Goal: Task Accomplishment & Management: Manage account settings

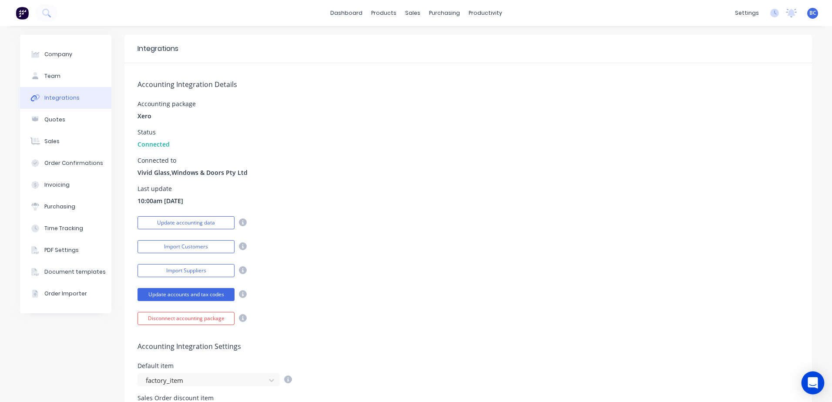
click at [812, 384] on icon "Open Intercom Messenger" at bounding box center [812, 382] width 10 height 11
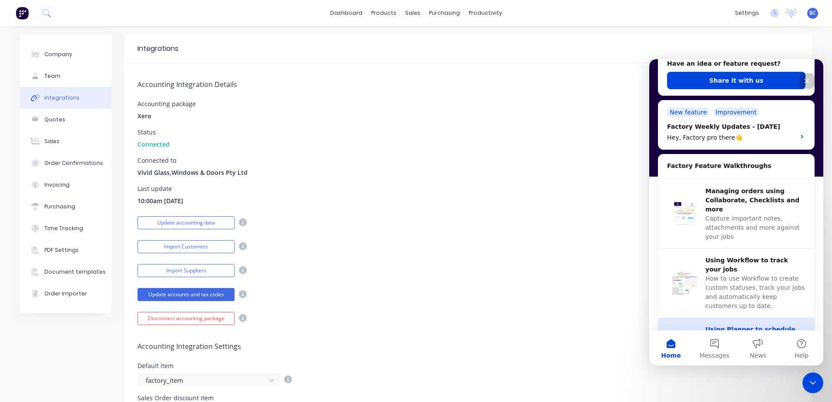
scroll to position [218, 0]
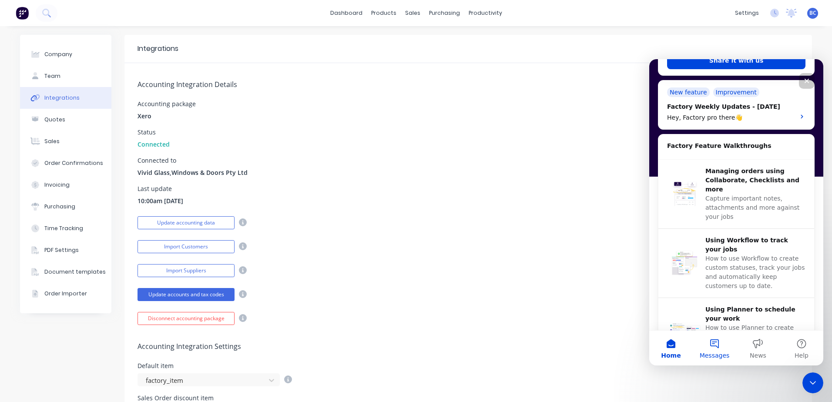
click at [717, 354] on span "Messages" at bounding box center [715, 355] width 30 height 6
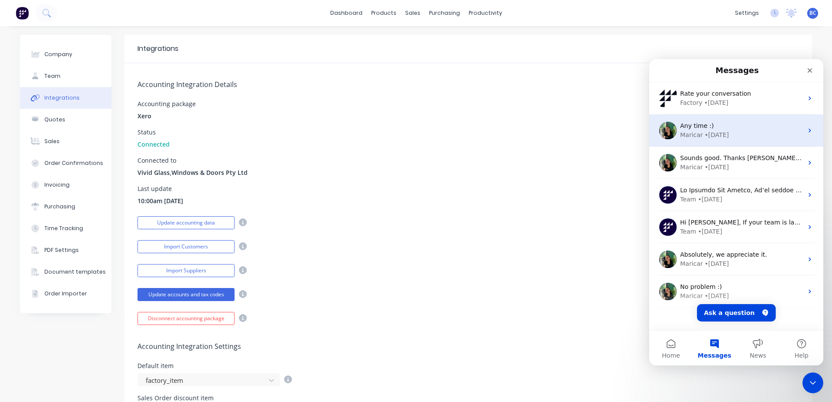
click at [724, 124] on div "Any time :)" at bounding box center [741, 125] width 123 height 9
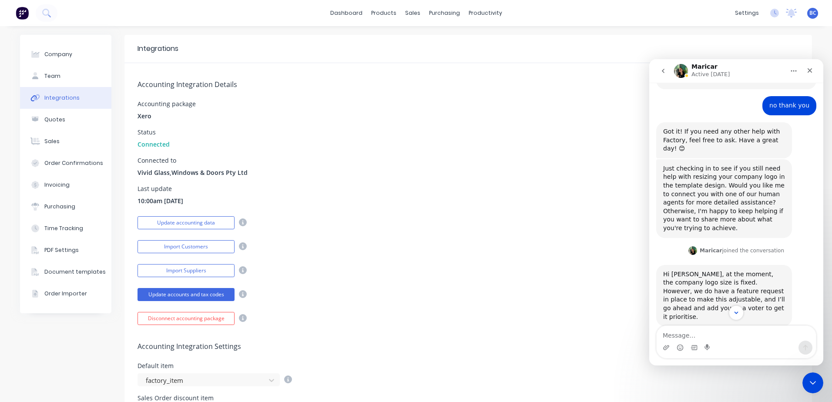
scroll to position [408, 0]
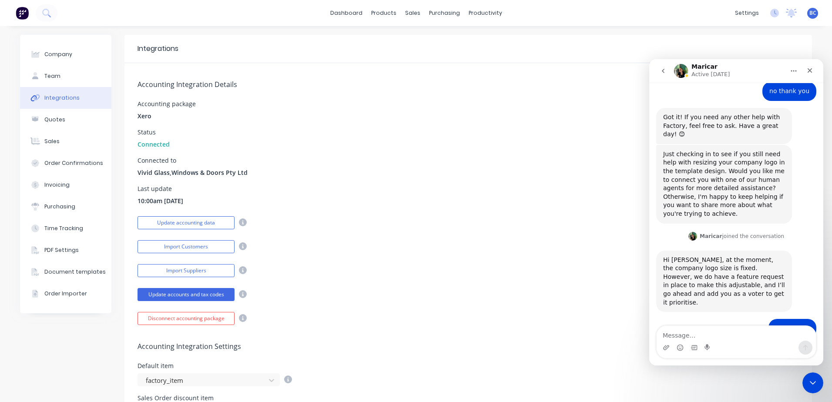
click at [661, 70] on icon "go back" at bounding box center [663, 70] width 7 height 7
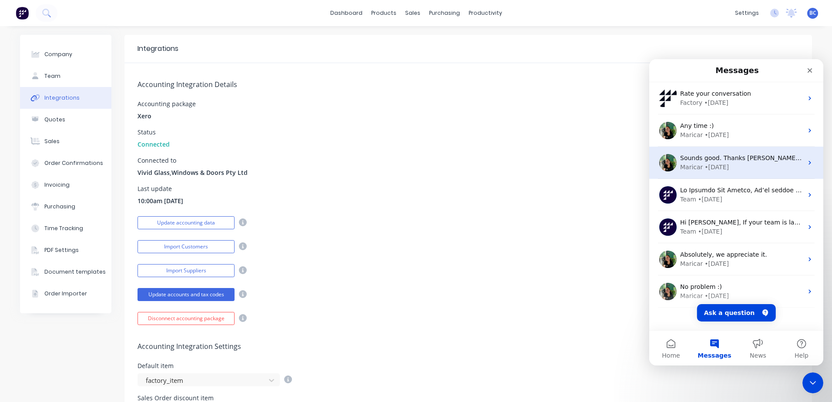
click at [720, 161] on span "Sounds good. Thanks [PERSON_NAME] :)" at bounding box center [742, 157] width 124 height 7
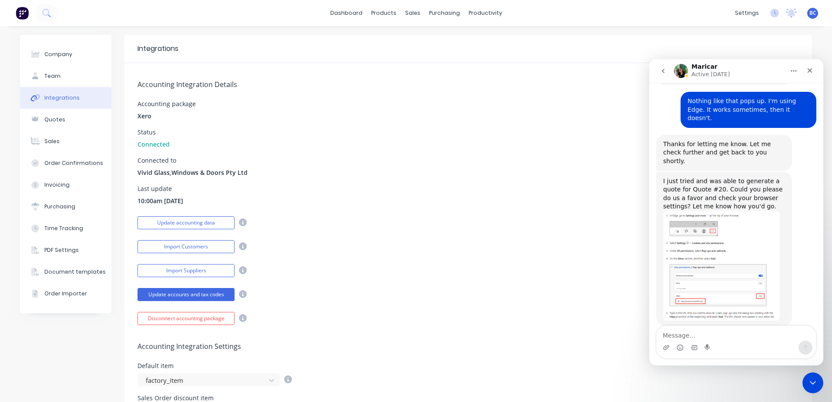
scroll to position [371, 0]
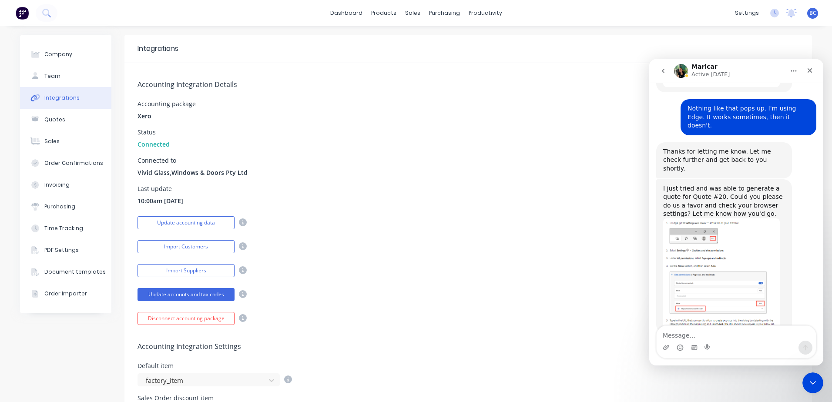
click at [730, 219] on img "Maricar says…" at bounding box center [721, 273] width 117 height 110
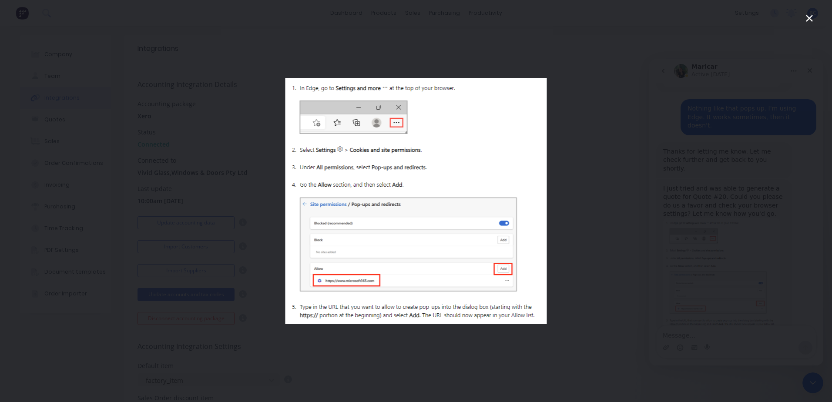
click at [198, 67] on div "Intercom messenger" at bounding box center [416, 201] width 832 height 402
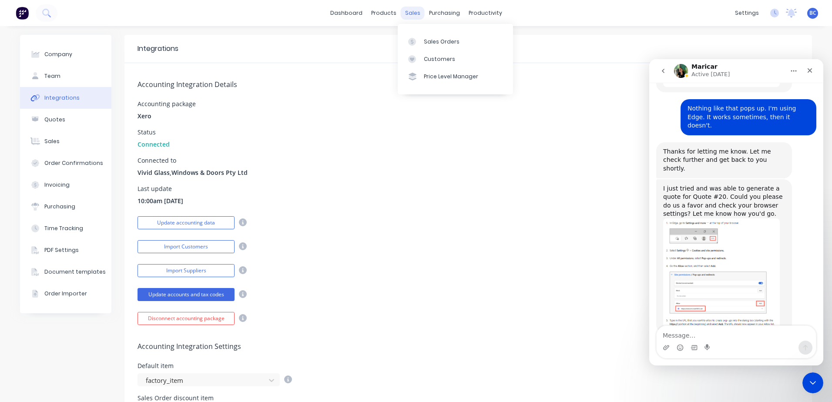
click at [405, 13] on div "sales" at bounding box center [413, 13] width 24 height 13
click at [419, 37] on link "Sales Orders" at bounding box center [455, 41] width 115 height 17
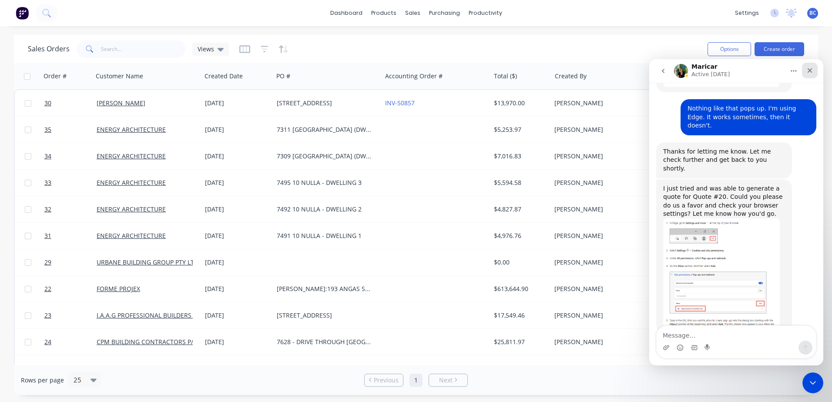
click at [811, 69] on icon "Close" at bounding box center [809, 70] width 5 height 5
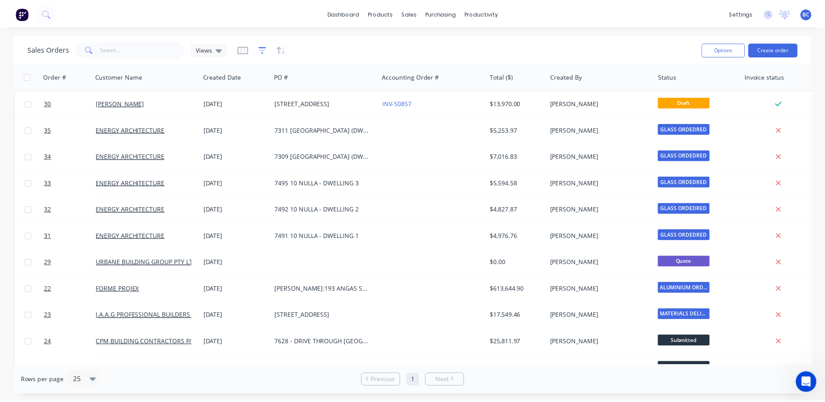
scroll to position [415, 0]
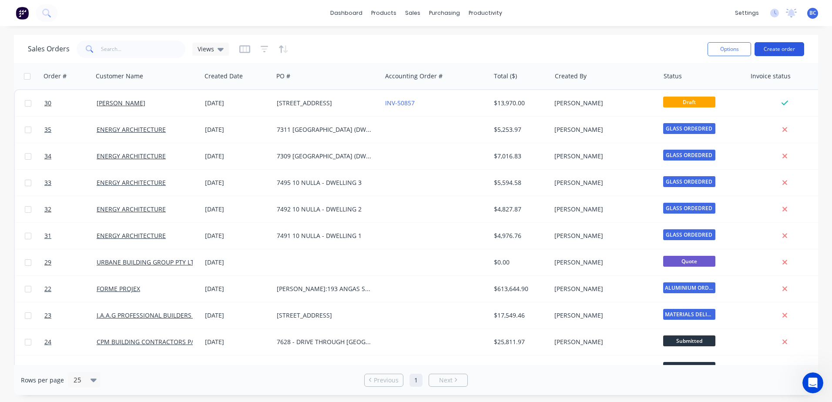
click at [792, 47] on button "Create order" at bounding box center [779, 49] width 50 height 14
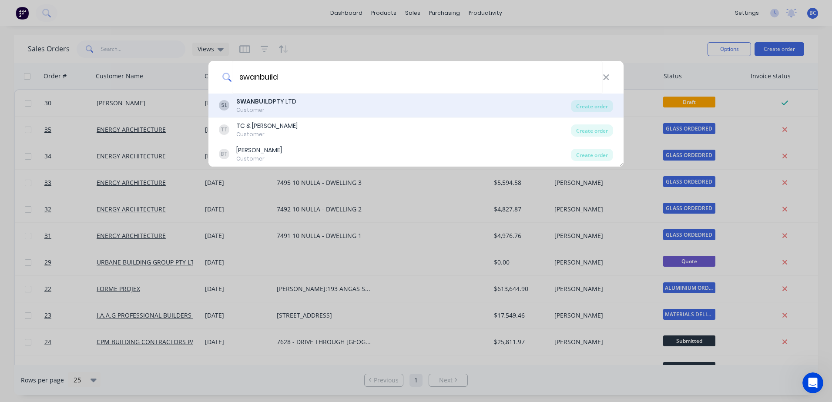
type input "swanbuild"
click at [294, 104] on div "SWANBUILD PTY LTD" at bounding box center [266, 101] width 60 height 9
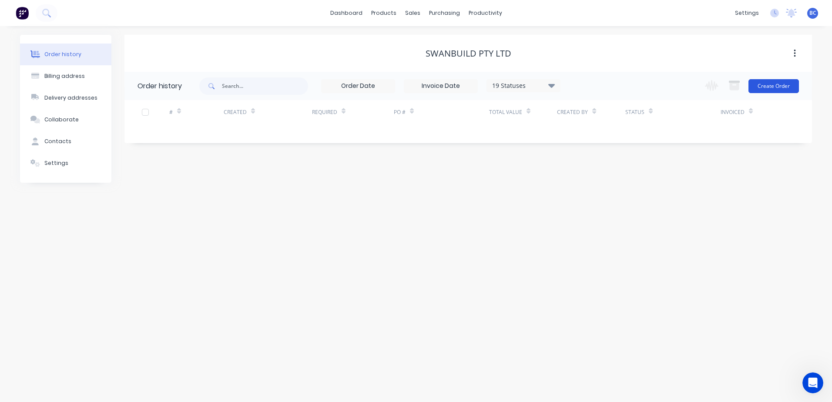
click at [780, 89] on button "Create Order" at bounding box center [773, 86] width 50 height 14
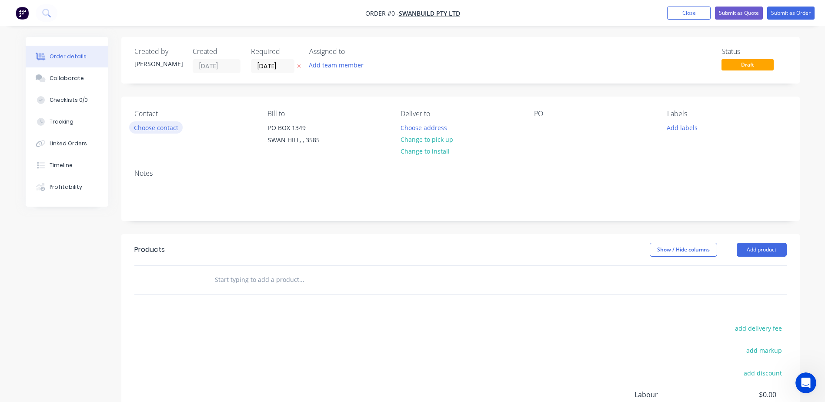
click at [167, 131] on button "Choose contact" at bounding box center [156, 127] width 54 height 12
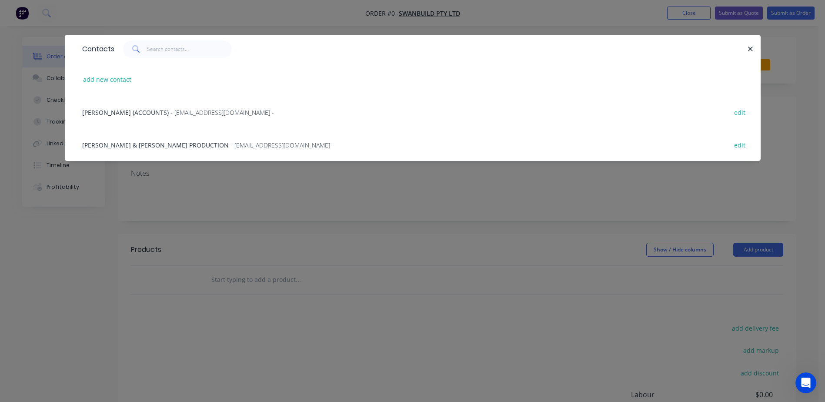
click at [231, 146] on span "- production@swanbuild.com.au -" at bounding box center [283, 145] width 104 height 8
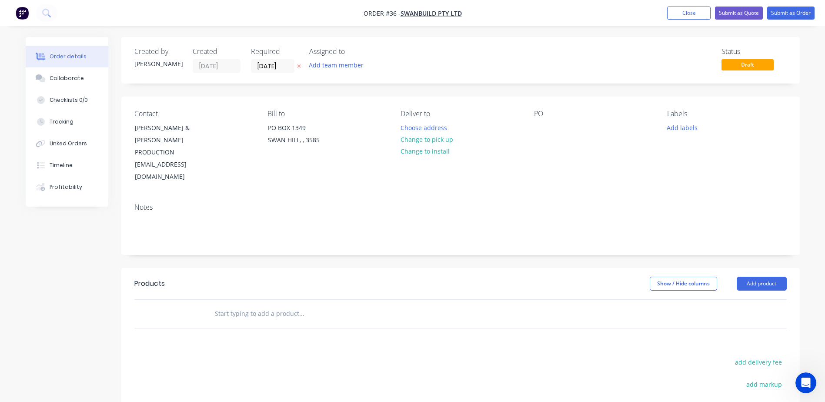
click at [570, 121] on div "PO" at bounding box center [593, 147] width 119 height 74
click at [547, 123] on div at bounding box center [541, 127] width 14 height 13
click at [538, 125] on div "7999 - CROOKE" at bounding box center [575, 127] width 82 height 13
click at [572, 128] on div "MIL - 7999 - CROOKE" at bounding box center [583, 127] width 98 height 13
click at [676, 126] on button "Add labels" at bounding box center [683, 127] width 40 height 12
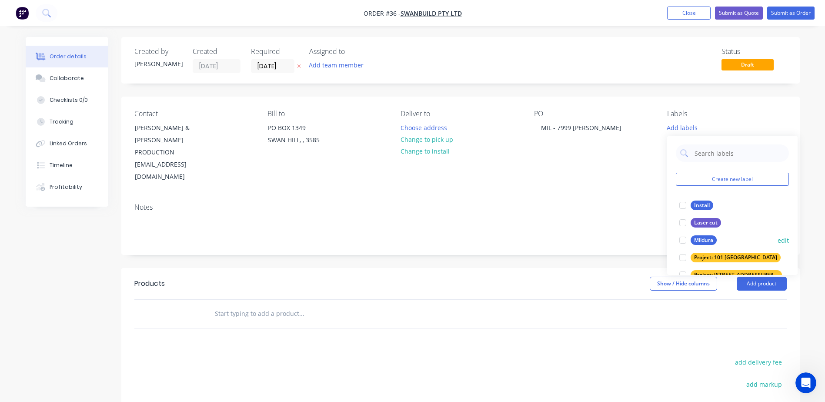
click at [688, 240] on div at bounding box center [682, 239] width 17 height 17
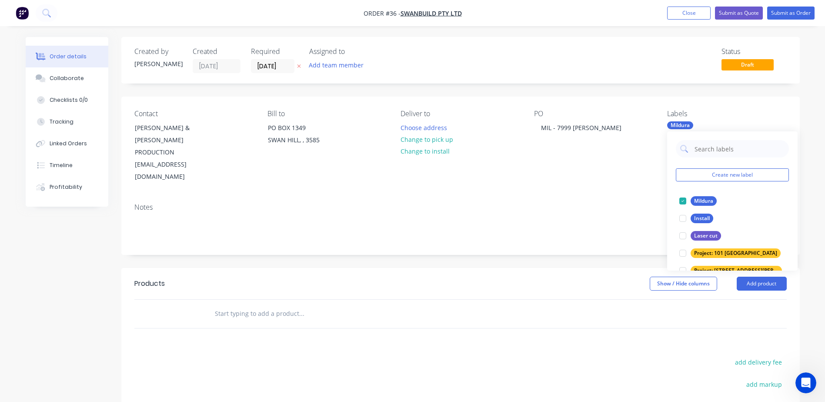
click at [578, 169] on div "Contact Kyle & James PRODUCTION production@swanbuild.com.au Bill to PO BOX 1349…" at bounding box center [460, 147] width 679 height 100
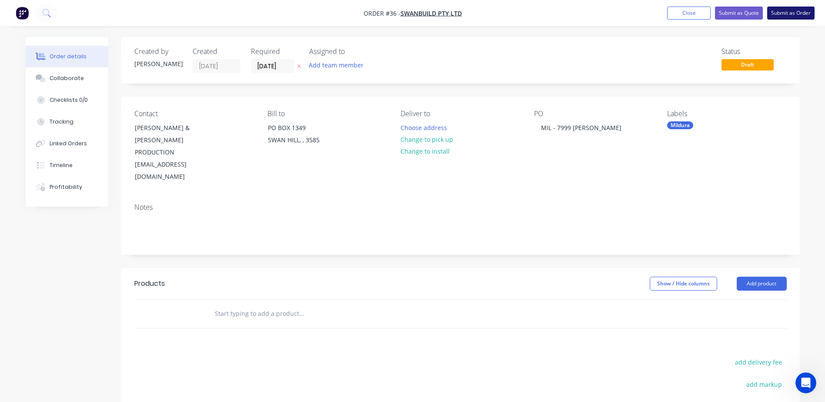
click at [784, 12] on button "Submit as Order" at bounding box center [790, 13] width 47 height 13
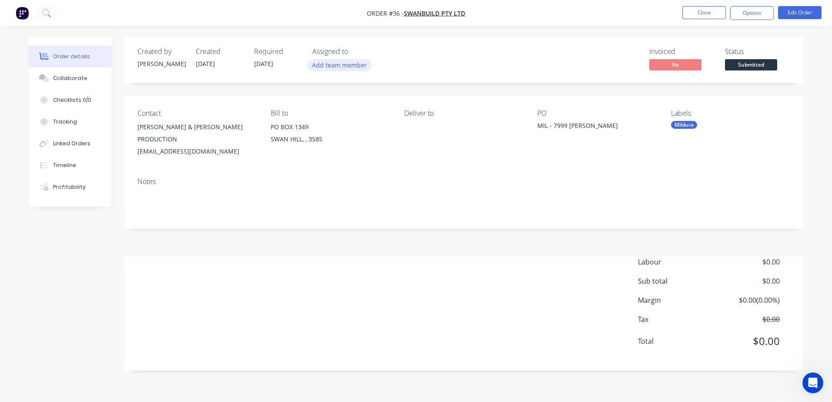
click at [330, 64] on button "Add team member" at bounding box center [340, 65] width 64 height 12
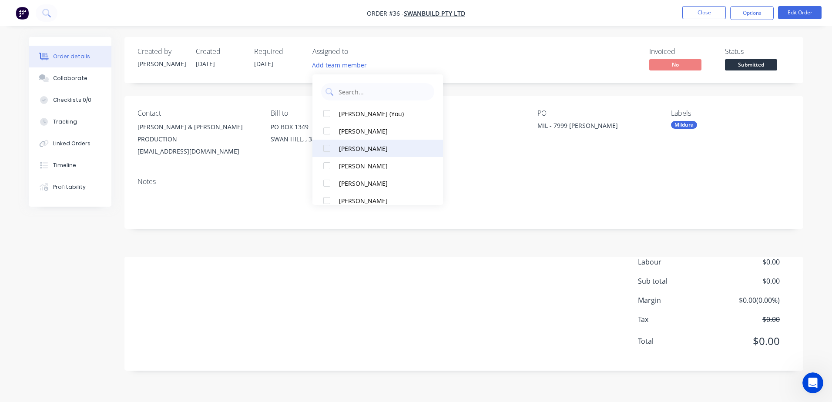
click at [326, 151] on div at bounding box center [326, 148] width 17 height 17
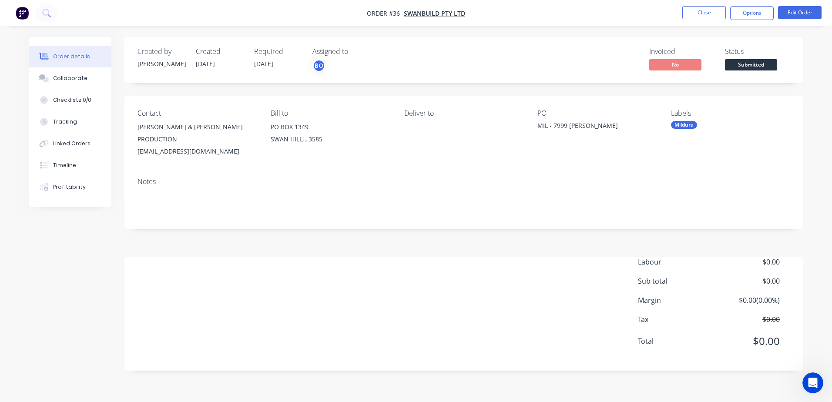
click at [486, 219] on div "Notes" at bounding box center [463, 200] width 679 height 58
click at [465, 257] on div "Labour $0.00 Sub total $0.00 Margin $0.00 ( 0.00 %) Tax $0.00 Total $0.00" at bounding box center [463, 307] width 653 height 101
click at [754, 15] on button "Options" at bounding box center [752, 13] width 44 height 14
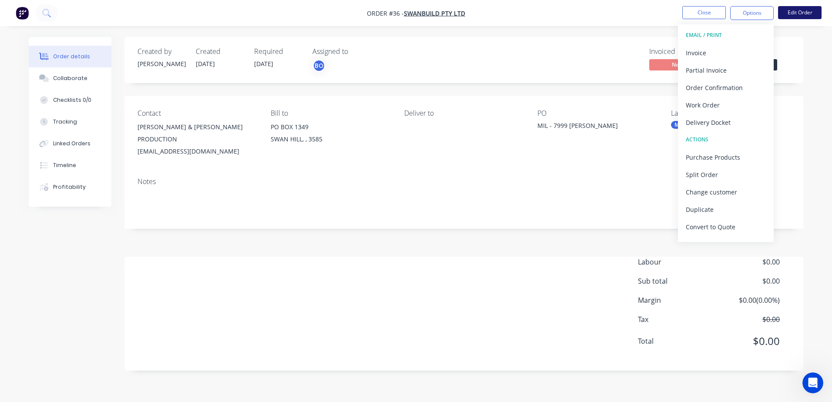
click at [803, 18] on button "Edit Order" at bounding box center [800, 12] width 44 height 13
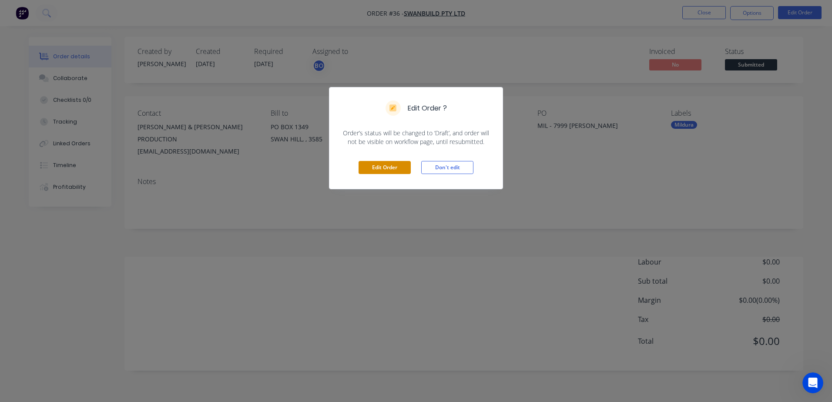
click at [380, 172] on button "Edit Order" at bounding box center [384, 167] width 52 height 13
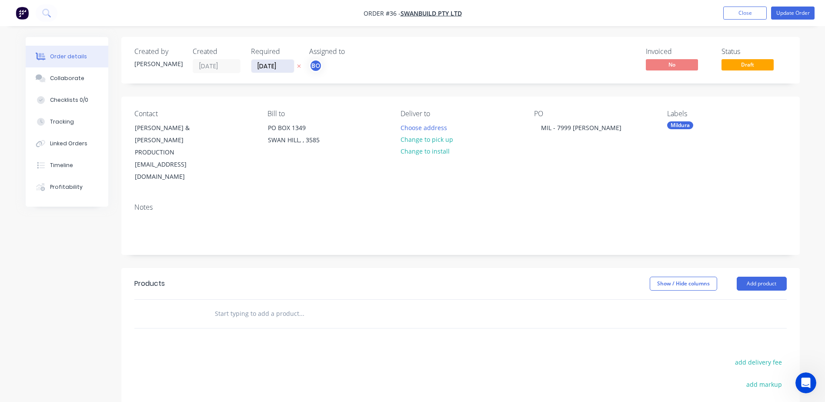
click at [273, 70] on input "01/10/25" at bounding box center [272, 66] width 43 height 13
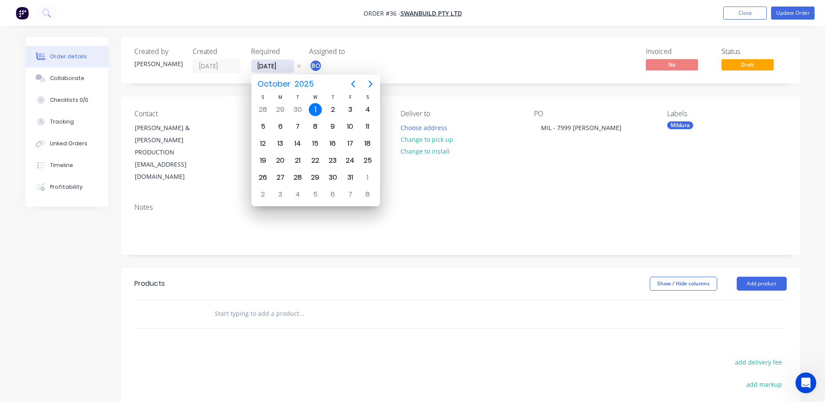
click at [260, 67] on input "01/10/25" at bounding box center [272, 66] width 43 height 13
click at [280, 181] on div "27" at bounding box center [280, 177] width 13 height 13
type input "27/10/25"
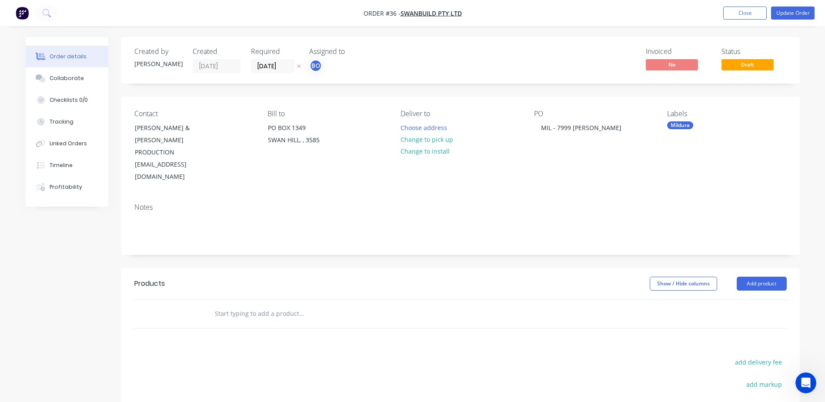
click at [388, 277] on div "Show / Hide columns Add product" at bounding box center [530, 284] width 514 height 14
click at [754, 11] on button "Close" at bounding box center [745, 13] width 44 height 13
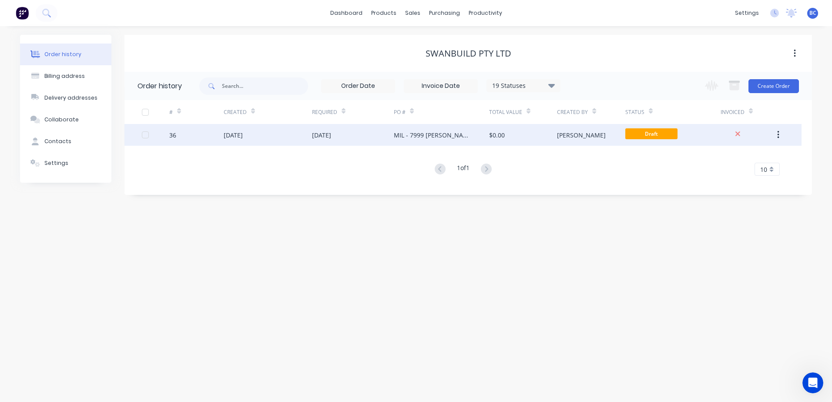
click at [679, 131] on div "Draft" at bounding box center [672, 135] width 95 height 22
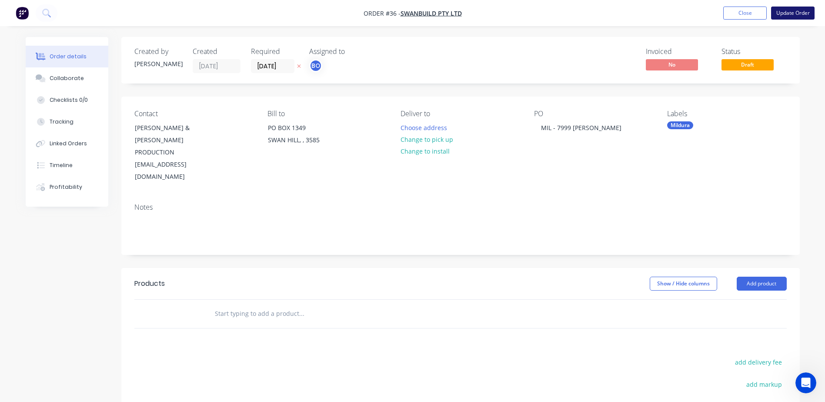
click at [793, 13] on button "Update Order" at bounding box center [793, 13] width 44 height 13
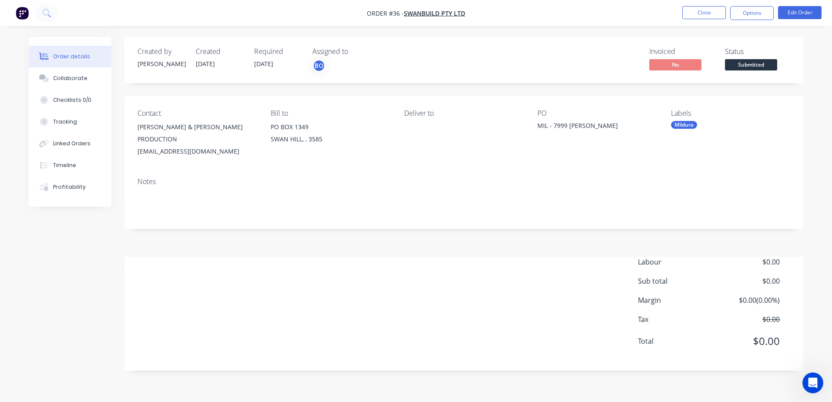
click at [616, 234] on div "Created by Brooke Created 01/10/25 Required 27/10/25 Assigned to BO Invoiced No…" at bounding box center [463, 204] width 679 height 334
click at [233, 257] on div "Labour $0.00 Sub total $0.00 Margin $0.00 ( 0.00 %) Tax $0.00 Total $0.00" at bounding box center [463, 307] width 653 height 101
click at [215, 259] on div "Labour $0.00 Sub total $0.00 Margin $0.00 ( 0.00 %) Tax $0.00 Total $0.00" at bounding box center [463, 307] width 653 height 101
drag, startPoint x: 215, startPoint y: 259, endPoint x: 227, endPoint y: 273, distance: 18.2
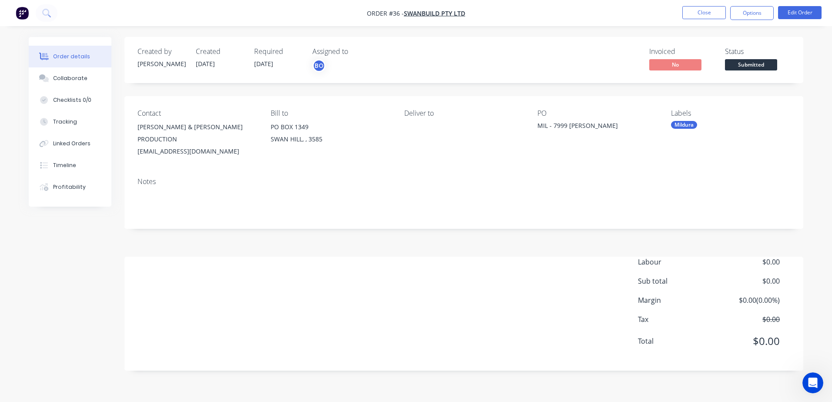
click at [225, 272] on div "Labour $0.00 Sub total $0.00 Margin $0.00 ( 0.00 %) Tax $0.00 Total $0.00" at bounding box center [463, 307] width 653 height 101
click at [227, 273] on div "Labour $0.00 Sub total $0.00 Margin $0.00 ( 0.00 %) Tax $0.00 Total $0.00" at bounding box center [463, 307] width 653 height 101
click at [794, 13] on button "Edit Order" at bounding box center [800, 12] width 44 height 13
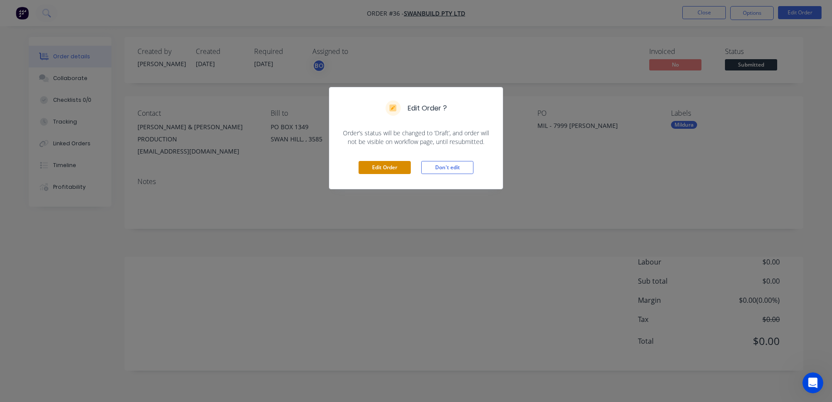
click at [372, 165] on button "Edit Order" at bounding box center [384, 167] width 52 height 13
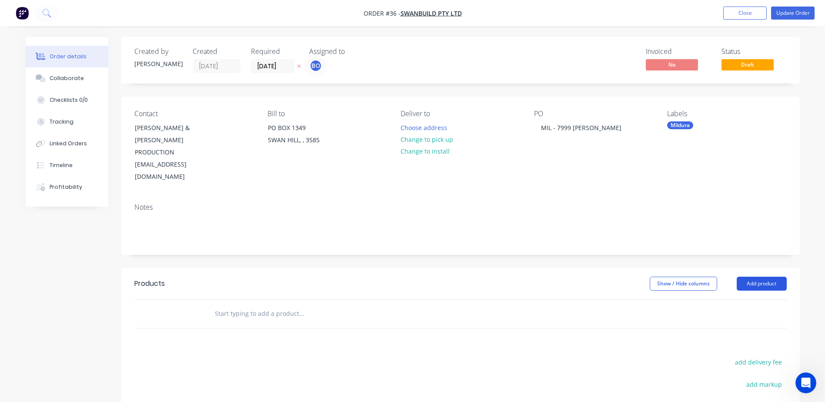
click at [772, 277] on button "Add product" at bounding box center [762, 284] width 50 height 14
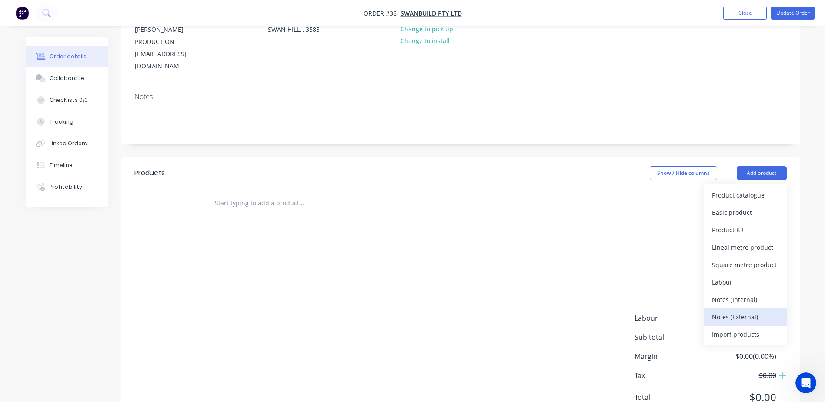
scroll to position [124, 0]
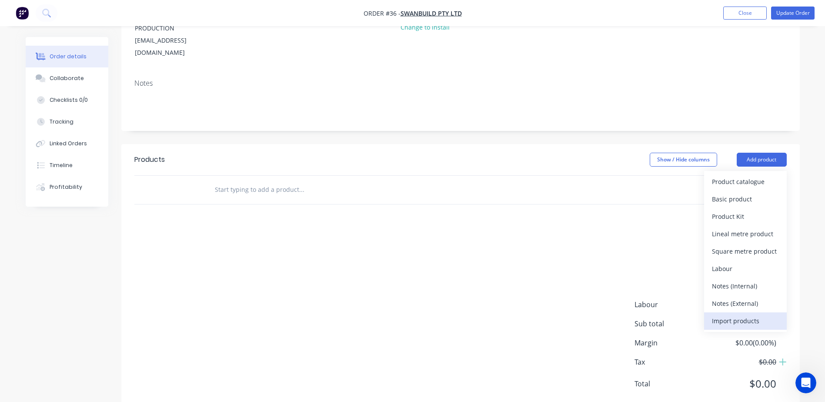
click at [733, 315] on div "Import products" at bounding box center [745, 321] width 67 height 13
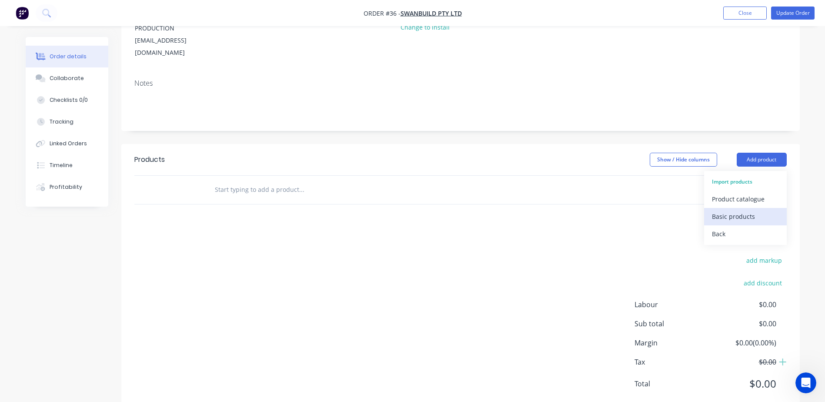
click at [739, 210] on div "Basic products" at bounding box center [745, 216] width 67 height 13
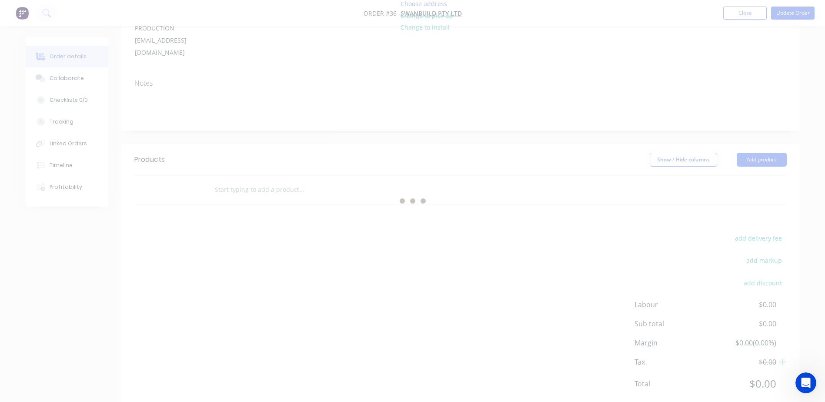
scroll to position [0, 0]
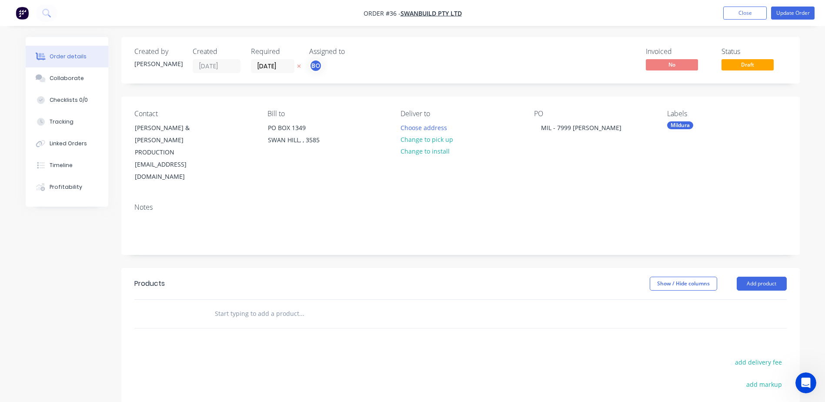
drag, startPoint x: 459, startPoint y: 52, endPoint x: 467, endPoint y: 59, distance: 10.5
click at [758, 277] on button "Add product" at bounding box center [762, 284] width 50 height 14
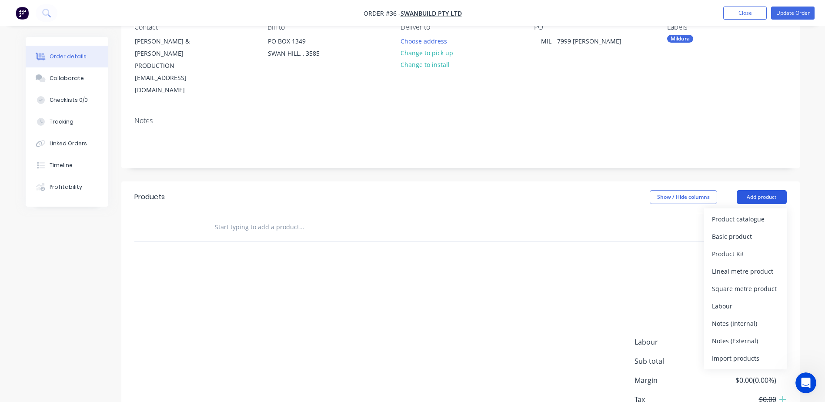
scroll to position [87, 0]
click at [725, 349] on button "Import products" at bounding box center [745, 357] width 83 height 17
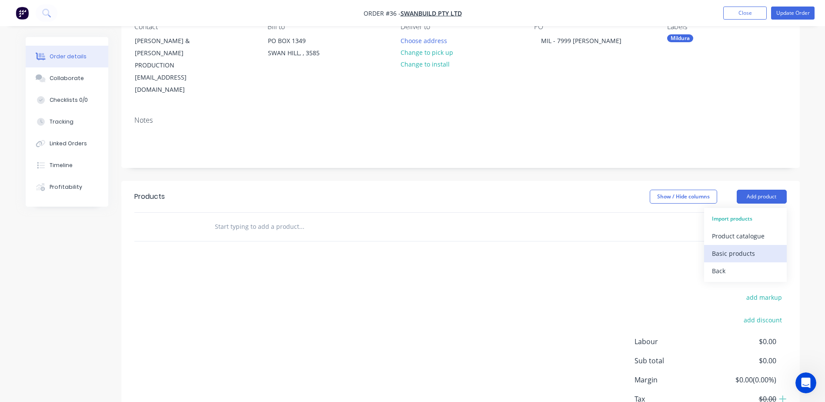
click at [734, 247] on div "Basic products" at bounding box center [745, 253] width 67 height 13
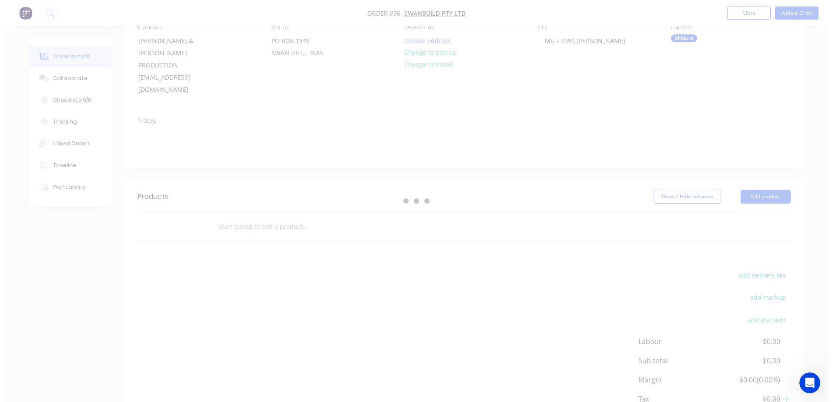
scroll to position [0, 0]
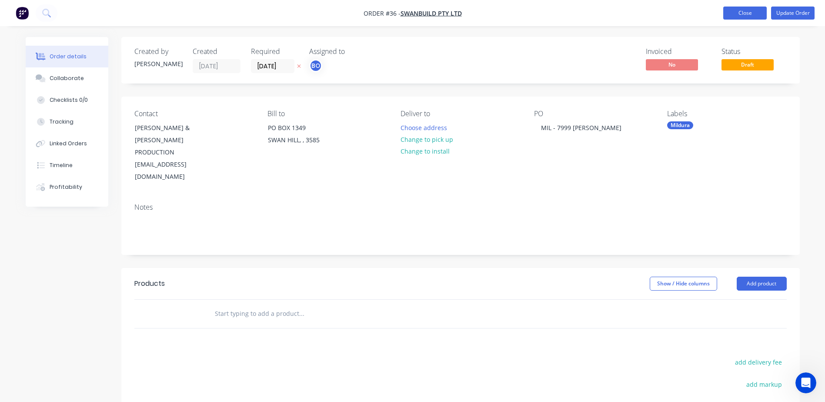
click at [747, 11] on button "Close" at bounding box center [745, 13] width 44 height 13
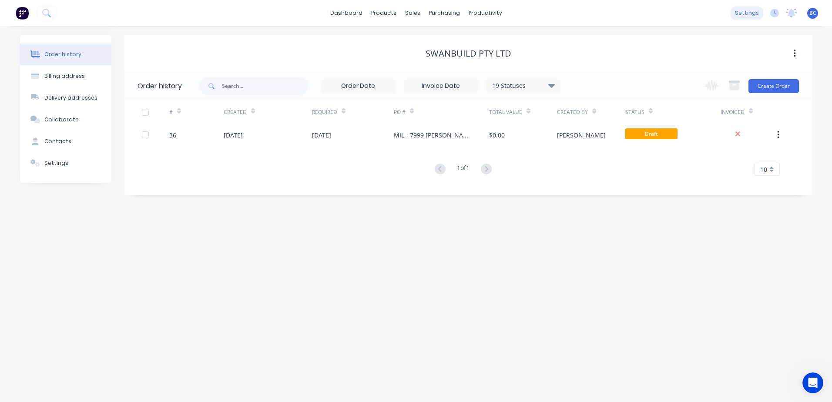
click at [743, 12] on div "settings" at bounding box center [746, 13] width 33 height 13
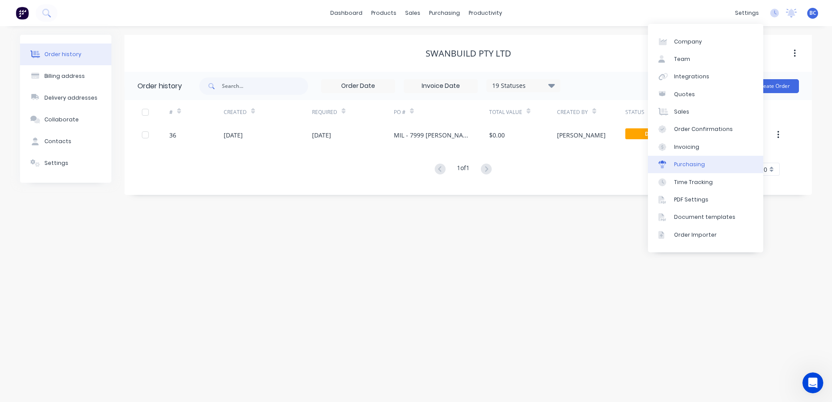
click at [709, 161] on link "Purchasing" at bounding box center [705, 164] width 115 height 17
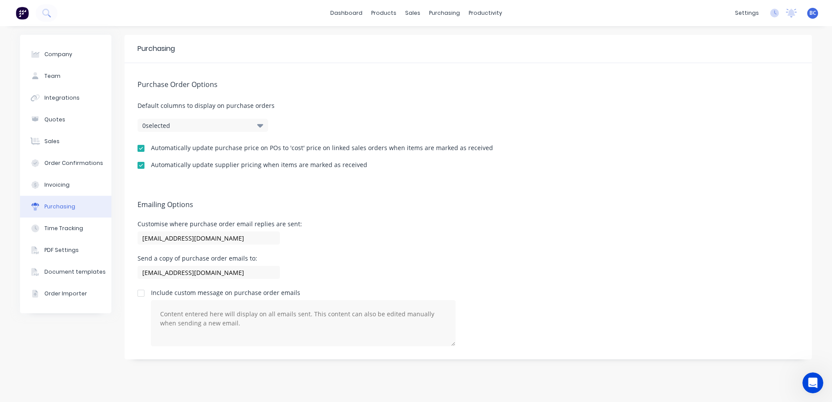
click at [257, 124] on icon "button" at bounding box center [260, 126] width 6 height 10
click at [80, 297] on div "Order Importer" at bounding box center [65, 294] width 43 height 8
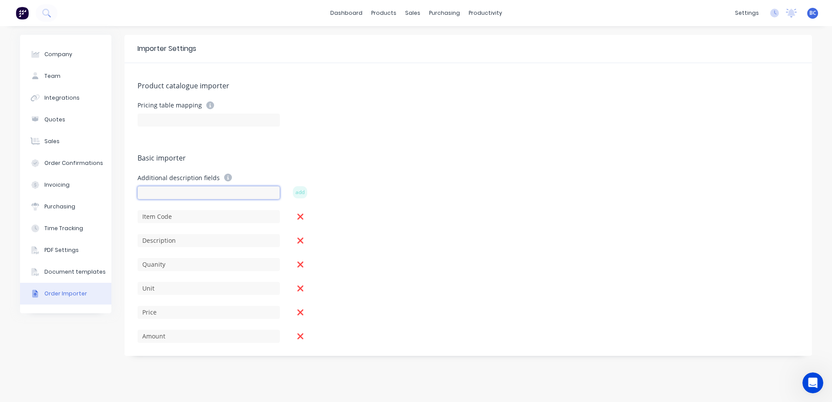
click at [252, 192] on input at bounding box center [208, 192] width 142 height 13
type input "Height"
click at [302, 192] on button "add" at bounding box center [300, 192] width 14 height 12
click at [175, 194] on input at bounding box center [208, 192] width 142 height 13
type input "Width"
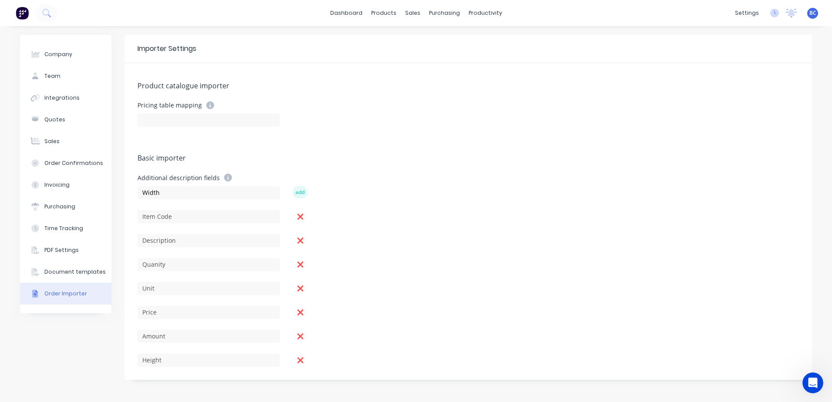
click at [300, 194] on button "add" at bounding box center [300, 192] width 14 height 12
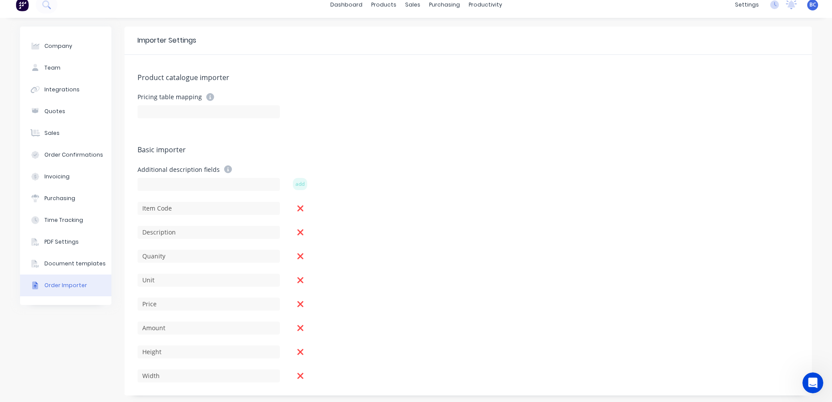
scroll to position [10, 0]
click at [210, 186] on input at bounding box center [208, 182] width 142 height 13
click at [142, 181] on input "code" at bounding box center [208, 182] width 142 height 13
type input "Code"
click at [298, 179] on button "add" at bounding box center [300, 182] width 14 height 12
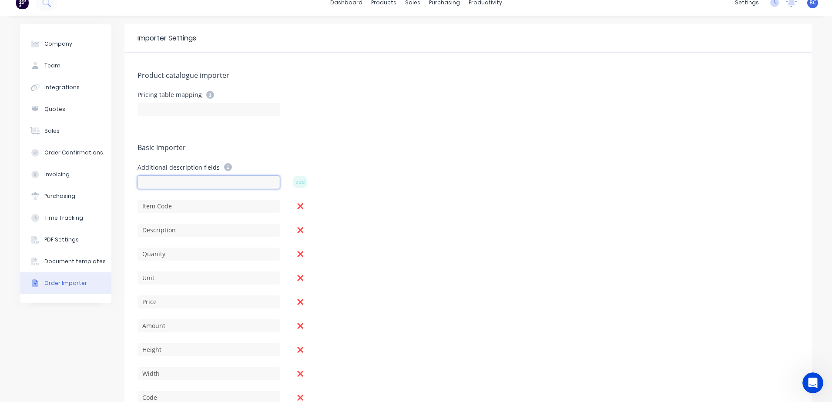
click at [160, 184] on input at bounding box center [208, 182] width 142 height 13
type input "Window"
click at [296, 181] on button "add" at bounding box center [300, 182] width 14 height 12
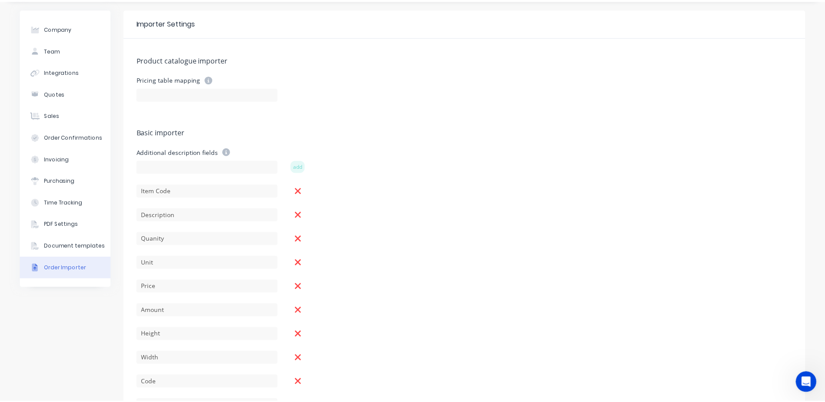
scroll to position [0, 0]
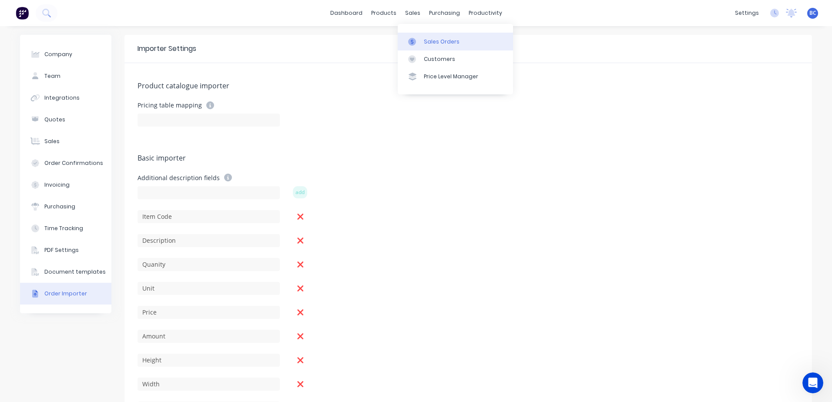
click at [426, 42] on div "Sales Orders" at bounding box center [442, 42] width 36 height 8
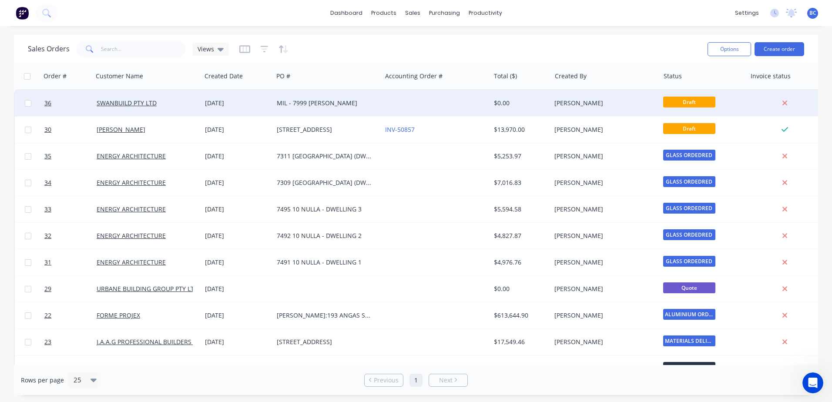
click at [418, 105] on div at bounding box center [436, 103] width 108 height 26
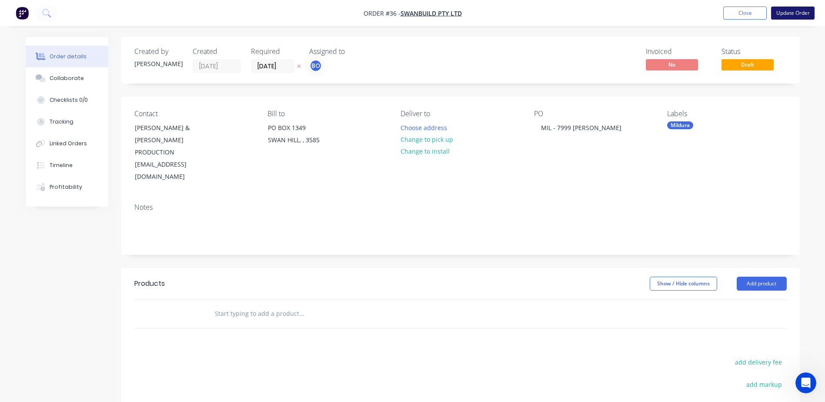
click at [786, 10] on button "Update Order" at bounding box center [793, 13] width 44 height 13
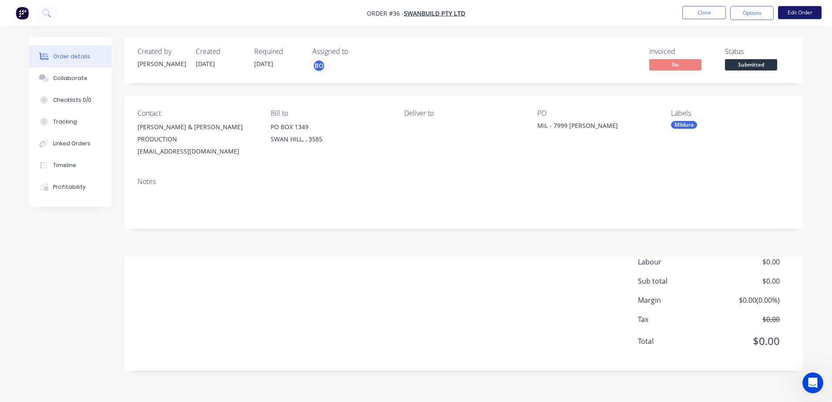
click at [801, 17] on button "Edit Order" at bounding box center [800, 12] width 44 height 13
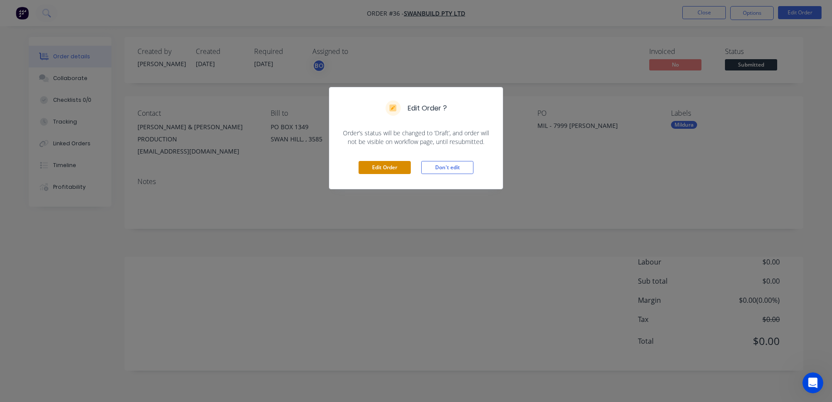
click at [381, 165] on button "Edit Order" at bounding box center [384, 167] width 52 height 13
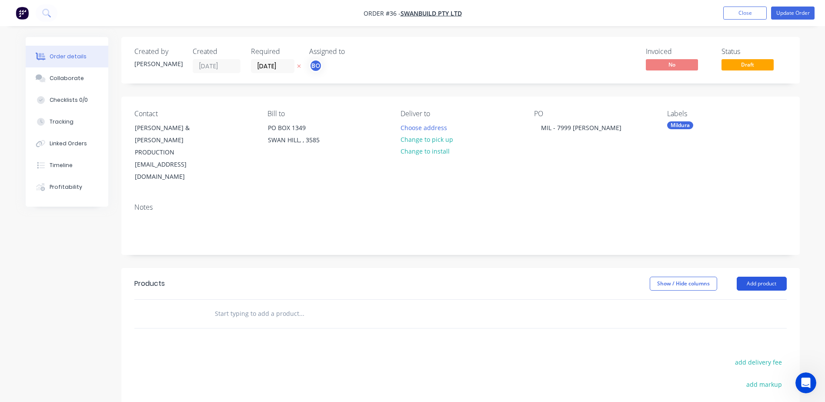
click at [767, 277] on button "Add product" at bounding box center [762, 284] width 50 height 14
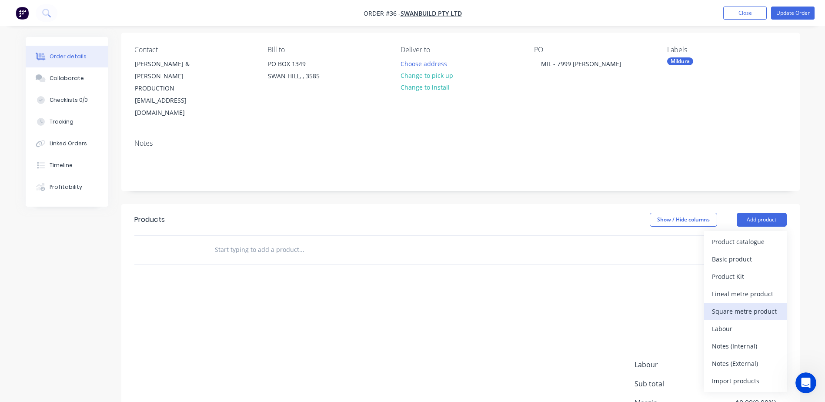
scroll to position [124, 0]
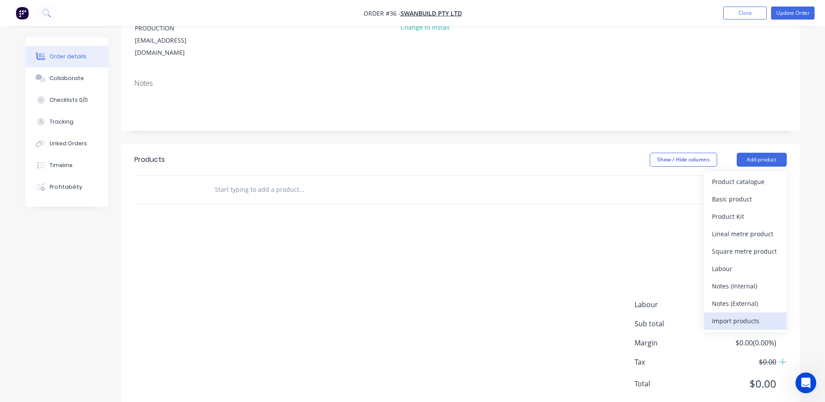
click at [737, 315] on div "Import products" at bounding box center [745, 321] width 67 height 13
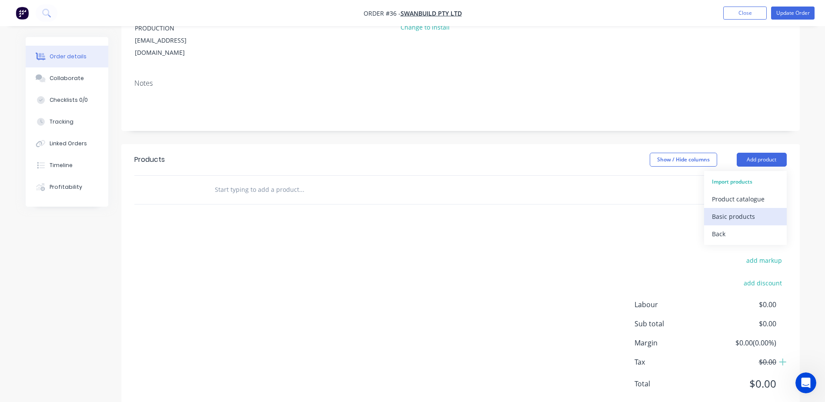
click at [730, 210] on div "Basic products" at bounding box center [745, 216] width 67 height 13
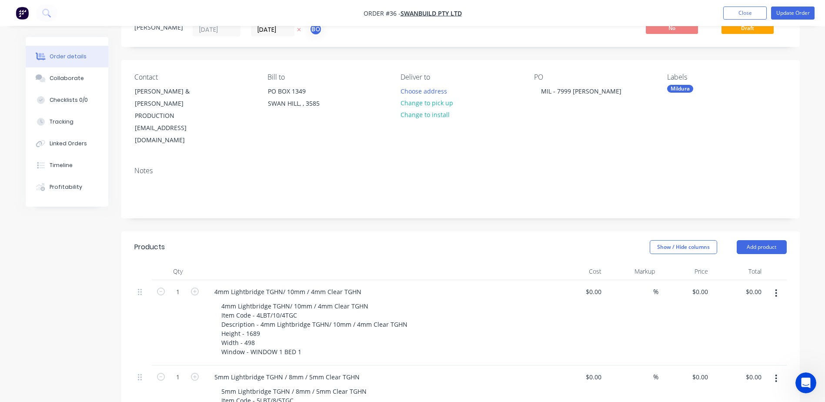
scroll to position [36, 0]
click at [759, 241] on button "Add product" at bounding box center [762, 248] width 50 height 14
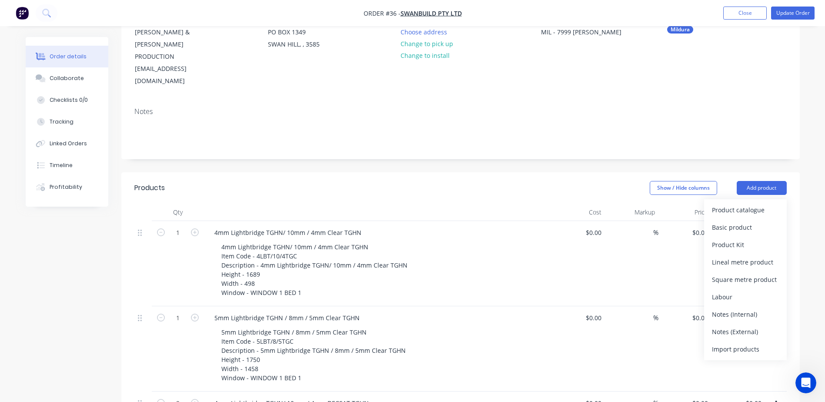
scroll to position [167, 0]
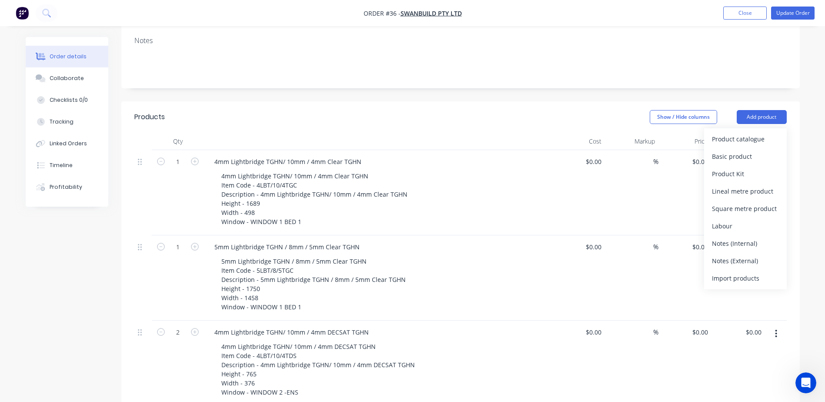
click at [501, 101] on header "Products Show / Hide columns Add product Product catalogue Basic product Produc…" at bounding box center [460, 116] width 679 height 31
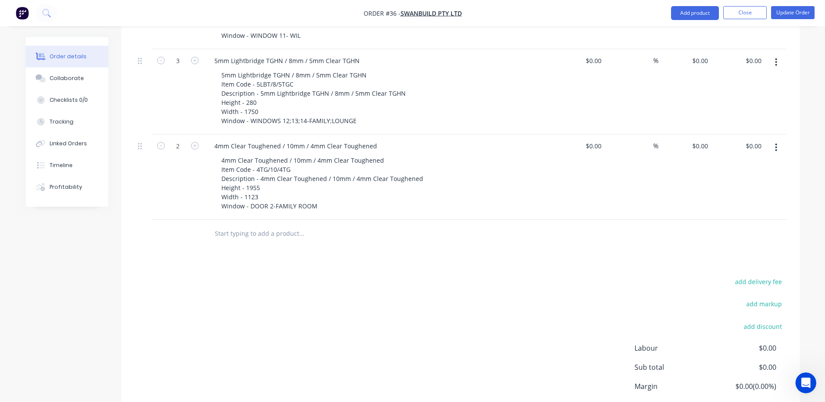
scroll to position [993, 0]
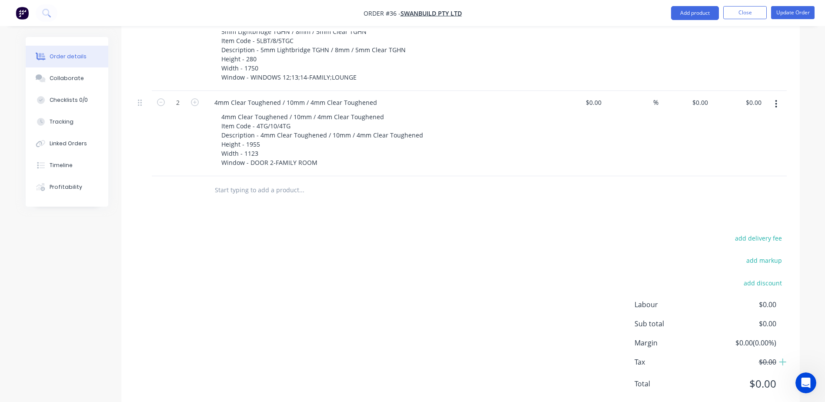
click at [780, 96] on button "button" at bounding box center [776, 104] width 20 height 16
click at [747, 173] on div "Delete" at bounding box center [745, 179] width 67 height 13
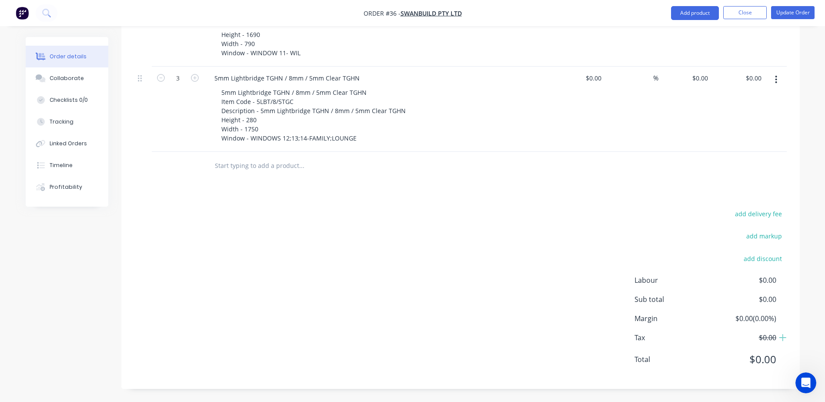
scroll to position [908, 0]
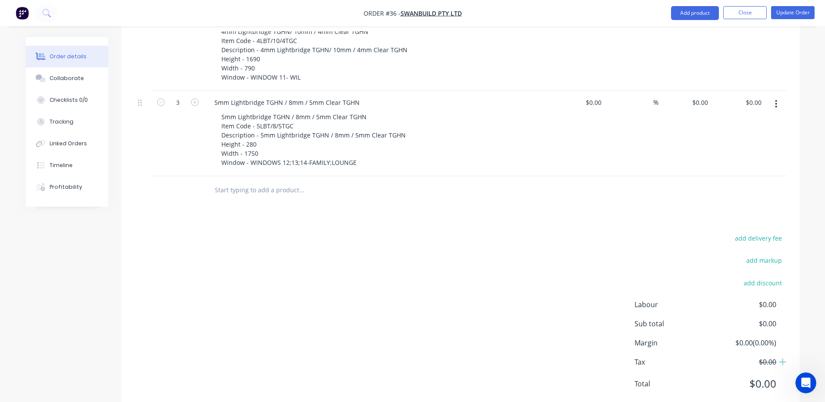
click at [777, 99] on icon "button" at bounding box center [776, 104] width 2 height 10
click at [745, 173] on div "Delete" at bounding box center [745, 179] width 67 height 13
click at [777, 99] on icon "button" at bounding box center [776, 104] width 2 height 10
click at [737, 173] on div "Delete" at bounding box center [745, 179] width 67 height 13
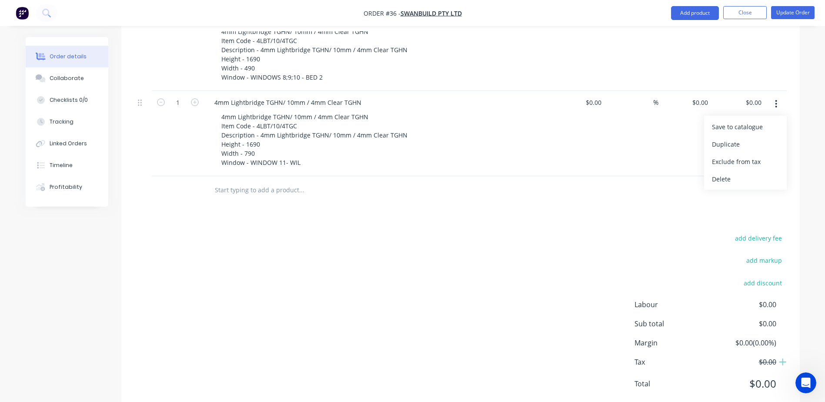
scroll to position [737, 0]
click at [778, 96] on button "button" at bounding box center [776, 104] width 20 height 16
click at [725, 173] on div "Delete" at bounding box center [745, 179] width 67 height 13
click at [774, 96] on button "button" at bounding box center [776, 104] width 20 height 16
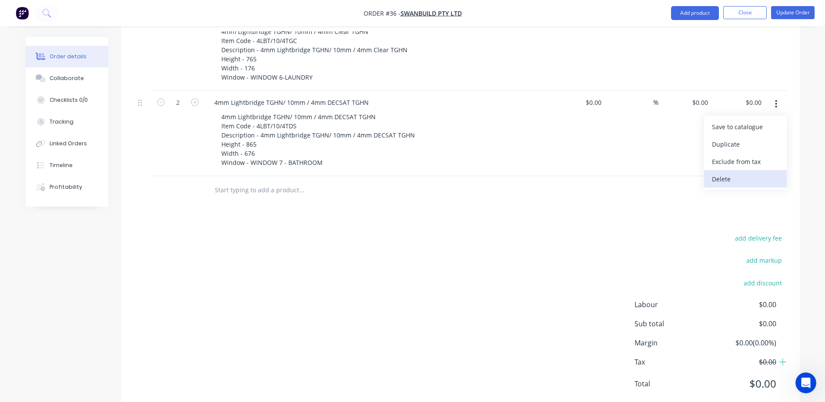
click at [725, 173] on div "Delete" at bounding box center [745, 179] width 67 height 13
click at [776, 100] on icon "button" at bounding box center [777, 104] width 2 height 8
click at [742, 173] on div "Delete" at bounding box center [745, 179] width 67 height 13
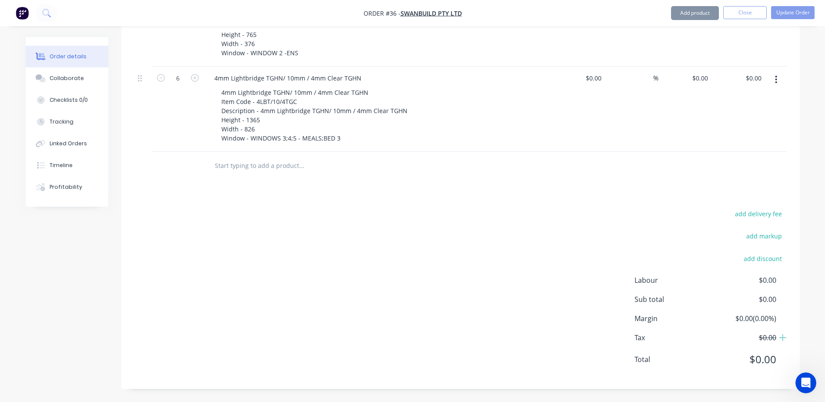
scroll to position [482, 0]
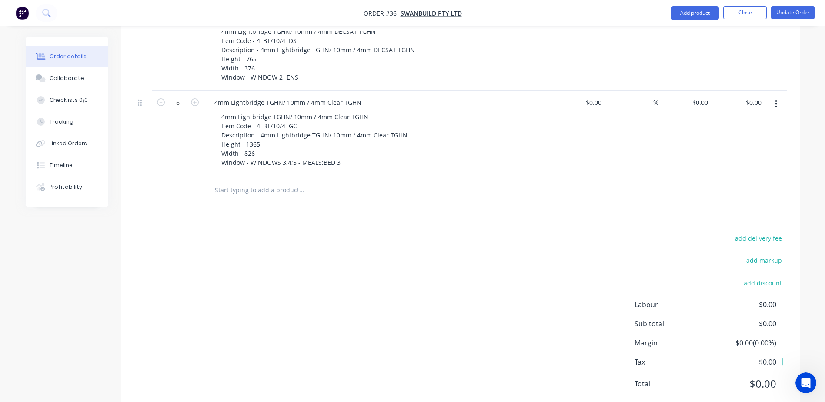
click at [776, 100] on icon "button" at bounding box center [777, 104] width 2 height 8
click at [732, 173] on div "Delete" at bounding box center [745, 179] width 67 height 13
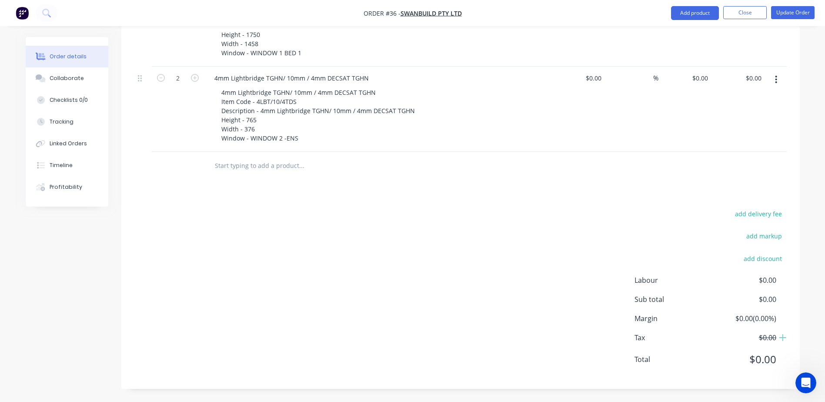
scroll to position [396, 0]
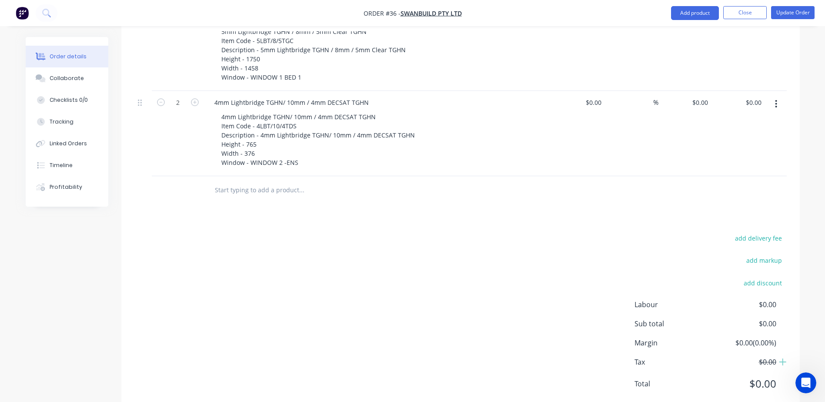
click at [782, 96] on button "button" at bounding box center [776, 104] width 20 height 16
click at [737, 173] on div "Delete" at bounding box center [745, 179] width 67 height 13
click at [780, 96] on button "button" at bounding box center [776, 104] width 20 height 16
click at [731, 173] on div "Delete" at bounding box center [745, 179] width 67 height 13
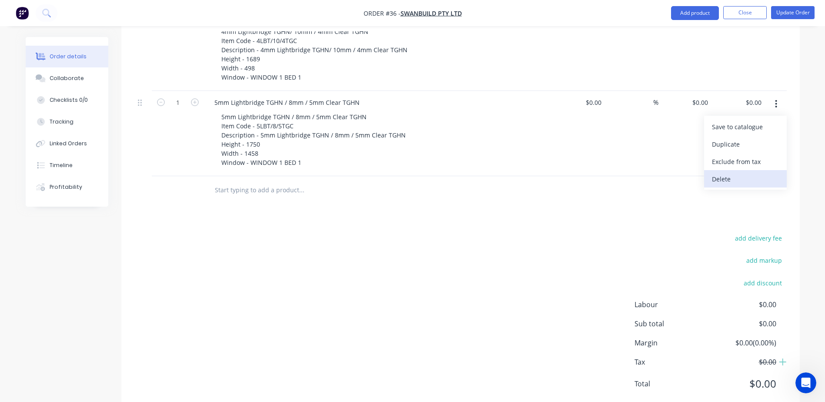
scroll to position [226, 0]
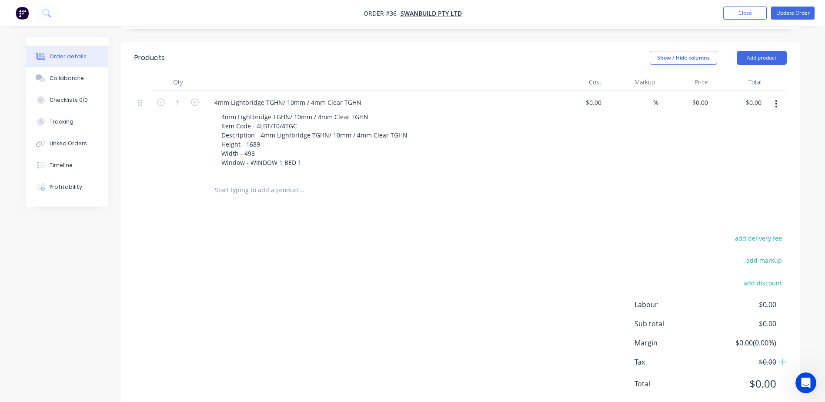
click at [774, 96] on button "button" at bounding box center [776, 104] width 20 height 16
click at [731, 173] on div "Delete" at bounding box center [745, 179] width 67 height 13
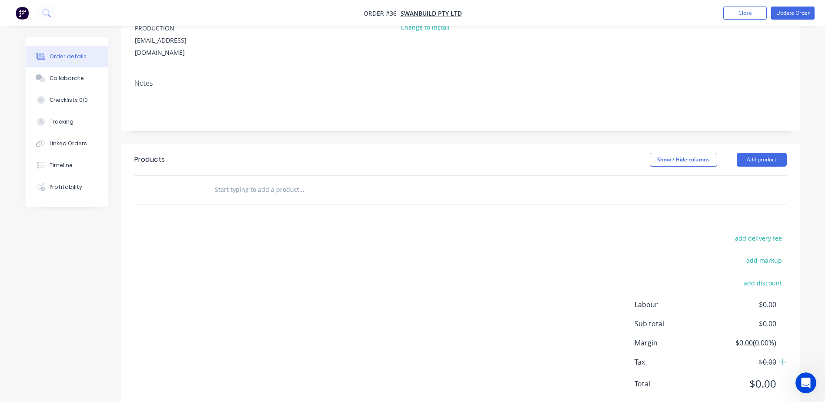
scroll to position [80, 0]
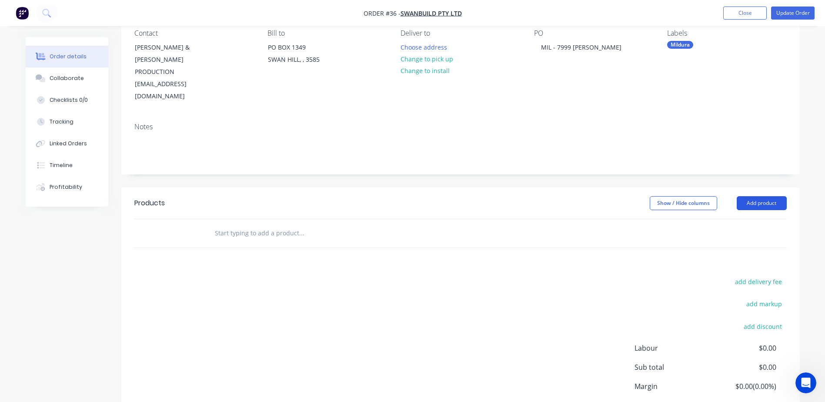
click at [770, 196] on button "Add product" at bounding box center [762, 203] width 50 height 14
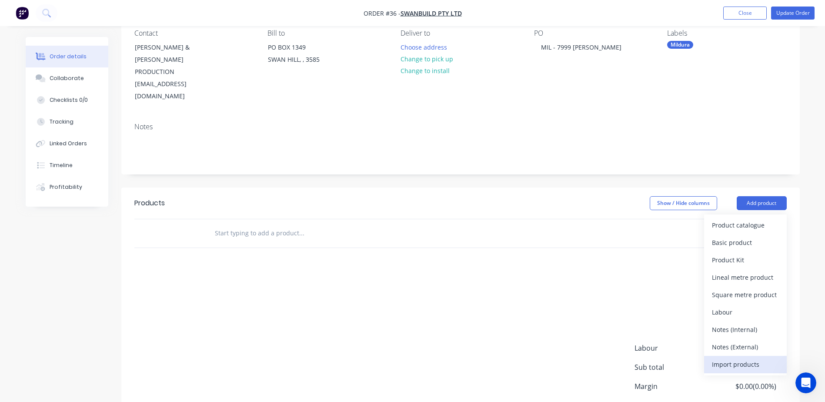
click at [736, 358] on div "Import products" at bounding box center [745, 364] width 67 height 13
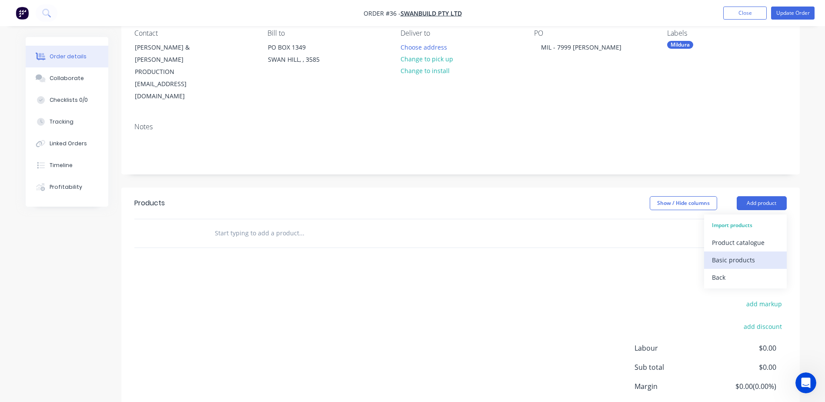
click at [740, 254] on div "Basic products" at bounding box center [745, 260] width 67 height 13
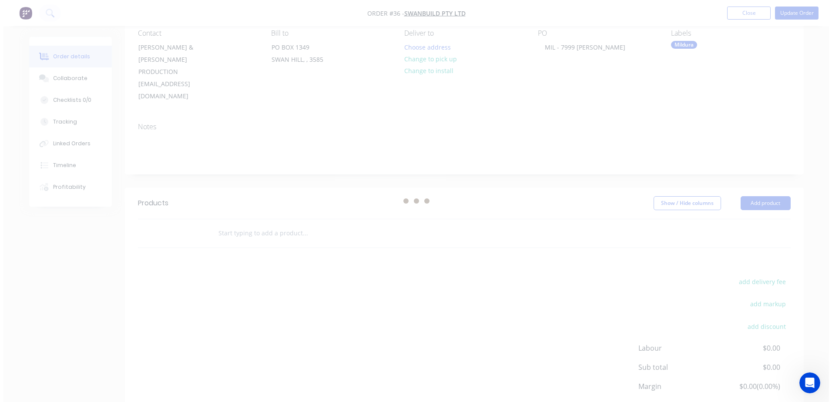
scroll to position [0, 0]
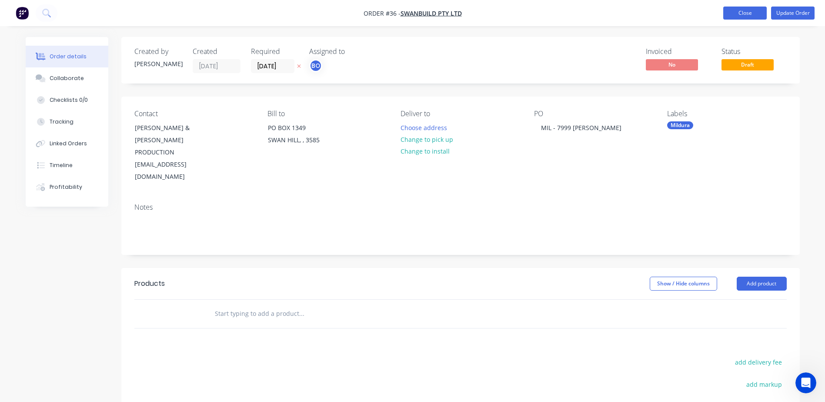
click at [736, 13] on button "Close" at bounding box center [745, 13] width 44 height 13
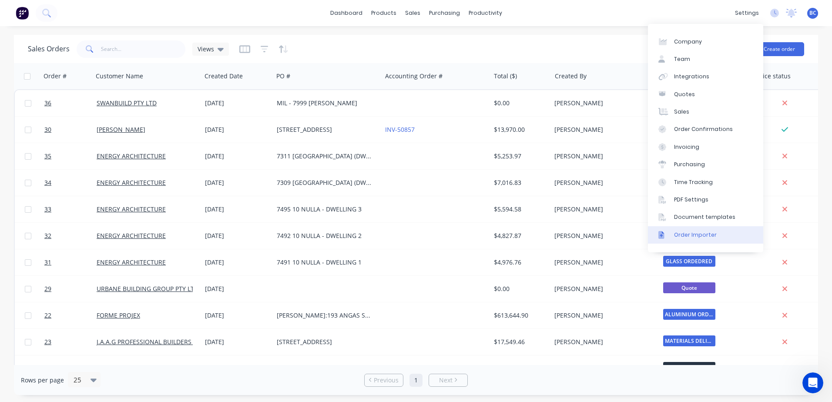
click at [690, 239] on link "Order Importer" at bounding box center [705, 234] width 115 height 17
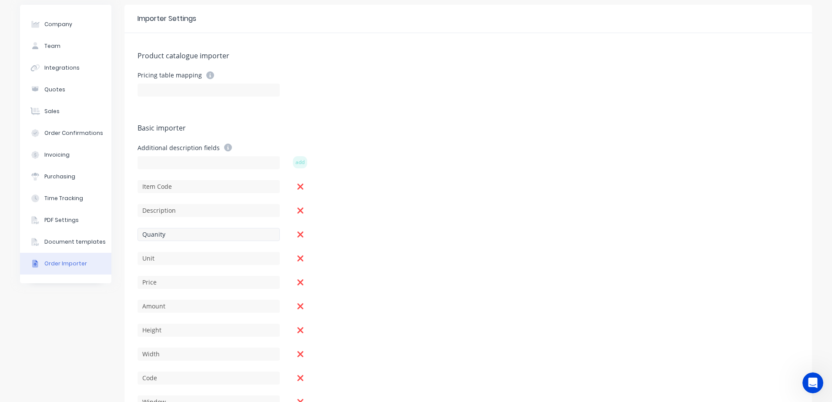
scroll to position [58, 0]
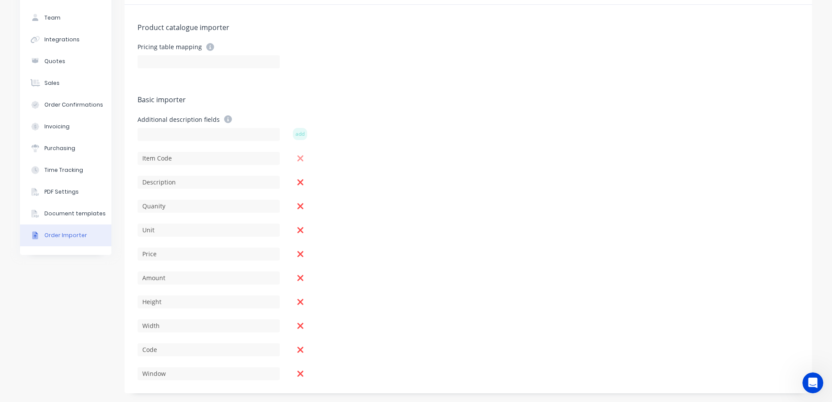
click at [297, 157] on icon at bounding box center [300, 159] width 7 height 10
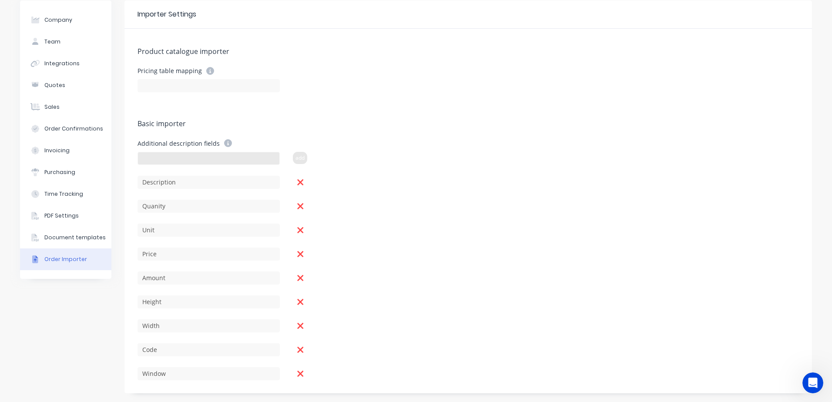
scroll to position [34, 0]
click at [191, 161] on input at bounding box center [208, 158] width 142 height 13
type input "i"
type input "Item"
click at [296, 157] on button "add" at bounding box center [300, 158] width 14 height 12
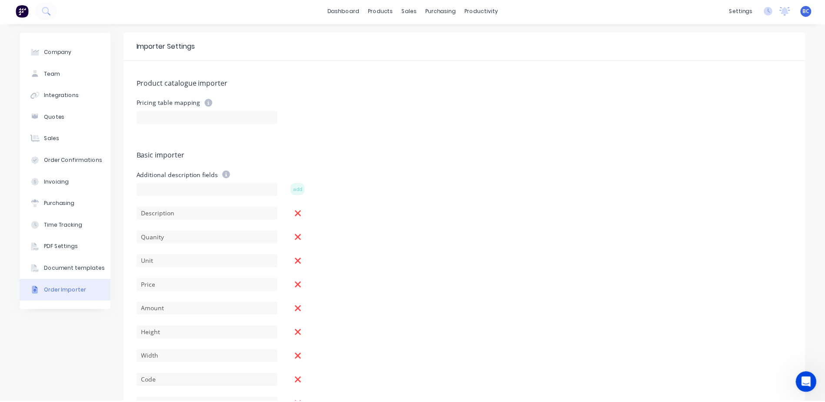
scroll to position [0, 0]
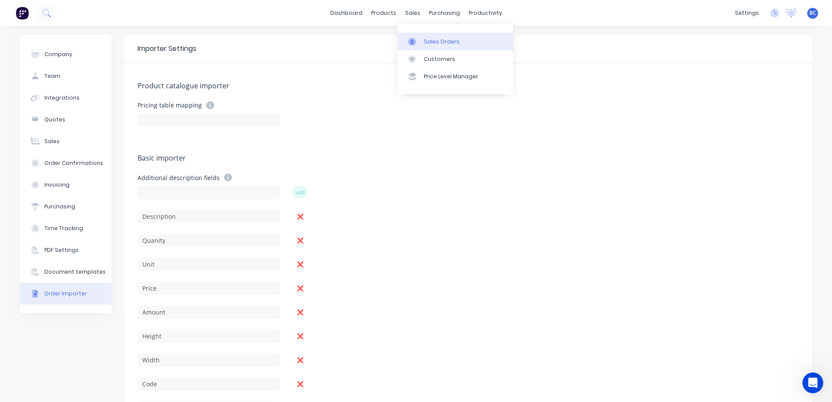
click at [427, 41] on div "Sales Orders" at bounding box center [442, 42] width 36 height 8
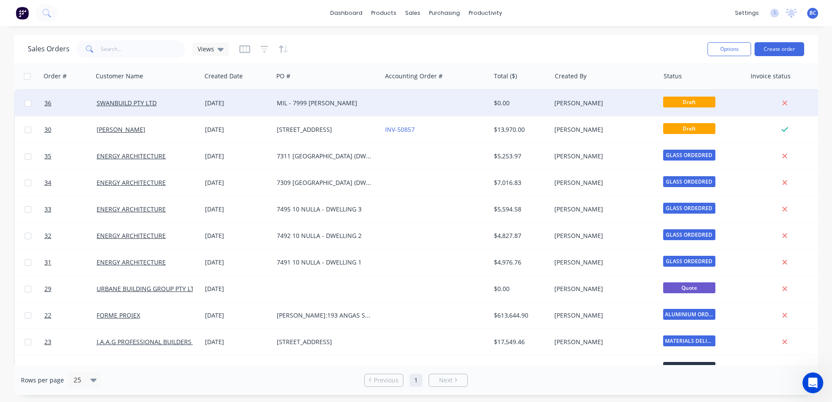
click at [629, 102] on div "[PERSON_NAME]" at bounding box center [602, 103] width 97 height 9
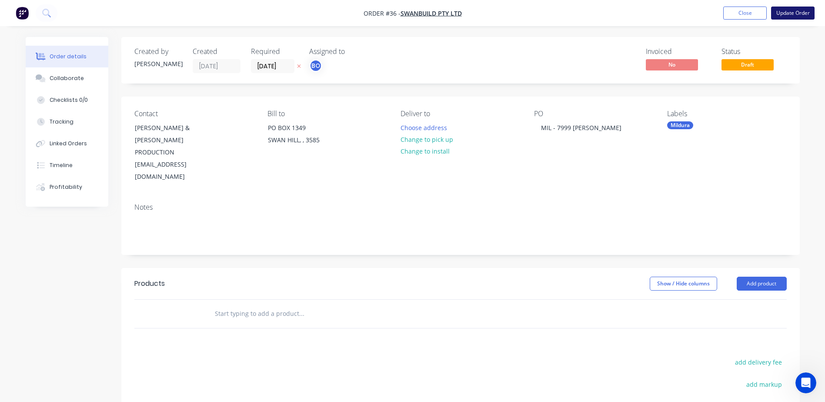
click at [792, 15] on button "Update Order" at bounding box center [793, 13] width 44 height 13
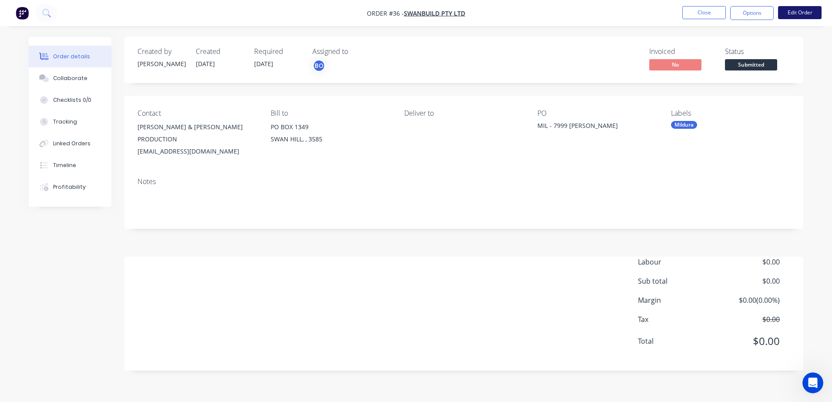
click at [795, 14] on button "Edit Order" at bounding box center [800, 12] width 44 height 13
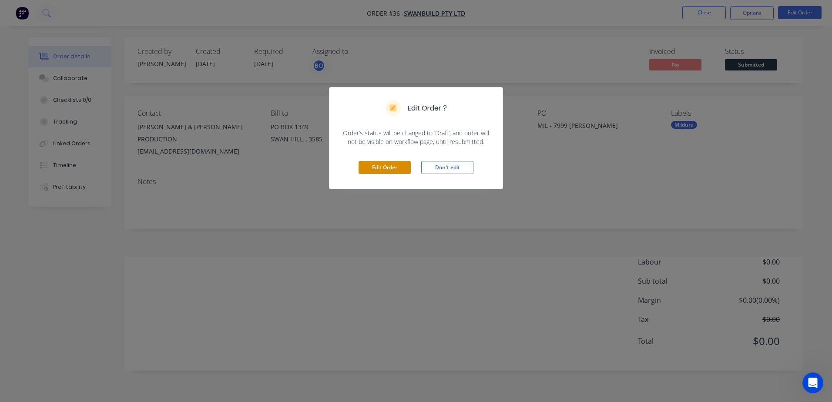
click at [366, 167] on button "Edit Order" at bounding box center [384, 167] width 52 height 13
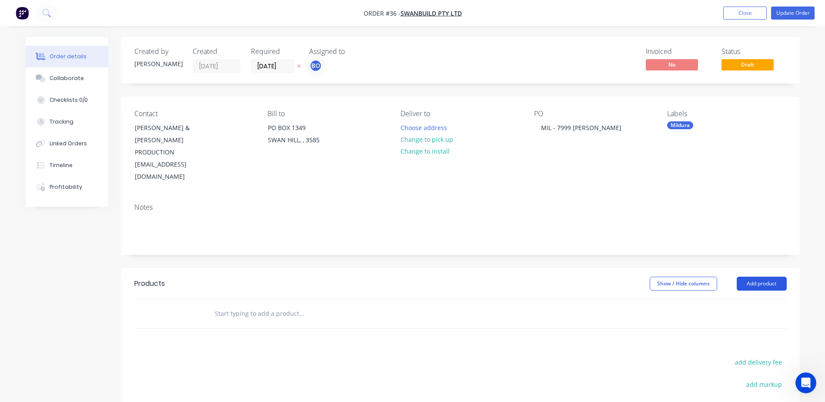
click at [756, 277] on button "Add product" at bounding box center [762, 284] width 50 height 14
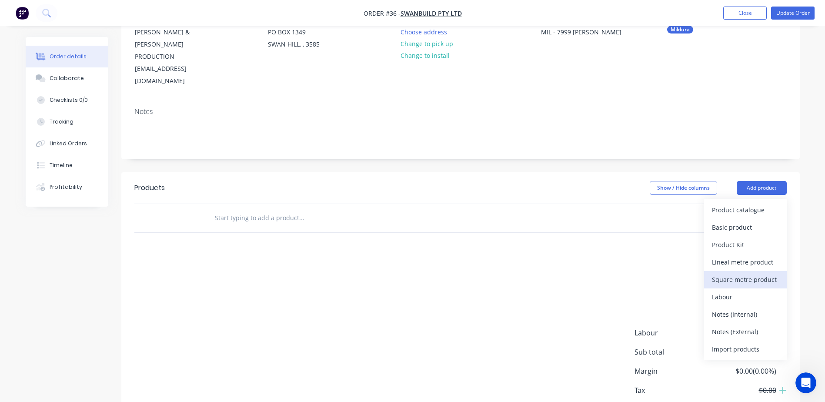
scroll to position [124, 0]
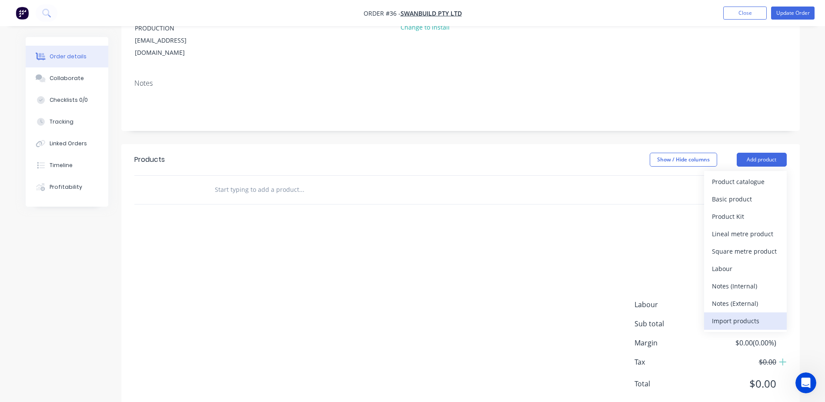
click at [742, 315] on div "Import products" at bounding box center [745, 321] width 67 height 13
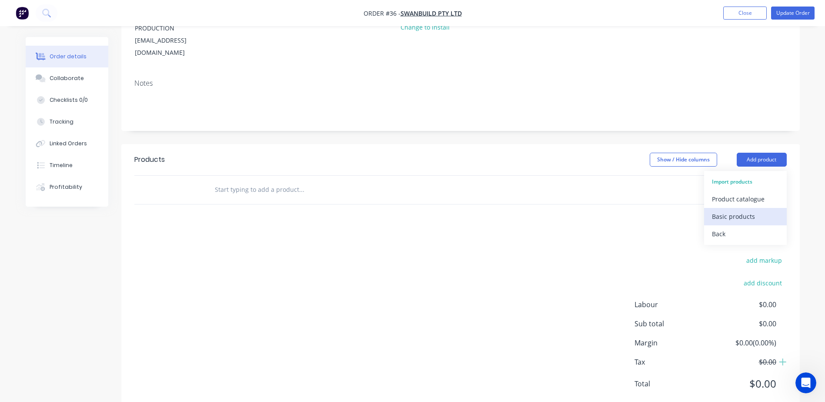
click at [739, 210] on div "Basic products" at bounding box center [745, 216] width 67 height 13
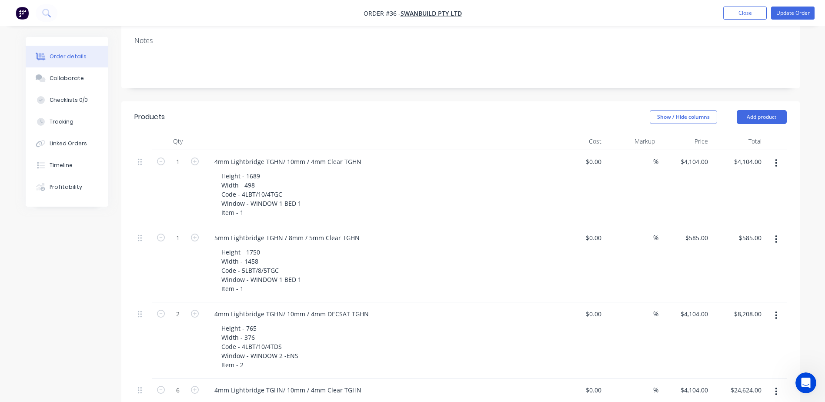
scroll to position [218, 0]
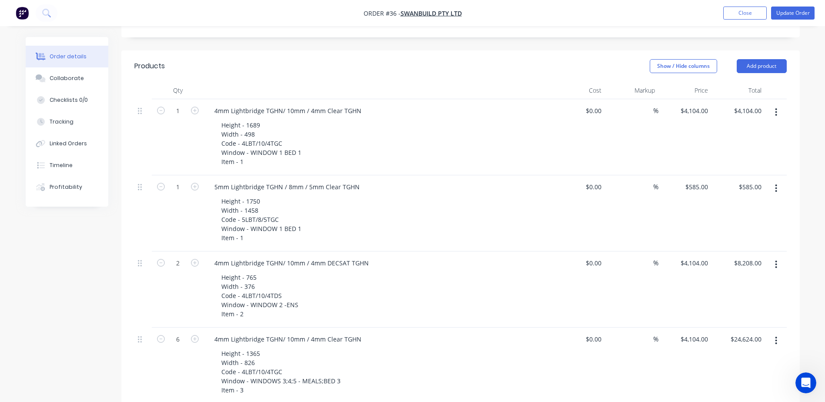
click at [777, 107] on icon "button" at bounding box center [776, 112] width 2 height 10
click at [750, 181] on div "Delete" at bounding box center [745, 187] width 67 height 13
click at [777, 107] on icon "button" at bounding box center [776, 112] width 2 height 10
click at [744, 181] on div "Delete" at bounding box center [745, 187] width 67 height 13
click at [774, 104] on button "button" at bounding box center [776, 112] width 20 height 16
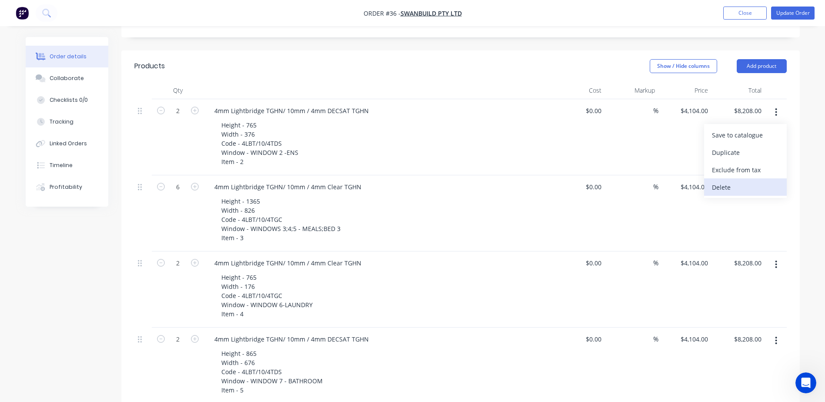
click at [742, 181] on div "Delete" at bounding box center [745, 187] width 67 height 13
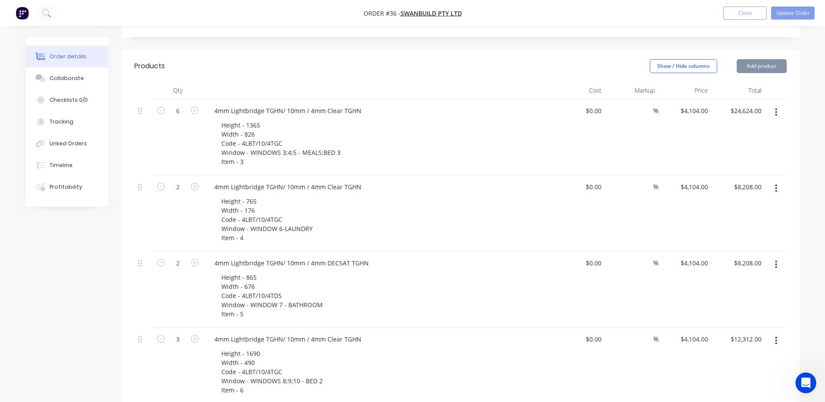
click at [774, 104] on button "button" at bounding box center [776, 112] width 20 height 16
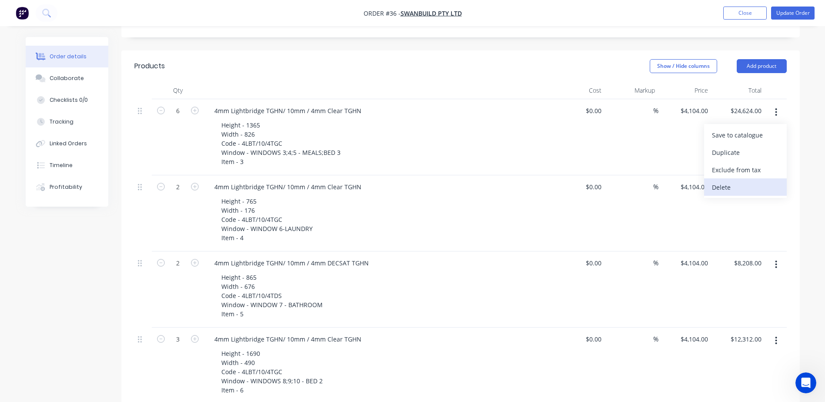
click at [739, 181] on div "Delete" at bounding box center [745, 187] width 67 height 13
click at [779, 104] on button "button" at bounding box center [776, 112] width 20 height 16
click at [744, 181] on div "Delete" at bounding box center [745, 187] width 67 height 13
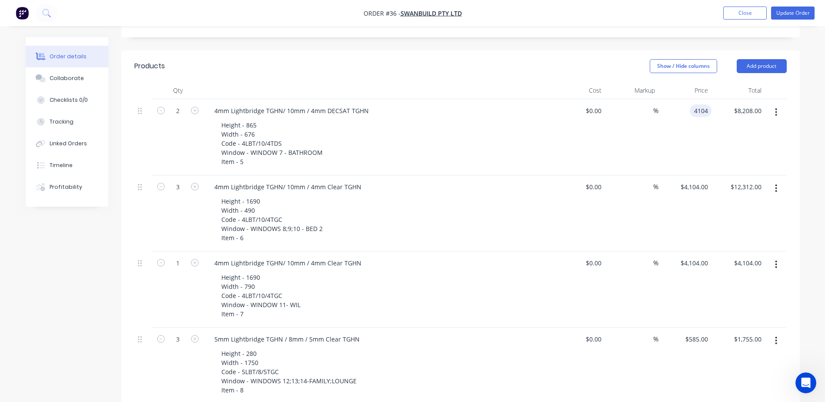
click at [686, 99] on div "4104 4104" at bounding box center [686, 137] width 54 height 76
type input "$0.00"
click at [722, 111] on div "$0.00 $0.00" at bounding box center [739, 137] width 54 height 76
click at [770, 104] on button "button" at bounding box center [776, 112] width 20 height 16
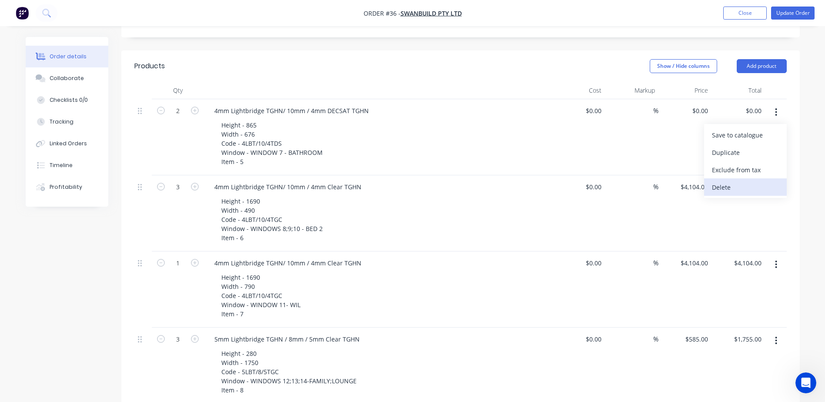
click at [744, 181] on div "Delete" at bounding box center [745, 187] width 67 height 13
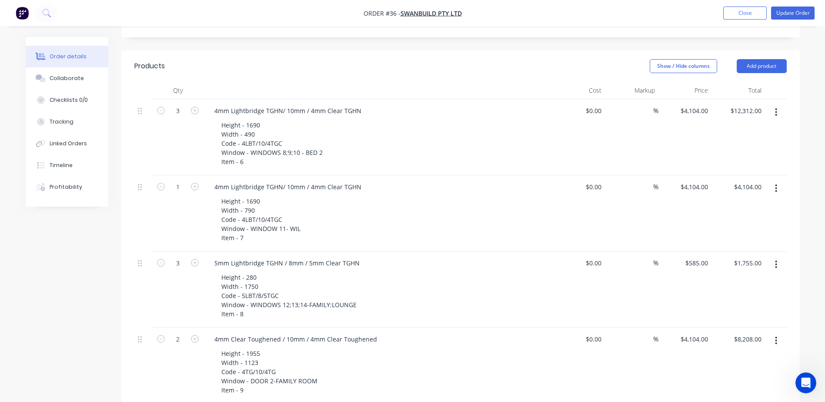
click at [780, 104] on button "button" at bounding box center [776, 112] width 20 height 16
click at [738, 181] on div "Delete" at bounding box center [745, 187] width 67 height 13
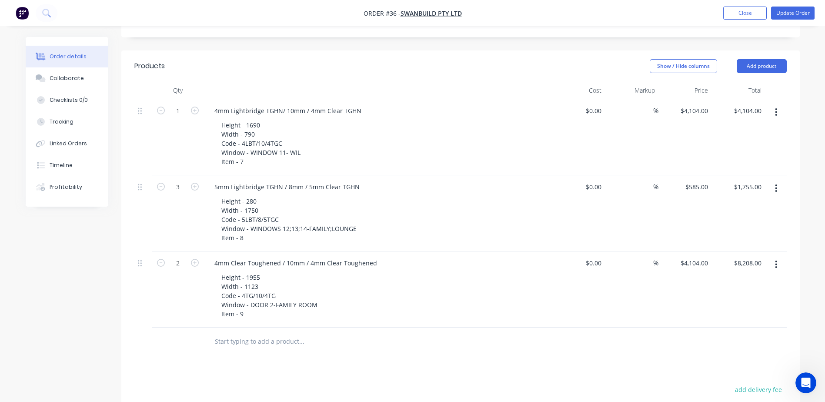
click at [776, 108] on icon "button" at bounding box center [777, 112] width 2 height 8
click at [740, 181] on div "Delete" at bounding box center [745, 187] width 67 height 13
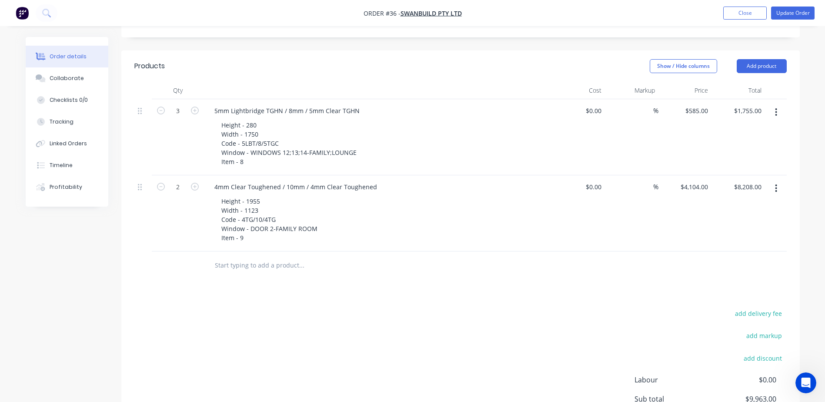
click at [775, 104] on button "button" at bounding box center [776, 112] width 20 height 16
click at [738, 181] on div "Delete" at bounding box center [745, 187] width 67 height 13
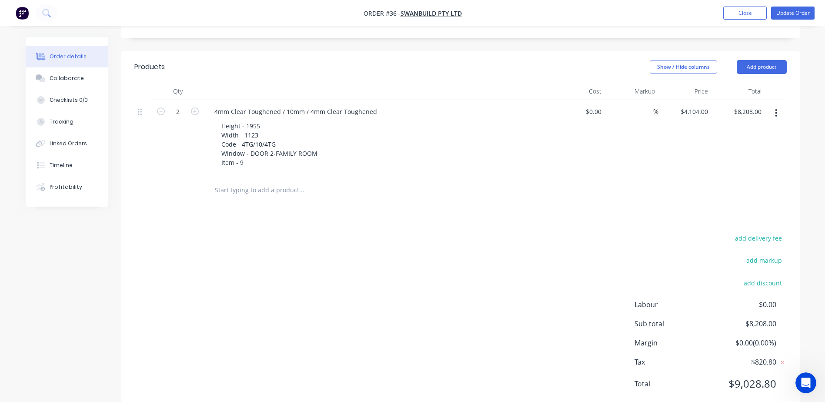
click at [779, 105] on button "button" at bounding box center [776, 113] width 20 height 16
click at [738, 179] on button "Delete" at bounding box center [745, 187] width 83 height 17
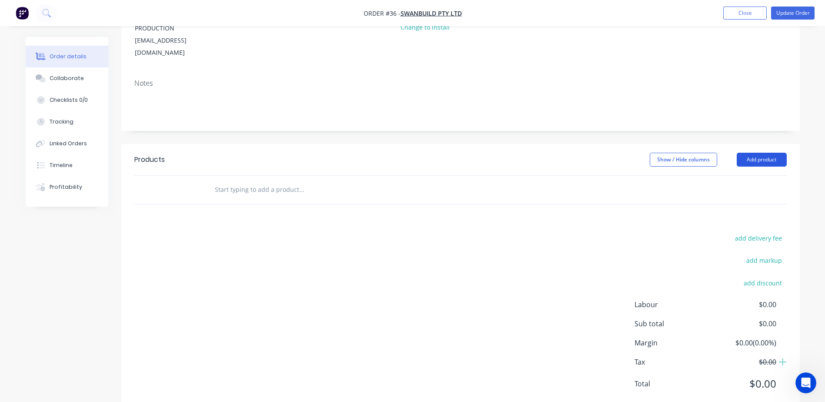
click at [763, 153] on button "Add product" at bounding box center [762, 160] width 50 height 14
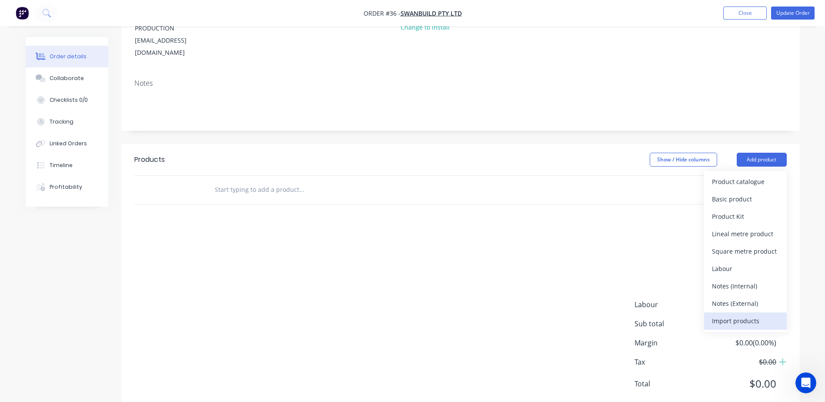
click at [739, 315] on div "Import products" at bounding box center [745, 321] width 67 height 13
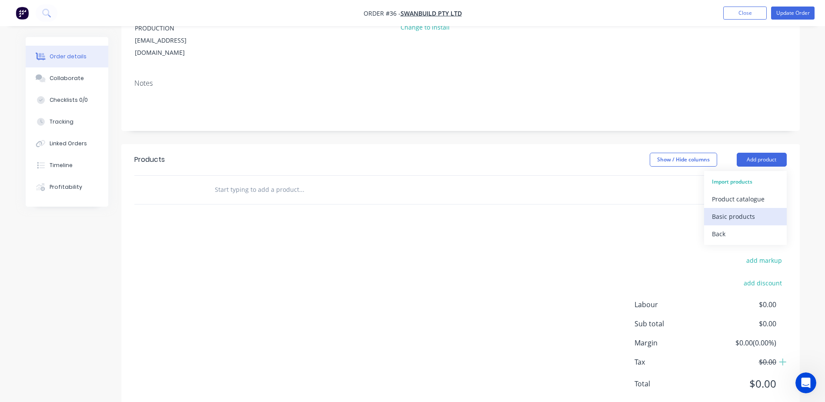
click at [736, 210] on div "Basic products" at bounding box center [745, 216] width 67 height 13
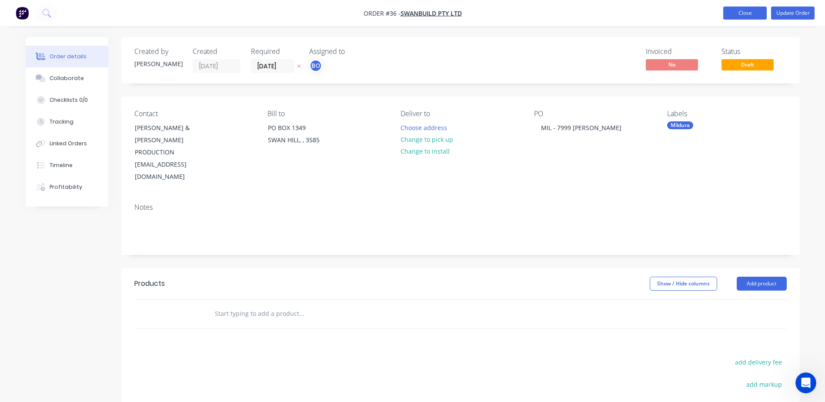
click at [735, 13] on button "Close" at bounding box center [745, 13] width 44 height 13
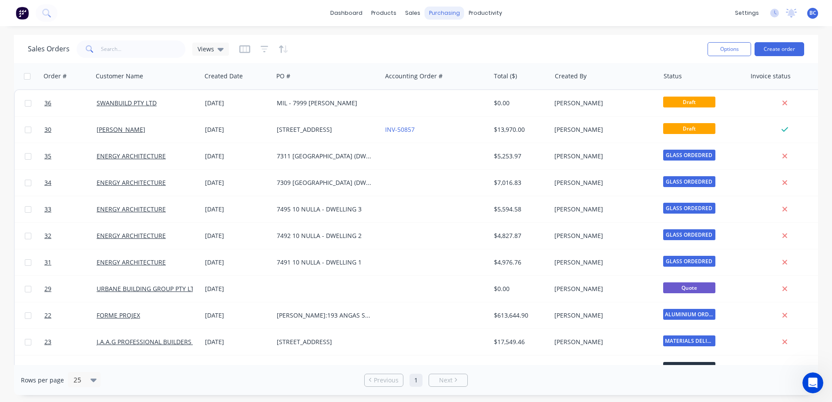
click at [442, 13] on div "purchasing" at bounding box center [445, 13] width 40 height 13
click at [401, 43] on div "Product Catalogue" at bounding box center [422, 42] width 54 height 8
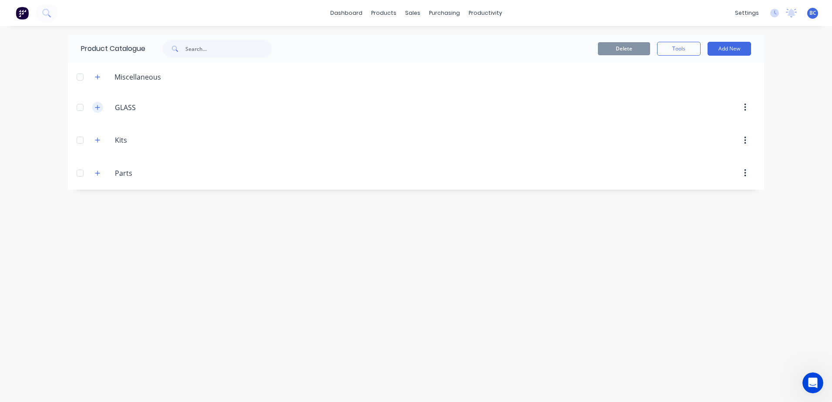
click at [100, 109] on button "button" at bounding box center [97, 107] width 11 height 11
click at [100, 109] on icon "button" at bounding box center [97, 107] width 5 height 6
click at [97, 138] on icon "button" at bounding box center [97, 140] width 5 height 6
click at [97, 142] on icon "button" at bounding box center [97, 140] width 5 height 6
click at [101, 77] on button "button" at bounding box center [97, 76] width 11 height 11
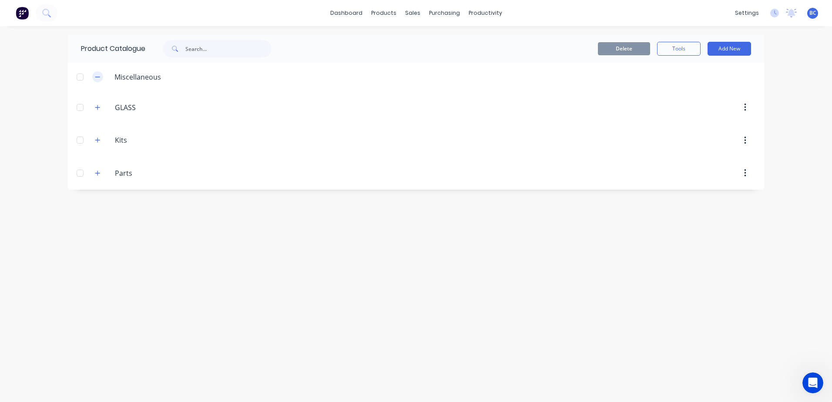
click at [101, 77] on button "button" at bounding box center [97, 76] width 11 height 11
click at [425, 36] on link "Sales Orders" at bounding box center [458, 41] width 115 height 17
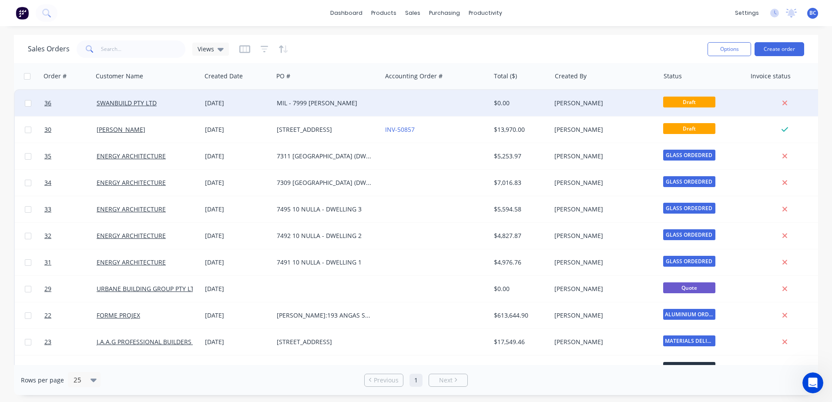
click at [587, 104] on div "[PERSON_NAME]" at bounding box center [602, 103] width 97 height 9
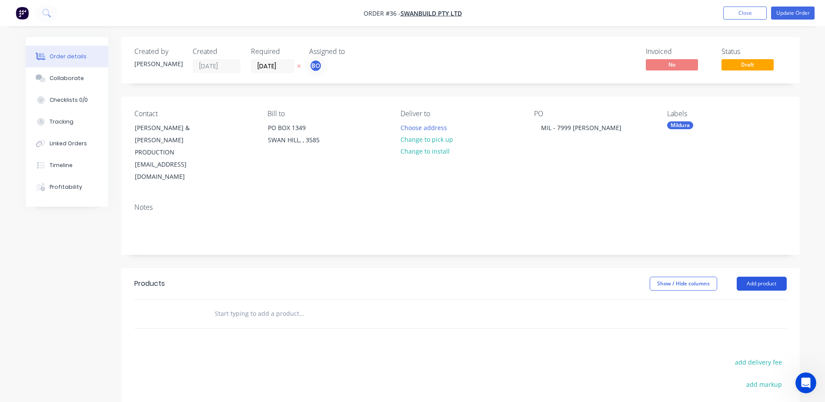
click at [760, 277] on button "Add product" at bounding box center [762, 284] width 50 height 14
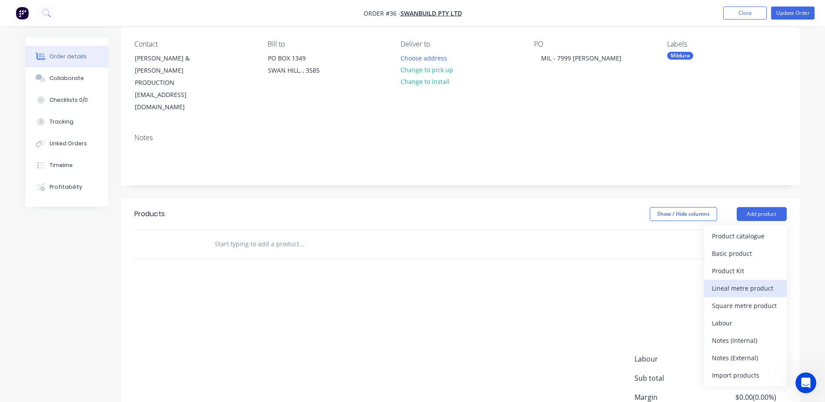
scroll to position [87, 0]
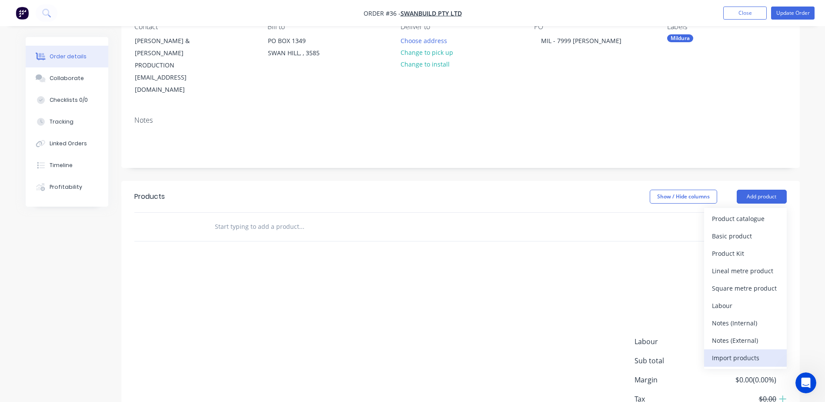
click at [735, 352] on div "Import products" at bounding box center [745, 358] width 67 height 13
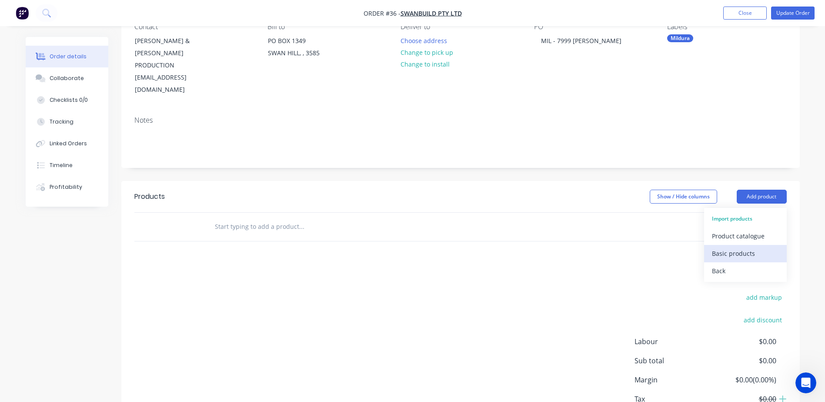
click at [731, 247] on div "Basic products" at bounding box center [745, 253] width 67 height 13
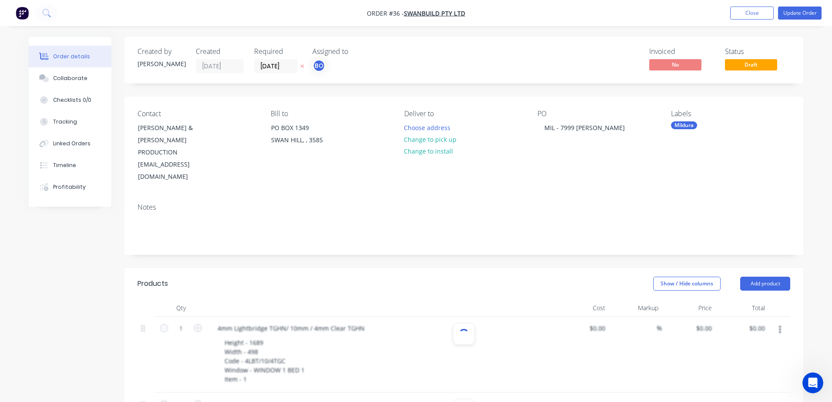
type input "1"
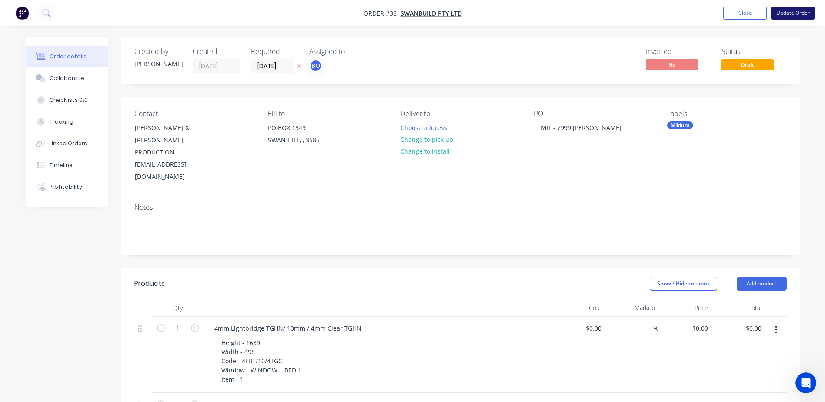
click at [786, 14] on button "Update Order" at bounding box center [793, 13] width 44 height 13
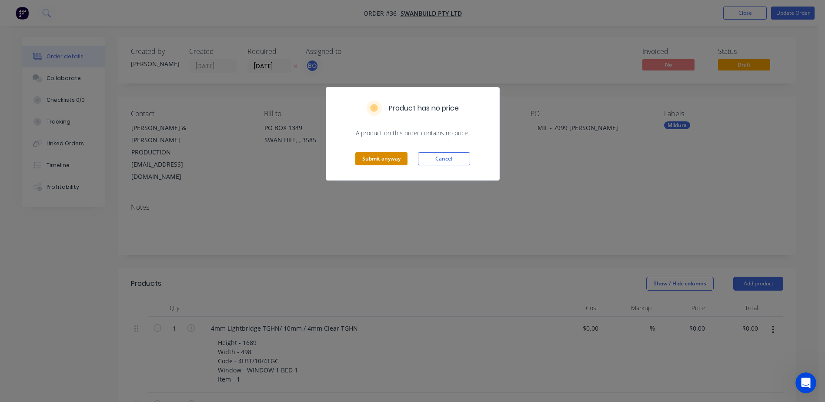
click at [368, 161] on button "Submit anyway" at bounding box center [381, 158] width 52 height 13
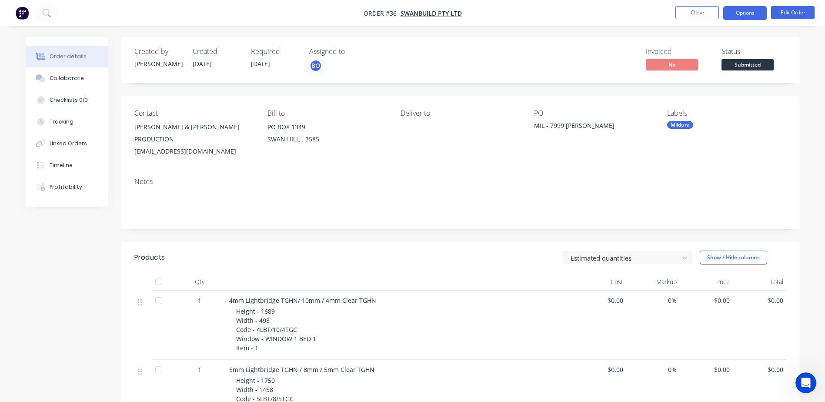
click at [754, 17] on button "Options" at bounding box center [745, 13] width 44 height 14
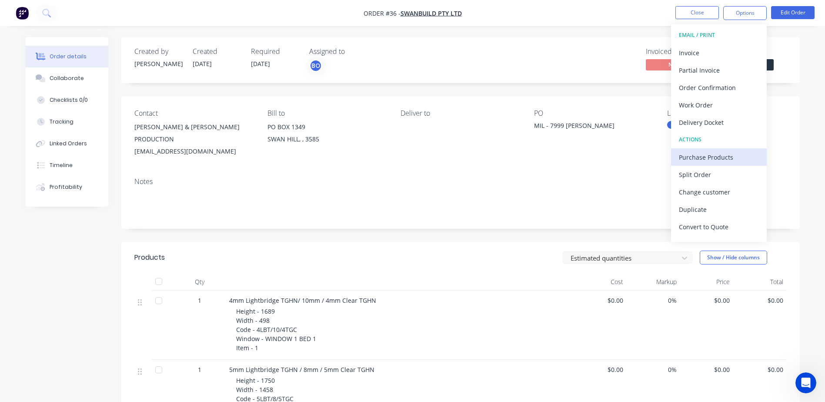
click at [713, 161] on div "Purchase Products" at bounding box center [719, 157] width 80 height 13
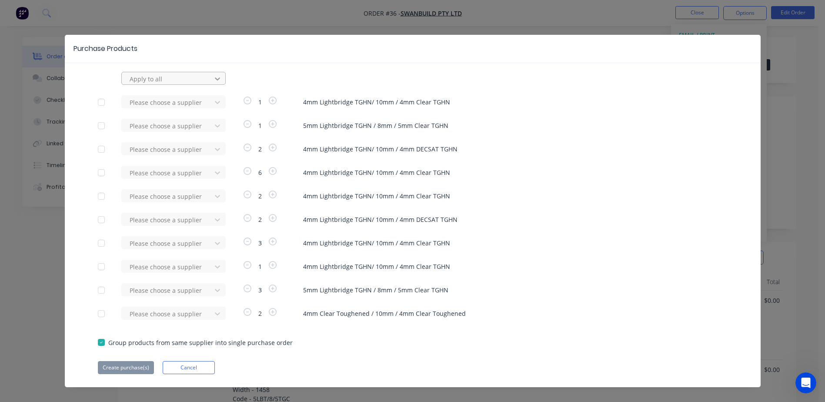
click at [213, 81] on icon at bounding box center [217, 78] width 9 height 9
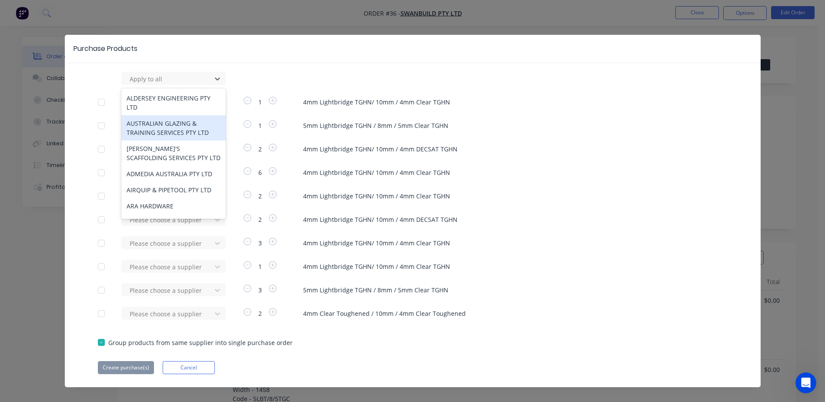
click at [300, 70] on div "Purchase Products 120 results available. Use Up and Down to choose options, pre…" at bounding box center [413, 211] width 696 height 352
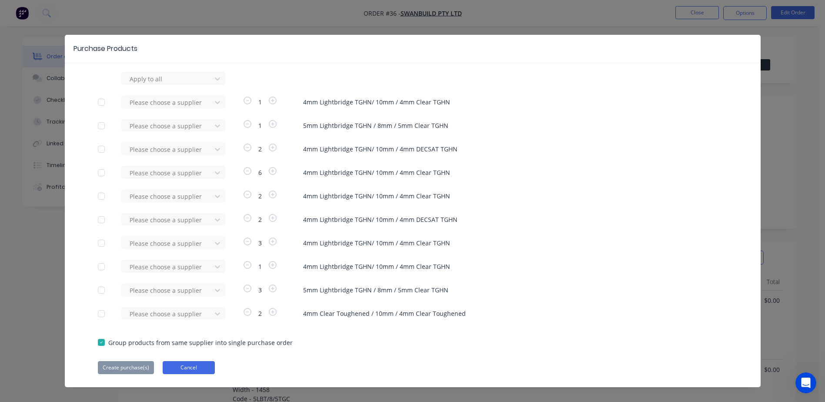
click at [183, 364] on button "Cancel" at bounding box center [189, 367] width 52 height 13
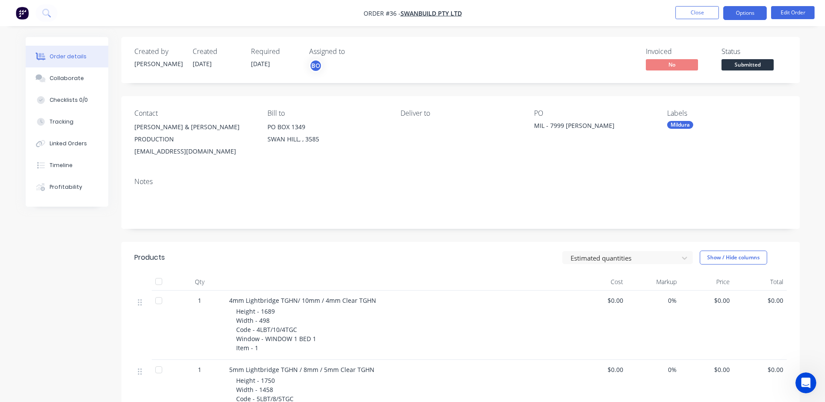
click at [759, 13] on button "Options" at bounding box center [745, 13] width 44 height 14
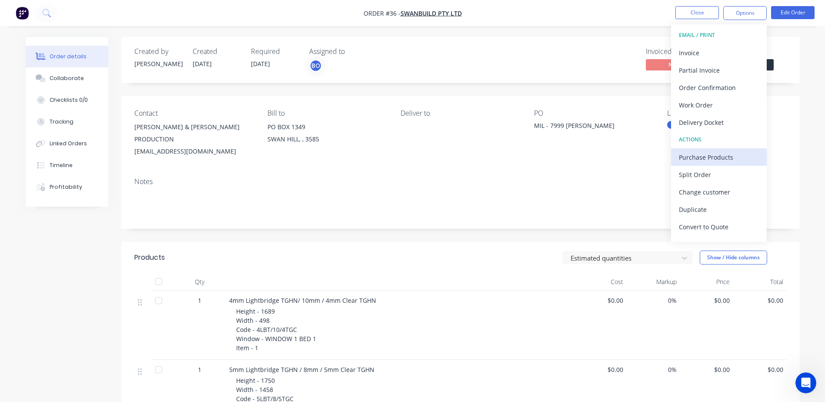
click at [708, 160] on div "Purchase Products" at bounding box center [719, 157] width 80 height 13
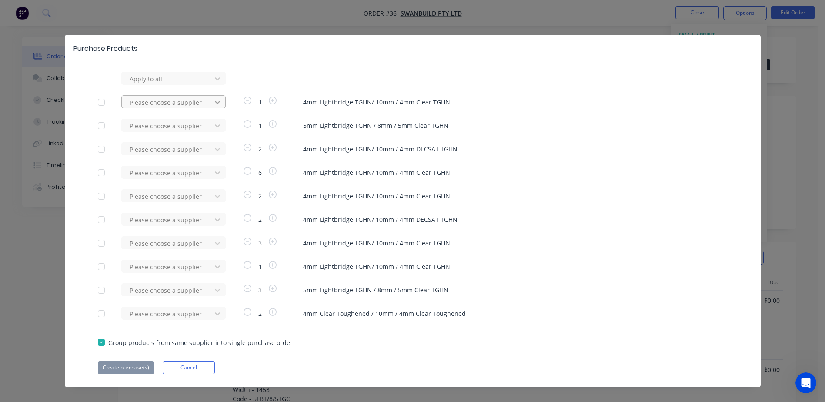
click at [213, 103] on icon at bounding box center [217, 102] width 9 height 9
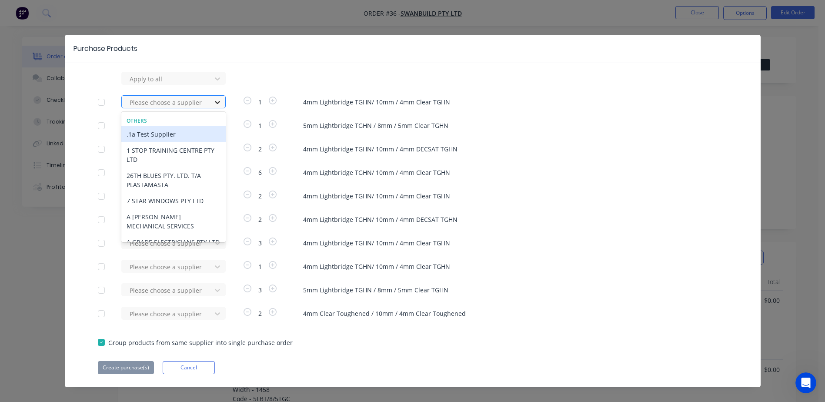
click at [213, 103] on icon at bounding box center [217, 102] width 9 height 9
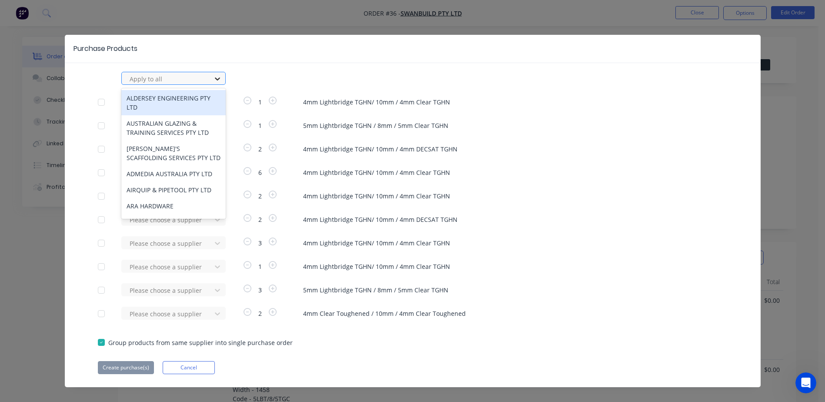
click at [213, 77] on icon at bounding box center [217, 78] width 9 height 9
type input "v"
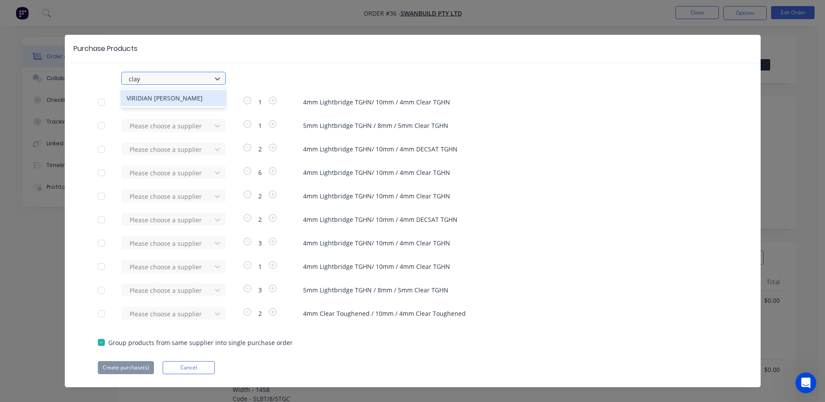
type input "clayt"
click at [156, 95] on div "VIRIDIAN GLASS CLAYTON" at bounding box center [173, 98] width 104 height 16
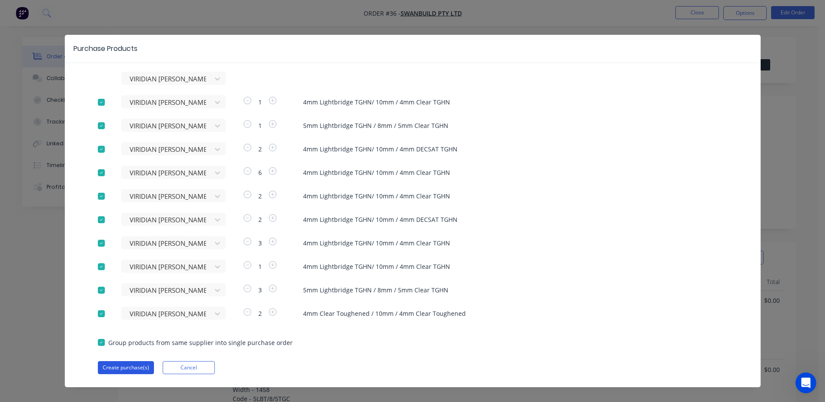
click at [109, 365] on button "Create purchase(s)" at bounding box center [126, 367] width 56 height 13
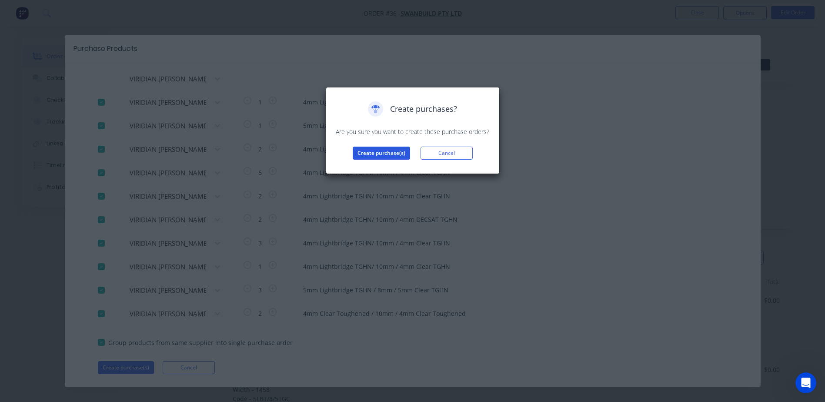
click at [380, 154] on button "Create purchase(s)" at bounding box center [381, 153] width 57 height 13
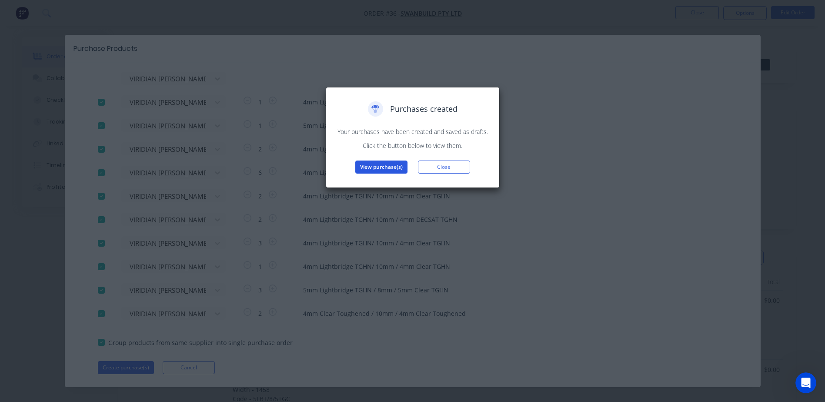
click at [384, 167] on button "View purchase(s)" at bounding box center [381, 167] width 52 height 13
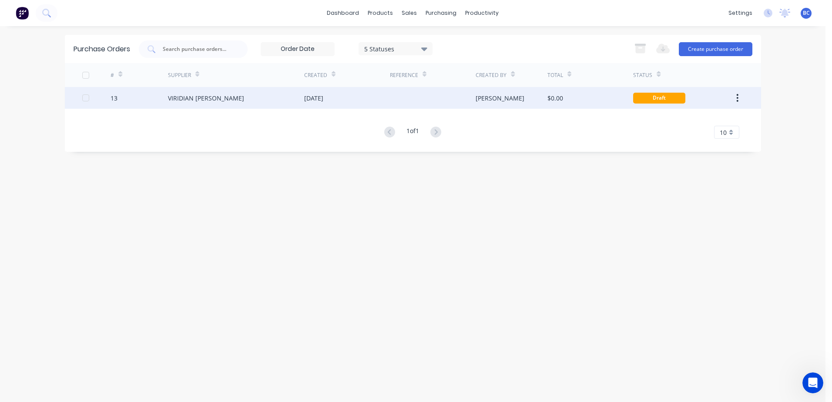
click at [698, 94] on div "Draft" at bounding box center [683, 98] width 100 height 22
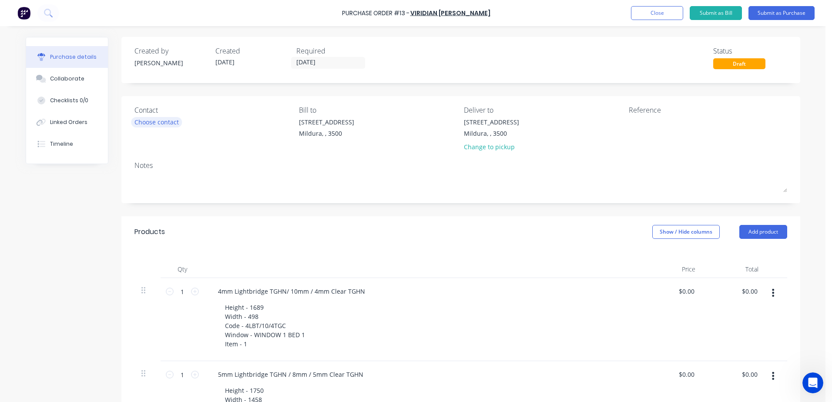
click at [158, 117] on div "Choose contact" at bounding box center [156, 121] width 44 height 9
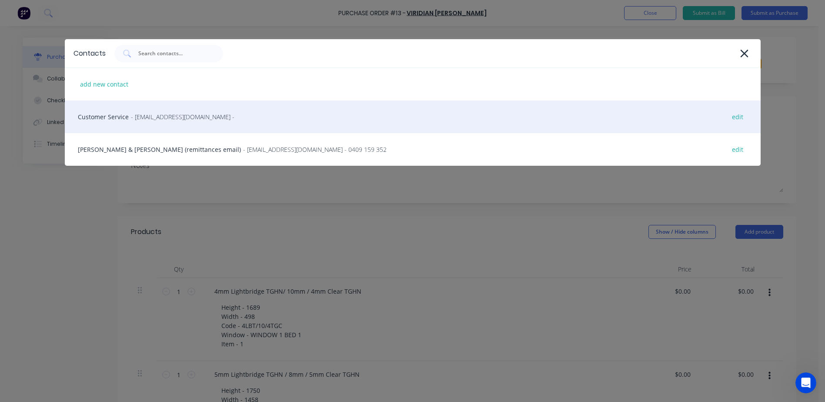
click at [184, 124] on div "Customer Service - vircustomerservicecls@viridianglass.com - edit" at bounding box center [413, 116] width 696 height 33
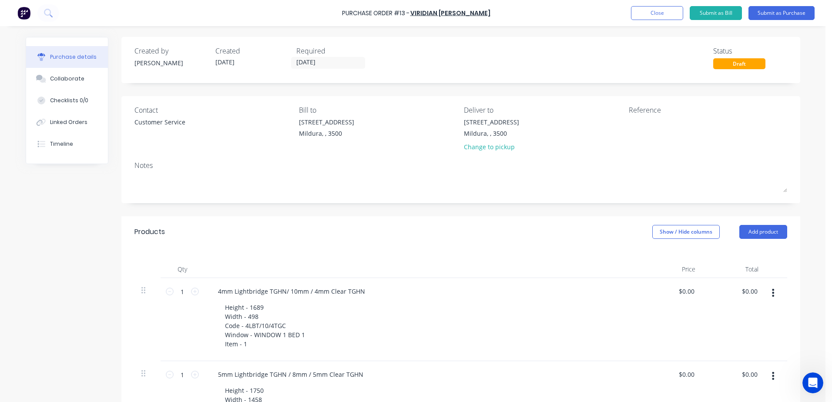
click at [770, 11] on button "Submit as Purchase" at bounding box center [781, 13] width 66 height 14
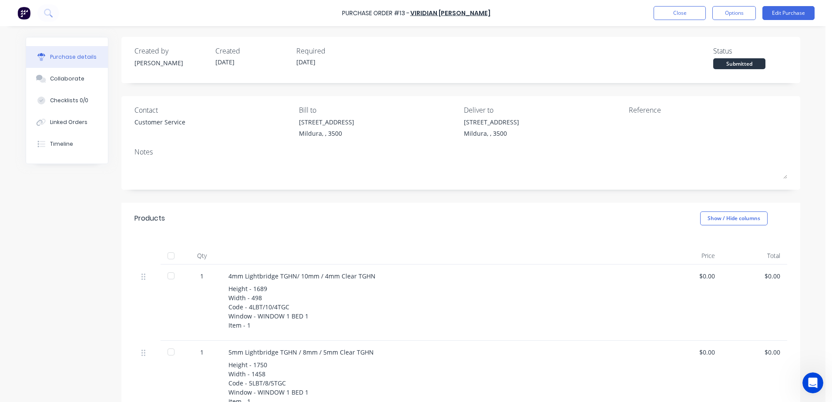
click at [640, 117] on div at bounding box center [683, 128] width 109 height 22
click at [777, 13] on button "Edit Purchase" at bounding box center [788, 13] width 52 height 14
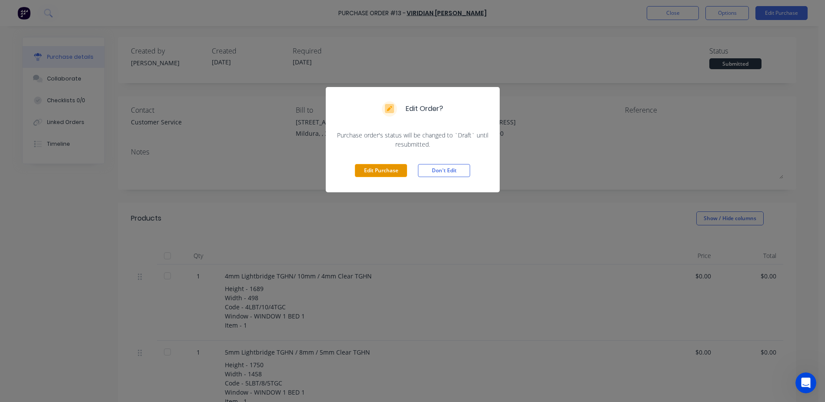
click at [373, 171] on button "Edit Purchase" at bounding box center [381, 170] width 52 height 13
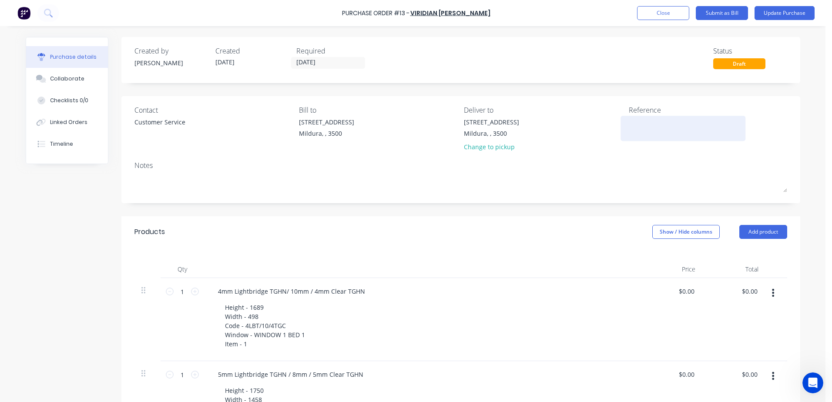
click at [636, 124] on textarea at bounding box center [683, 127] width 109 height 20
type textarea "m"
type textarea "MIL - 7999 SWANBUILD CROOKE"
type textarea "x"
type textarea "MIL - 7999 SWANBUILD CROOKE"
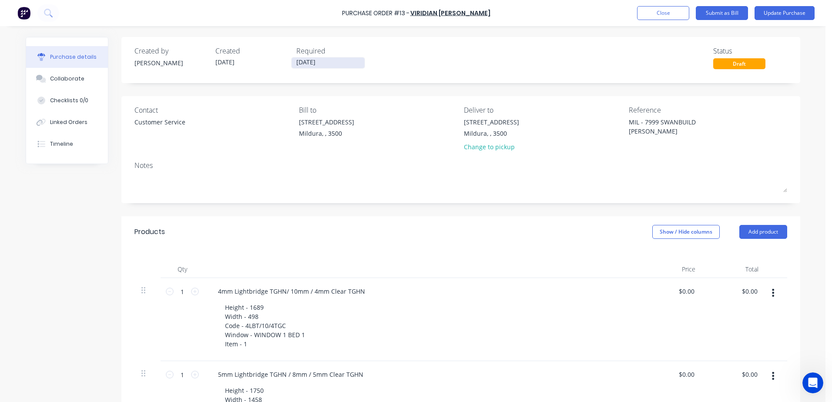
click at [310, 62] on input "01/10/25" at bounding box center [327, 62] width 73 height 11
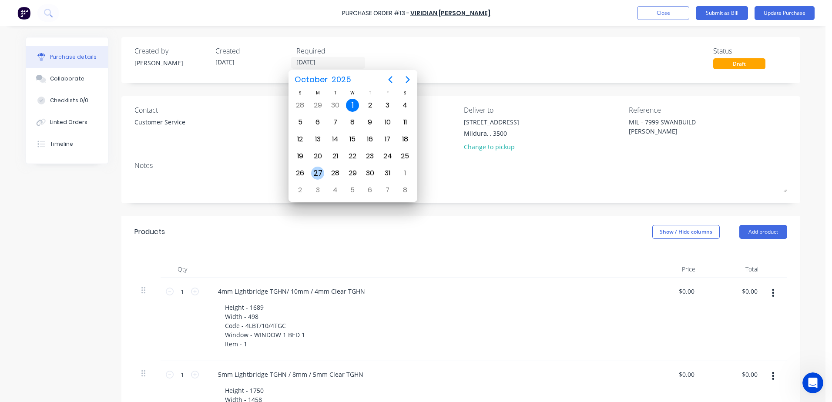
click at [315, 174] on div "27" at bounding box center [317, 173] width 13 height 13
type textarea "x"
type input "27/10/25"
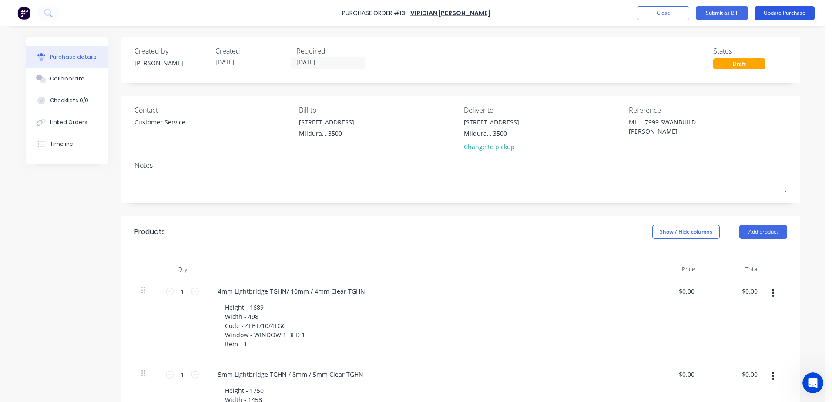
click at [780, 16] on button "Update Purchase" at bounding box center [784, 13] width 60 height 14
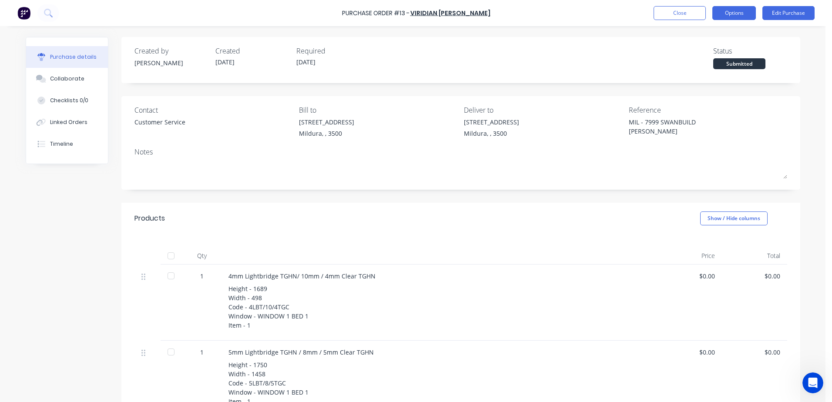
click at [737, 14] on button "Options" at bounding box center [734, 13] width 44 height 14
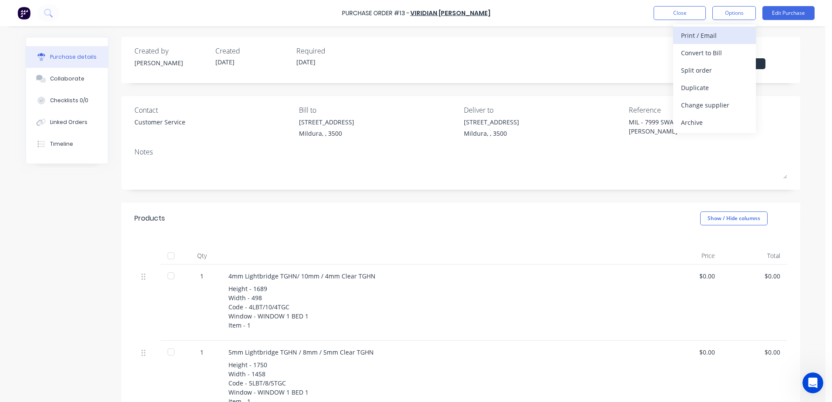
click at [713, 34] on div "Print / Email" at bounding box center [714, 35] width 67 height 13
click at [702, 70] on div "Without pricing" at bounding box center [714, 70] width 67 height 13
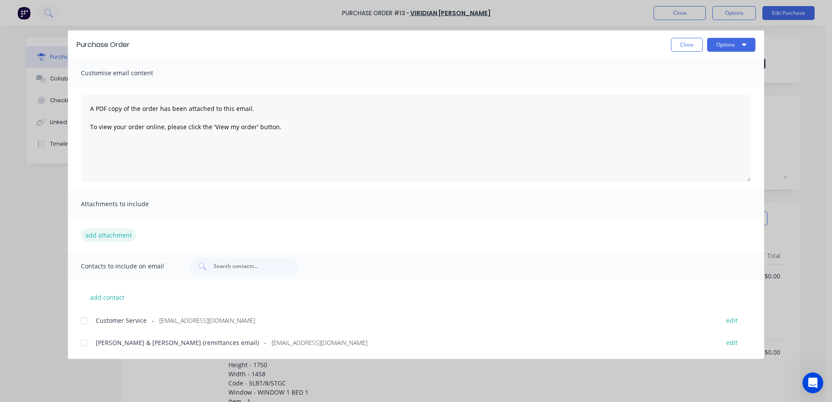
click at [113, 234] on button "add attachment" at bounding box center [108, 234] width 55 height 13
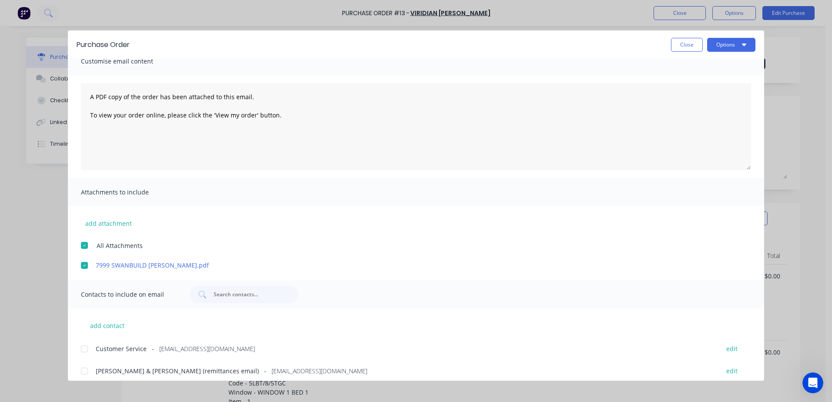
scroll to position [18, 0]
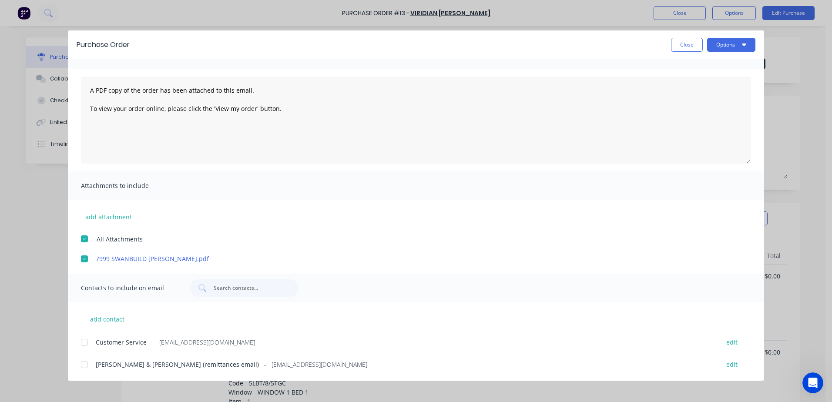
click at [107, 344] on span "Customer Service" at bounding box center [121, 342] width 51 height 9
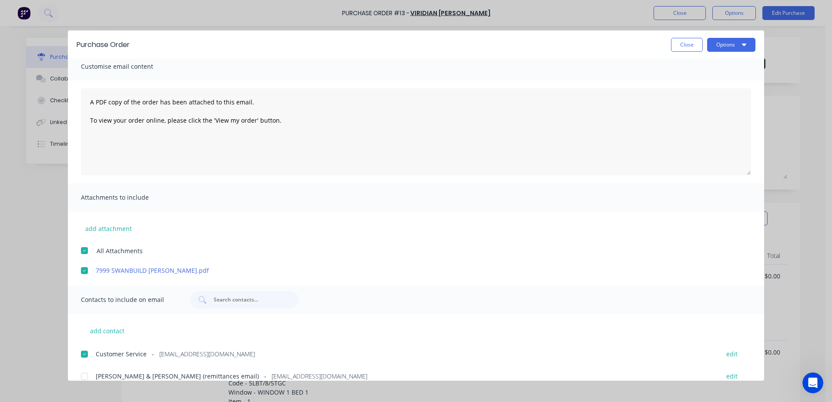
scroll to position [0, 0]
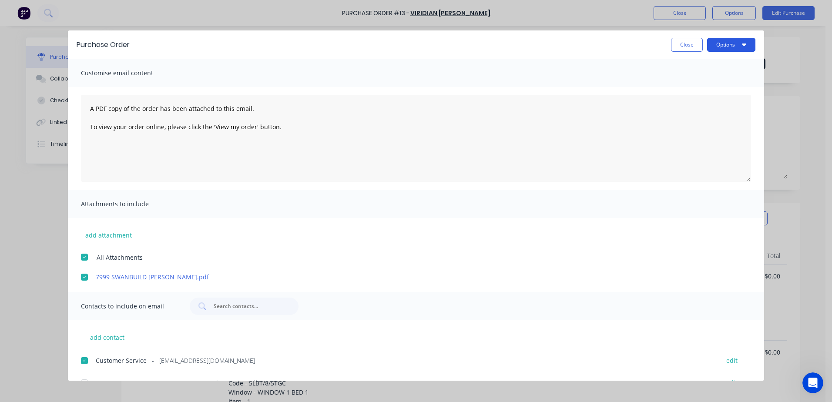
click at [730, 48] on button "Options" at bounding box center [731, 45] width 48 height 14
click at [697, 86] on div "Print" at bounding box center [713, 84] width 67 height 13
click at [737, 43] on button "Options" at bounding box center [731, 45] width 48 height 14
click at [691, 106] on div "Email" at bounding box center [713, 101] width 67 height 13
click at [302, 160] on textarea "A PDF copy of the order has been attached to this email. To view your order onl…" at bounding box center [416, 138] width 670 height 87
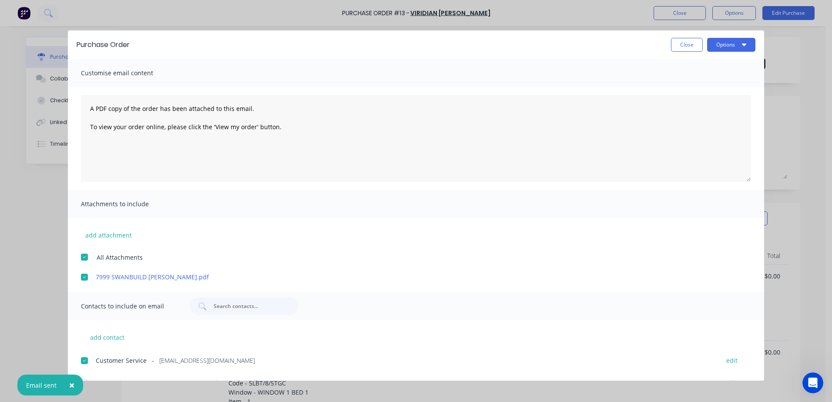
type textarea "x"
click at [293, 131] on textarea "A PDF copy of the order has been attached to this email. To view your order onl…" at bounding box center [416, 138] width 670 height 87
drag, startPoint x: 296, startPoint y: 131, endPoint x: 64, endPoint y: 100, distance: 234.4
click at [64, 100] on div "Purchase Order Close Options Customise email content A PDF copy of the order ha…" at bounding box center [416, 201] width 832 height 402
paste textarea "Hi All, Please find Purchase Order attached: PO TEXT: ITEM TEXT: Kind regards,"
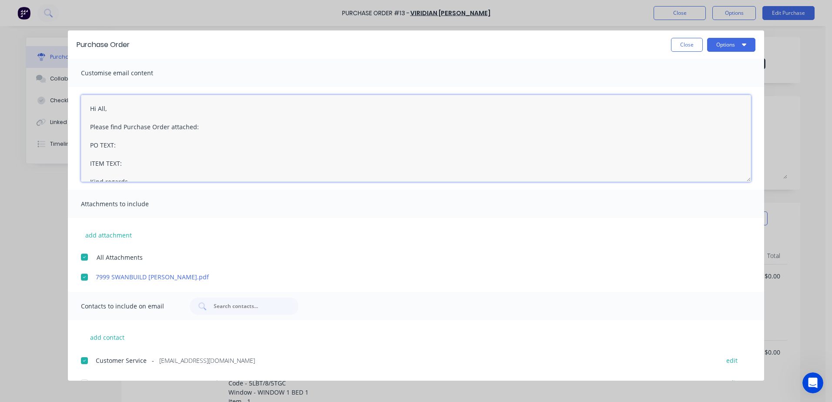
scroll to position [5, 0]
click at [127, 139] on textarea "Hi All, Please find Purchase Order attached: PO TEXT: ITEM TEXT: Kind regards," at bounding box center [416, 138] width 670 height 87
click at [134, 161] on textarea "Hi All, Please find Purchase Order attached: PO TEXT: PO-13 ITEM TEXT: Kind reg…" at bounding box center [416, 138] width 670 height 87
click at [232, 161] on textarea "Hi All, Please find Purchase Order attached: PO TEXT: PO-13 ITEM TEXT: 7999 SWA…" at bounding box center [416, 138] width 670 height 87
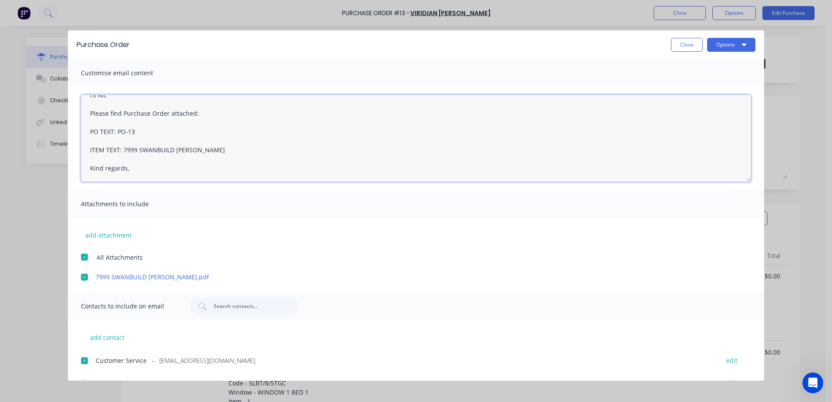
click at [167, 171] on textarea "Hi All, Please find Purchase Order attached: PO TEXT: PO-13 ITEM TEXT: 7999 SWA…" at bounding box center [416, 138] width 670 height 87
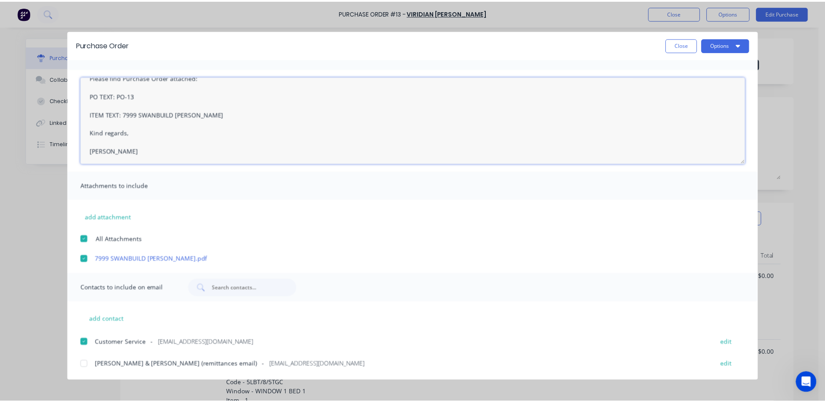
scroll to position [32, 0]
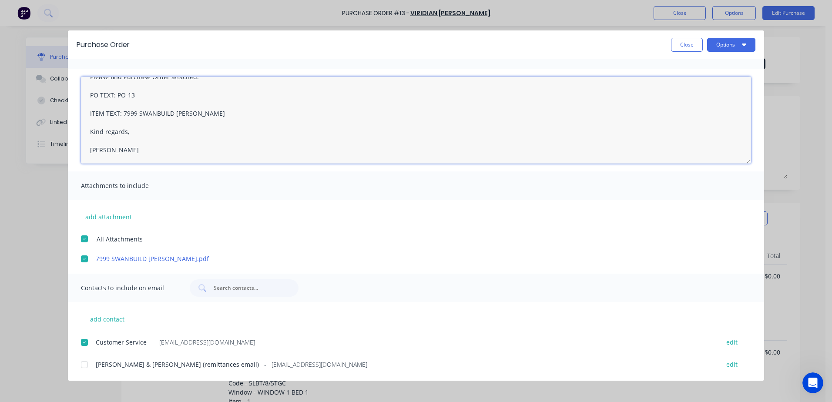
click at [200, 114] on textarea "Hi All, Please find Purchase Order attached: PO TEXT: PO-13 ITEM TEXT: 7999 SWA…" at bounding box center [416, 120] width 670 height 87
type textarea "Hi All, Please find Purchase Order attached: PO TEXT: PO-13 ITEM TEXT: 7999 SWA…"
type textarea "x"
type textarea "Hi All, Please find Purchase Order attached: PO TEXT: PO-13 ITEM TEXT: 7999 SWA…"
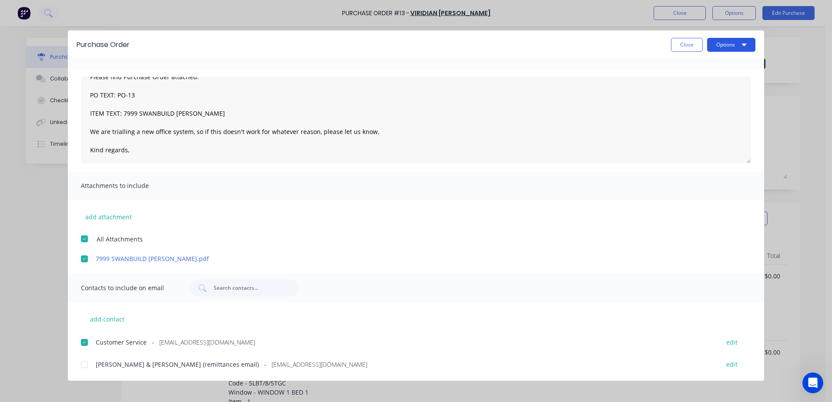
click at [721, 44] on button "Options" at bounding box center [731, 45] width 48 height 14
click at [436, 133] on textarea "Hi All, Please find Purchase Order attached: PO TEXT: PO-13 ITEM TEXT: 7999 SWA…" at bounding box center [416, 120] width 670 height 87
click at [737, 52] on div "Purchase Order Close Options" at bounding box center [416, 44] width 696 height 28
click at [733, 43] on button "Options" at bounding box center [731, 45] width 48 height 14
click at [696, 104] on div "Email" at bounding box center [713, 101] width 67 height 13
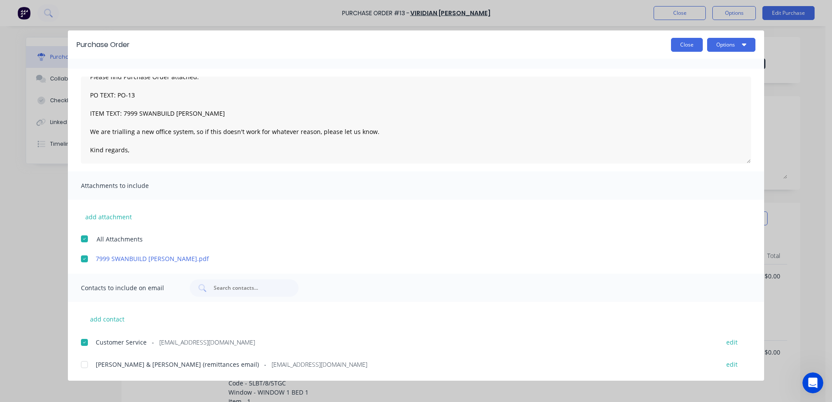
click at [687, 46] on button "Close" at bounding box center [687, 45] width 32 height 14
type textarea "x"
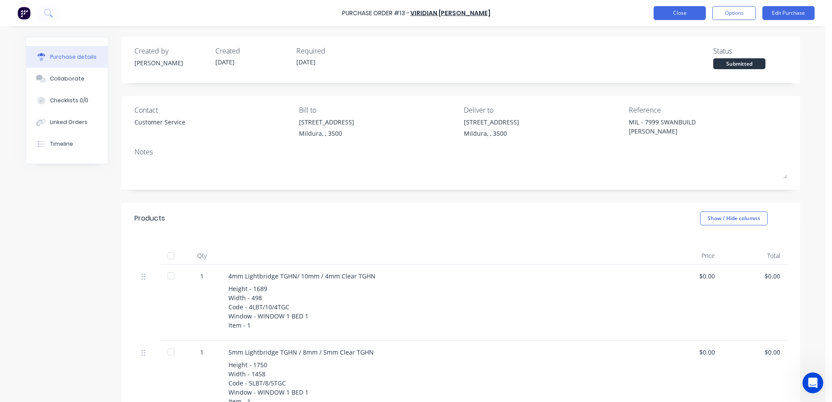
click at [696, 17] on button "Close" at bounding box center [679, 13] width 52 height 14
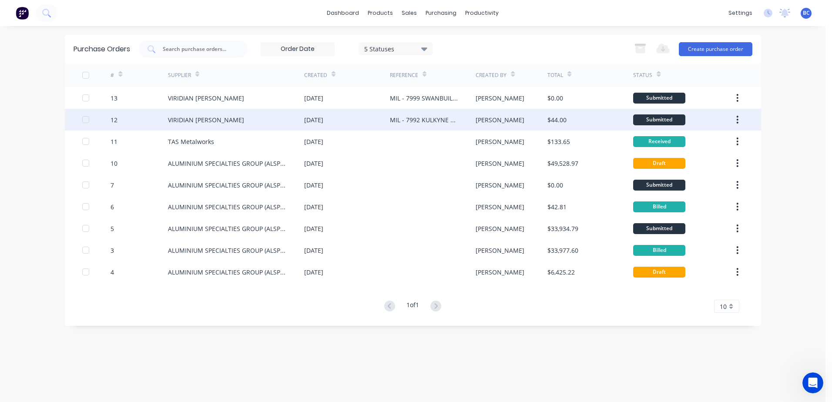
click at [739, 118] on button "button" at bounding box center [737, 120] width 20 height 16
click at [704, 141] on div "Archive" at bounding box center [706, 142] width 67 height 13
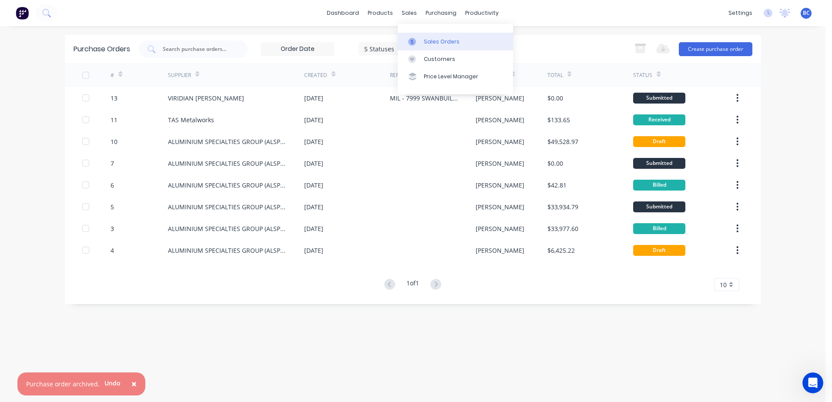
click at [425, 41] on div "Sales Orders" at bounding box center [442, 42] width 36 height 8
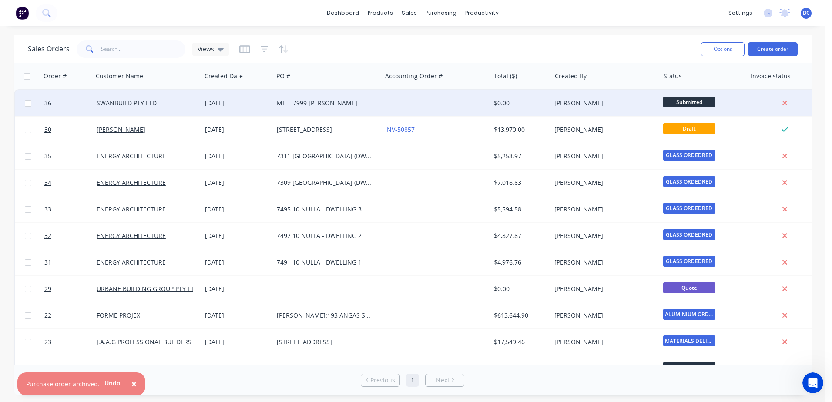
click at [330, 106] on div "MIL - 7999 CROOKE" at bounding box center [325, 103] width 97 height 9
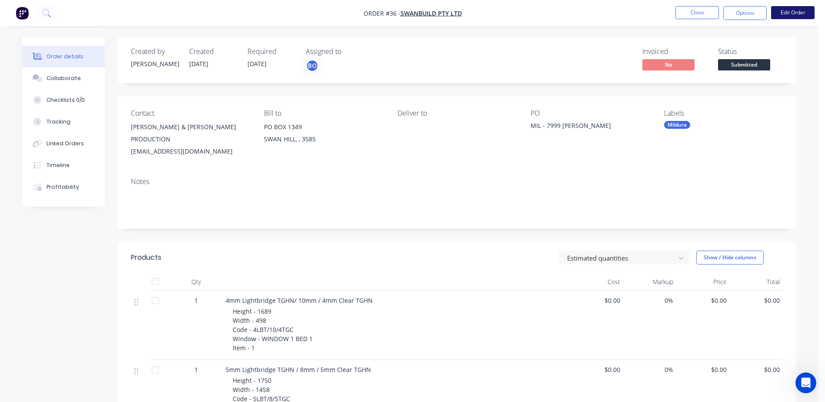
click at [790, 17] on button "Edit Order" at bounding box center [793, 12] width 44 height 13
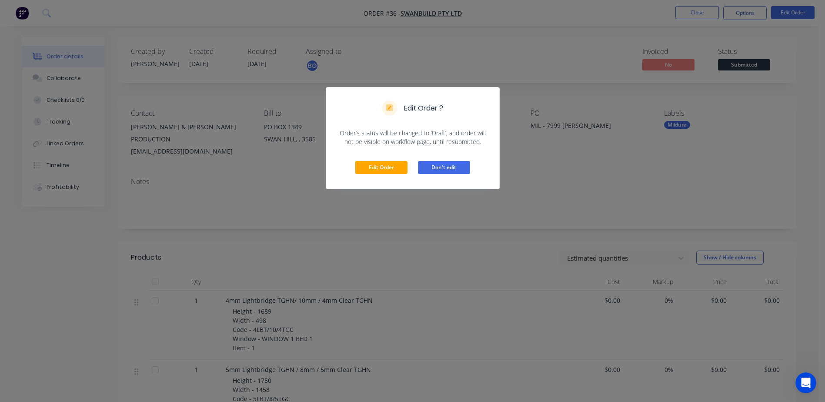
click at [433, 168] on button "Don't edit" at bounding box center [444, 167] width 52 height 13
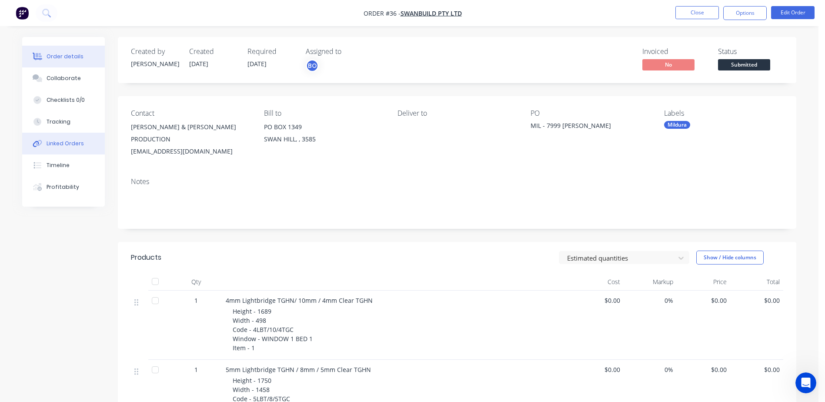
click at [60, 144] on div "Linked Orders" at bounding box center [65, 144] width 37 height 8
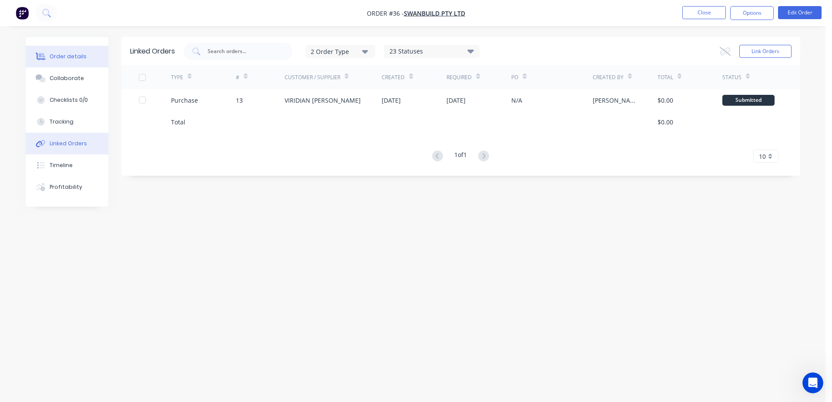
click at [69, 62] on button "Order details" at bounding box center [67, 57] width 83 height 22
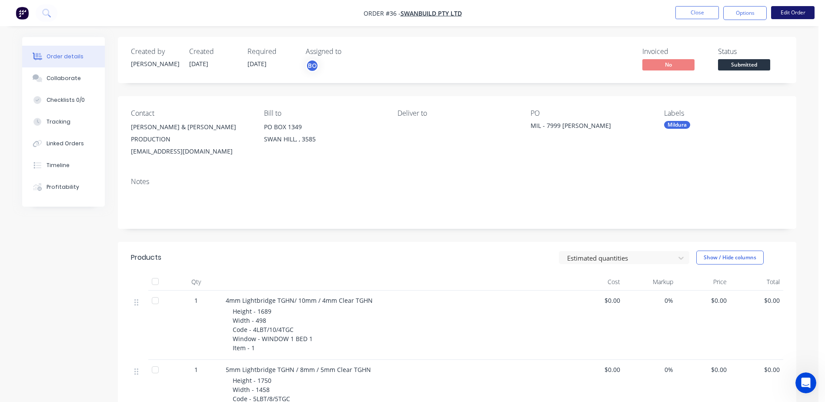
click at [790, 11] on button "Edit Order" at bounding box center [793, 12] width 44 height 13
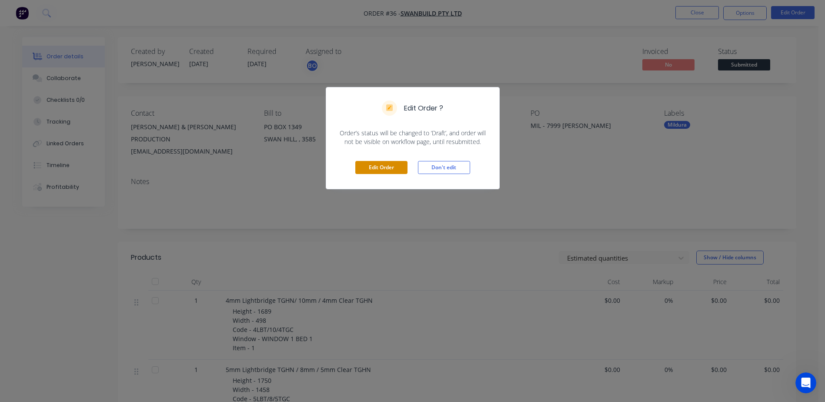
click at [389, 167] on button "Edit Order" at bounding box center [381, 167] width 52 height 13
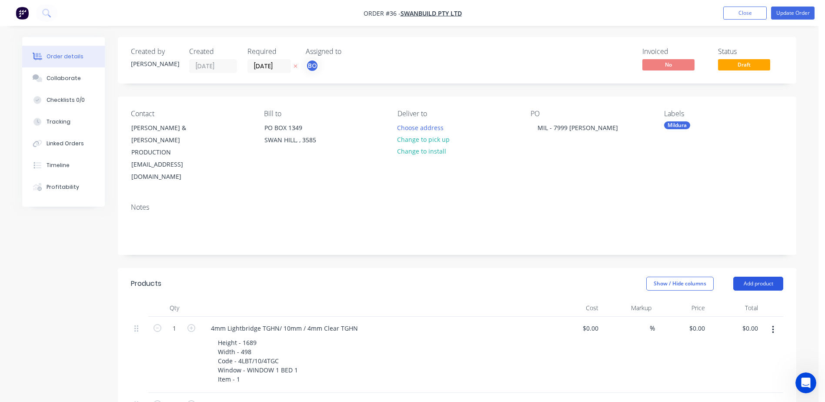
click at [755, 277] on button "Add product" at bounding box center [758, 284] width 50 height 14
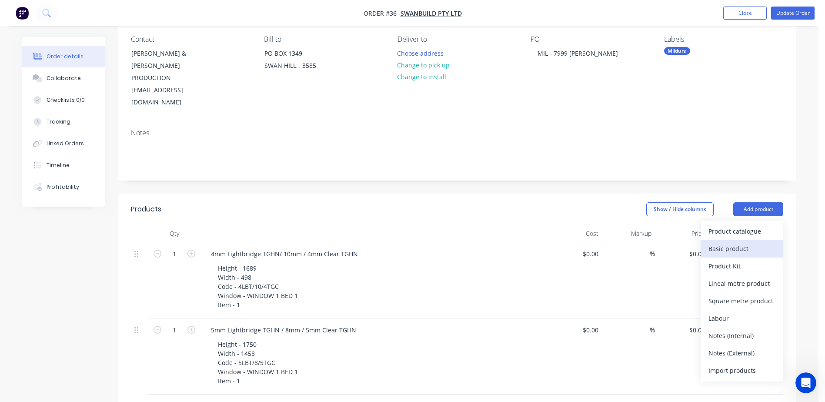
scroll to position [87, 0]
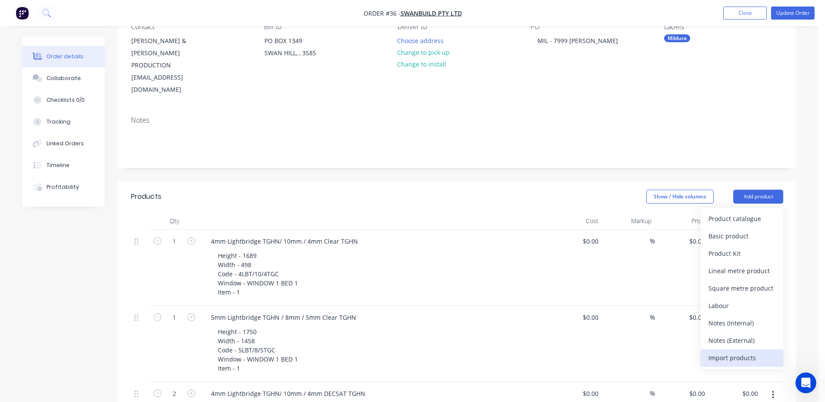
click at [729, 352] on div "Import products" at bounding box center [742, 358] width 67 height 13
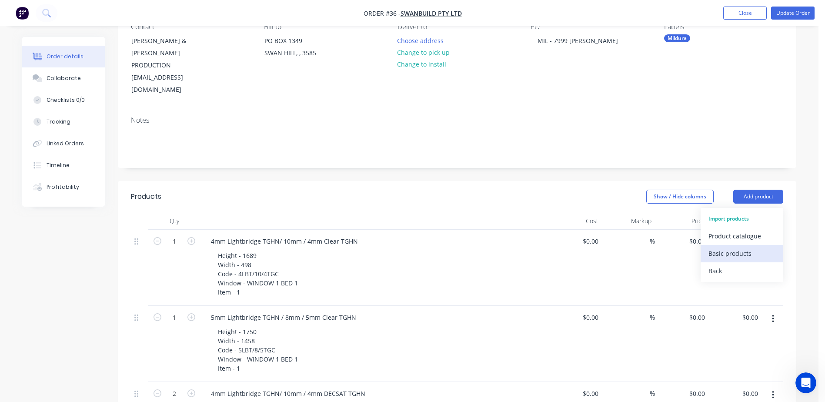
click at [734, 247] on div "Basic products" at bounding box center [742, 253] width 67 height 13
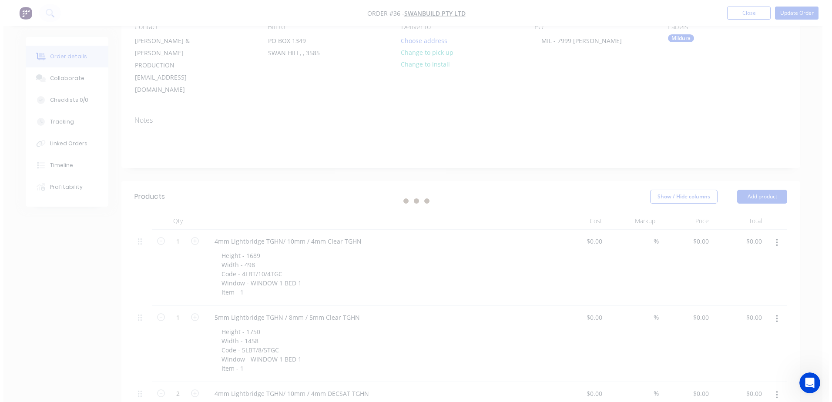
scroll to position [0, 0]
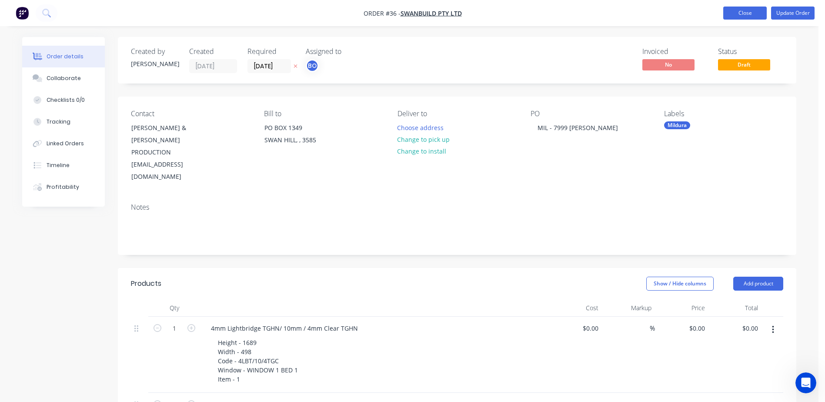
click at [742, 8] on button "Close" at bounding box center [745, 13] width 44 height 13
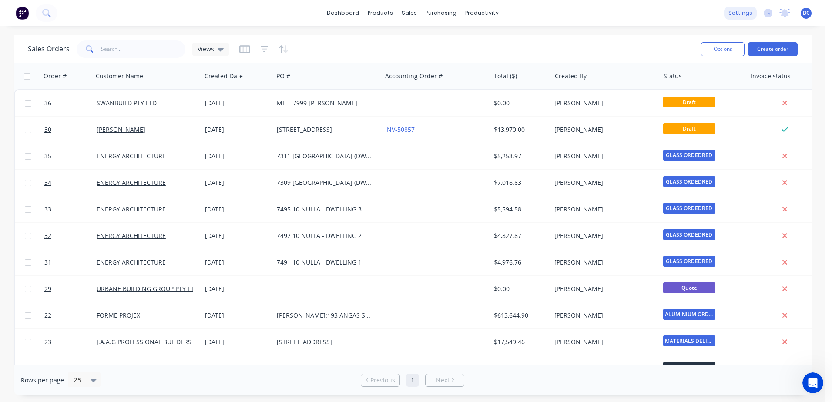
click at [747, 15] on div "settings" at bounding box center [740, 13] width 33 height 13
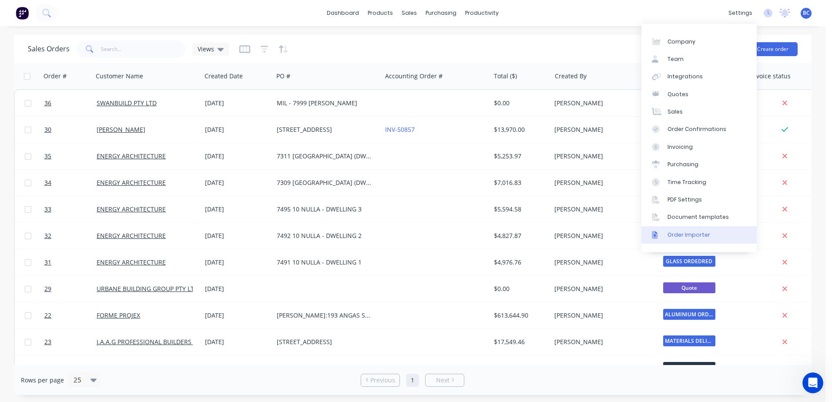
click at [685, 236] on div "Order Importer" at bounding box center [688, 235] width 43 height 8
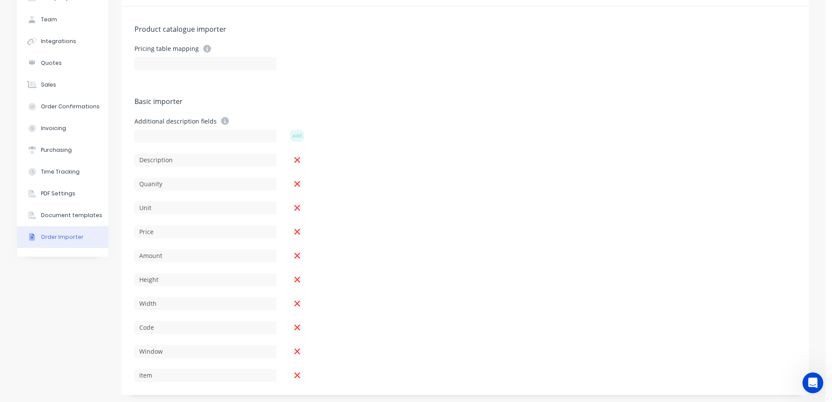
scroll to position [58, 0]
click at [145, 133] on input at bounding box center [205, 134] width 142 height 13
type input "Finish"
click at [293, 136] on button "add" at bounding box center [297, 134] width 14 height 12
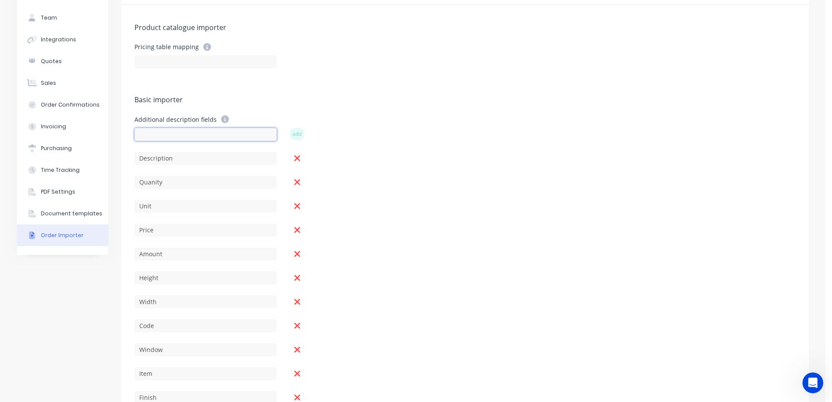
click at [206, 135] on input at bounding box center [205, 134] width 142 height 13
type input "i"
type input "Internal Ref"
click at [296, 132] on button "add" at bounding box center [297, 134] width 14 height 12
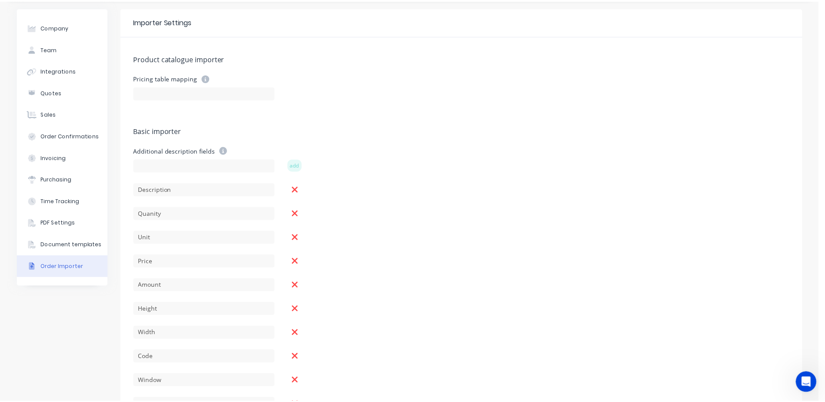
scroll to position [0, 0]
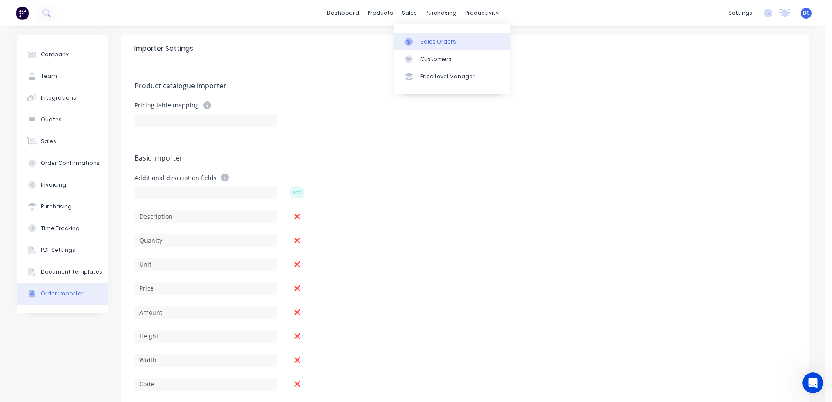
click at [411, 43] on icon at bounding box center [409, 42] width 8 height 8
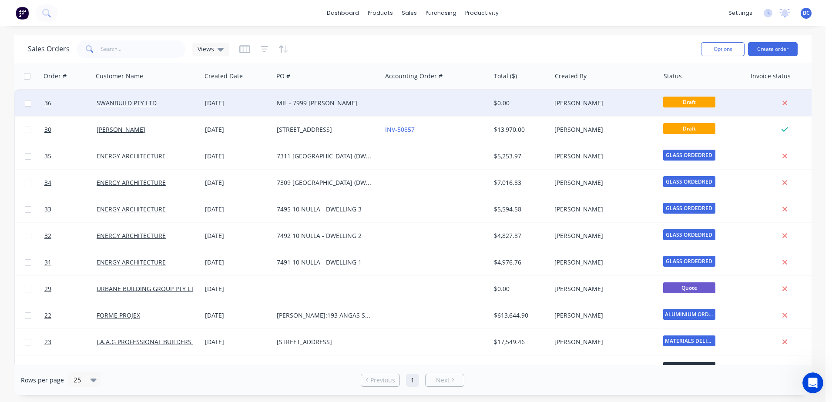
click at [609, 101] on div "[PERSON_NAME]" at bounding box center [602, 103] width 97 height 9
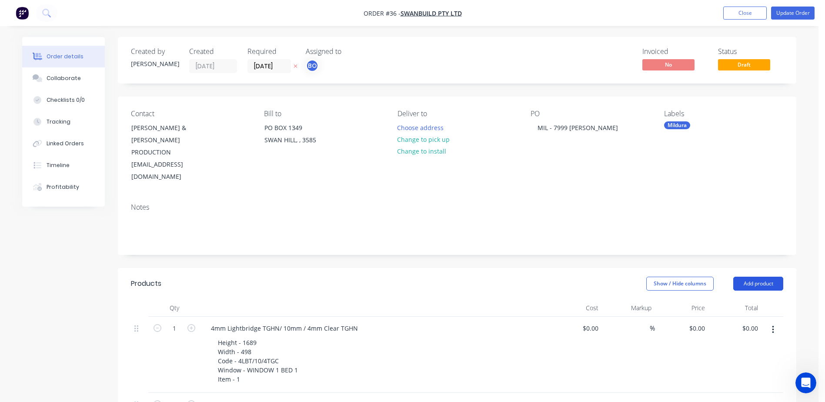
click at [760, 277] on button "Add product" at bounding box center [758, 284] width 50 height 14
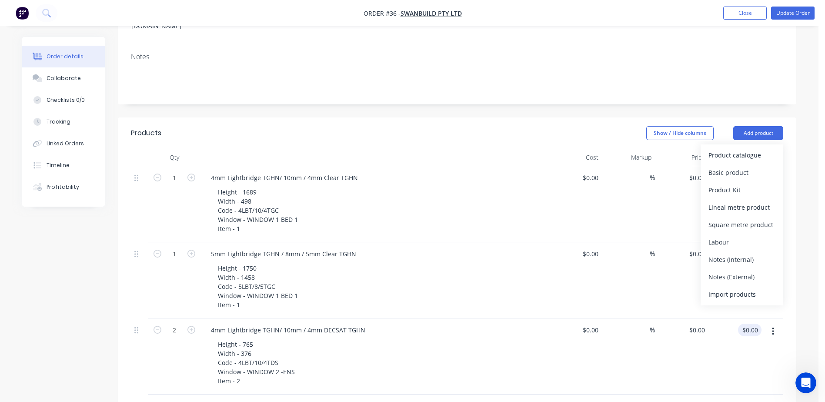
scroll to position [174, 0]
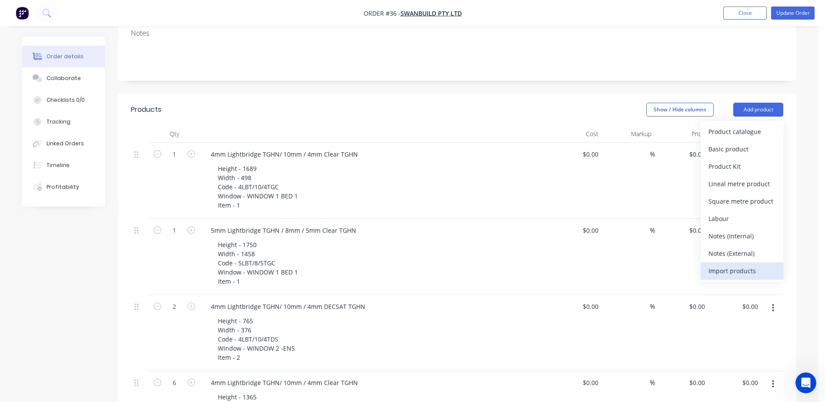
click at [736, 265] on div "Import products" at bounding box center [742, 271] width 67 height 13
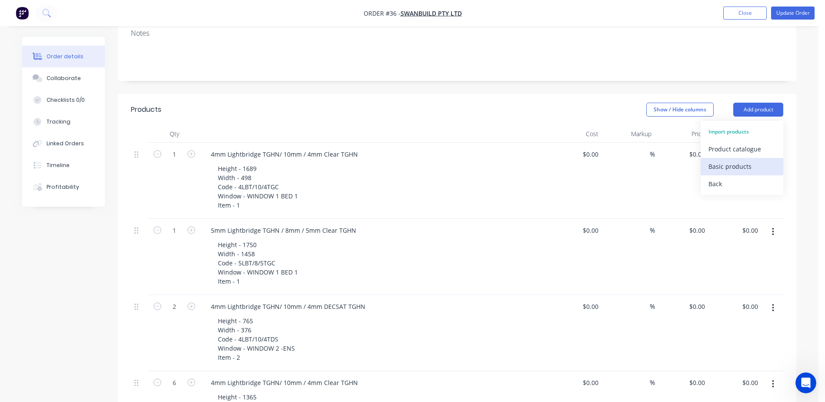
click at [724, 160] on div "Basic products" at bounding box center [742, 166] width 67 height 13
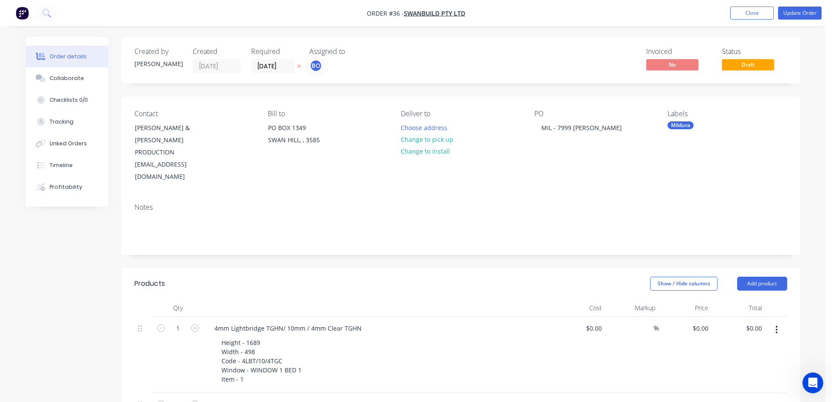
type input "1"
type input "3"
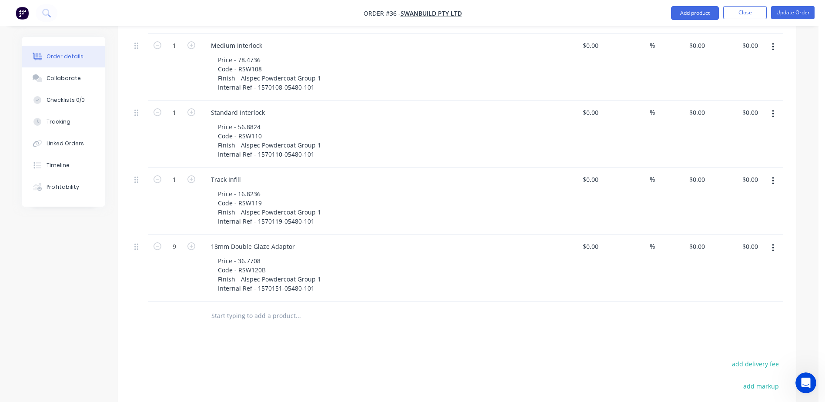
scroll to position [3045, 0]
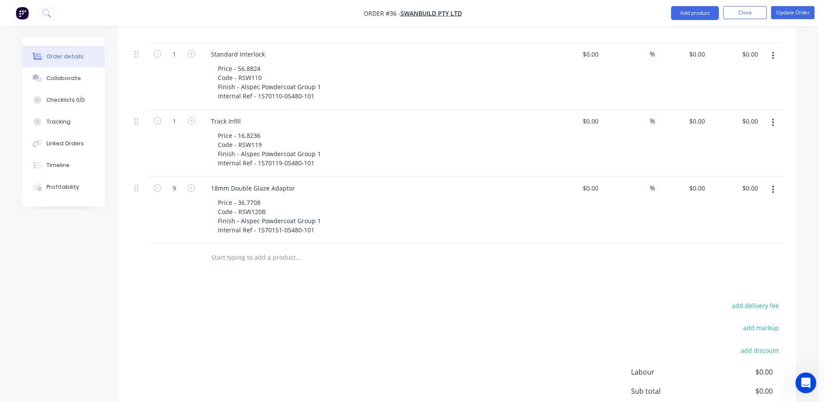
click at [777, 182] on button "button" at bounding box center [773, 190] width 20 height 16
click at [724, 258] on div "Delete" at bounding box center [742, 264] width 67 height 13
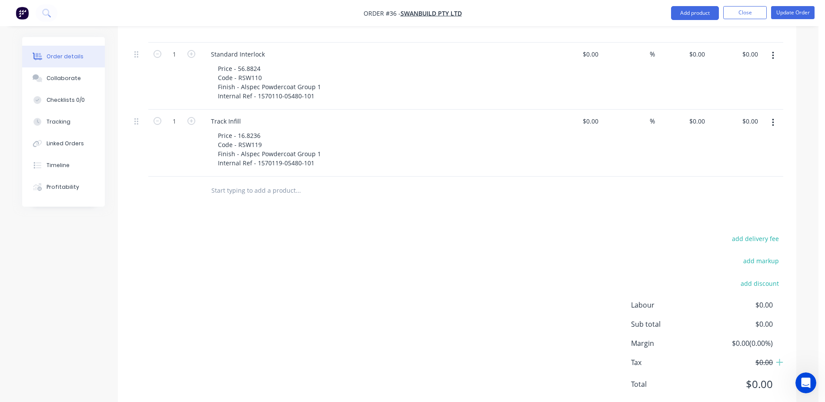
click at [774, 118] on icon "button" at bounding box center [773, 123] width 2 height 10
click at [723, 191] on div "Delete" at bounding box center [742, 197] width 67 height 13
click at [774, 118] on icon "button" at bounding box center [773, 122] width 2 height 8
click at [715, 191] on div "Delete" at bounding box center [742, 197] width 67 height 13
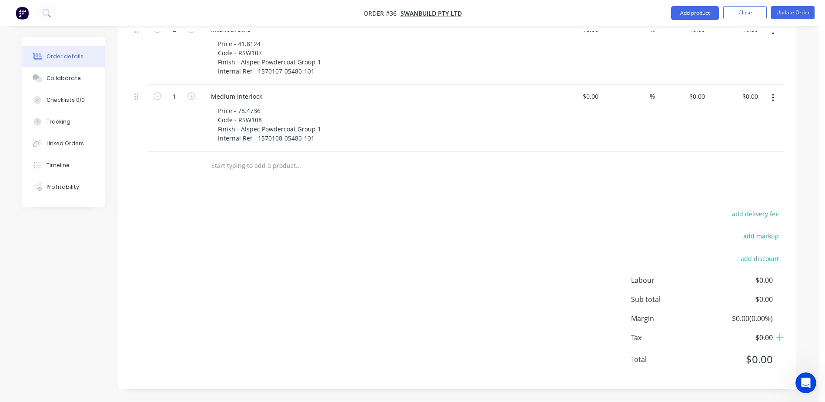
scroll to position [2912, 0]
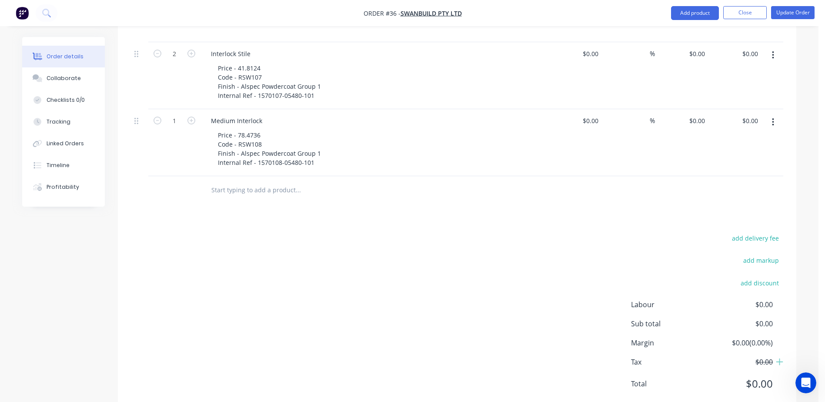
click at [774, 117] on icon "button" at bounding box center [773, 122] width 2 height 10
click at [717, 191] on div "Delete" at bounding box center [742, 197] width 67 height 13
click at [773, 118] on icon "button" at bounding box center [773, 122] width 2 height 8
click at [721, 191] on div "Delete" at bounding box center [742, 197] width 67 height 13
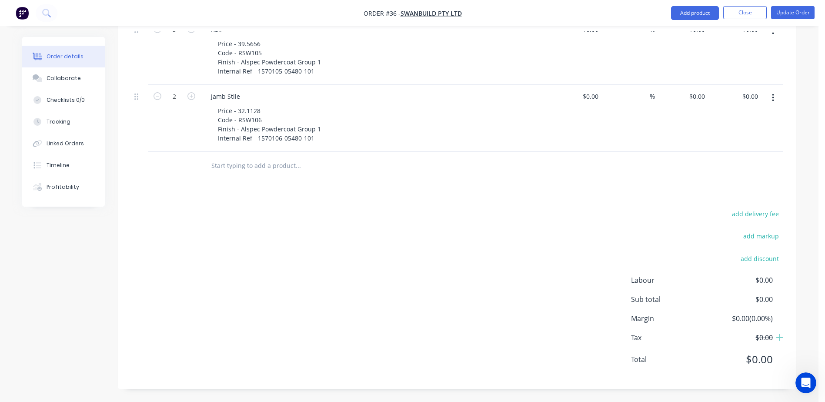
scroll to position [2778, 0]
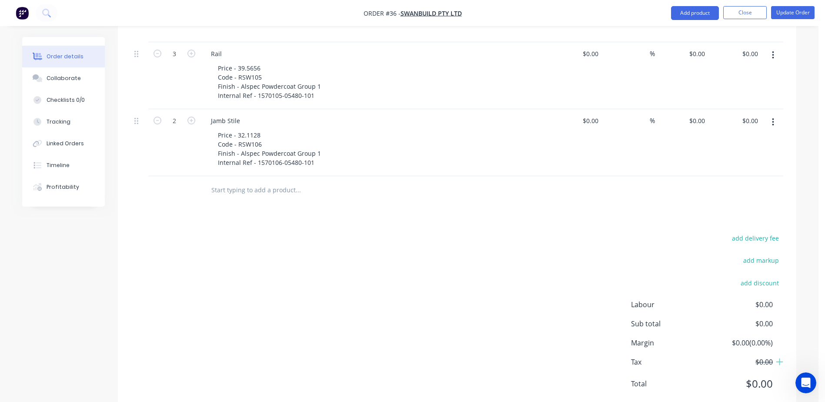
drag, startPoint x: 771, startPoint y: 96, endPoint x: 764, endPoint y: 107, distance: 13.1
click at [771, 114] on button "button" at bounding box center [773, 122] width 20 height 16
click at [722, 191] on div "Delete" at bounding box center [742, 197] width 67 height 13
click at [770, 114] on button "button" at bounding box center [773, 122] width 20 height 16
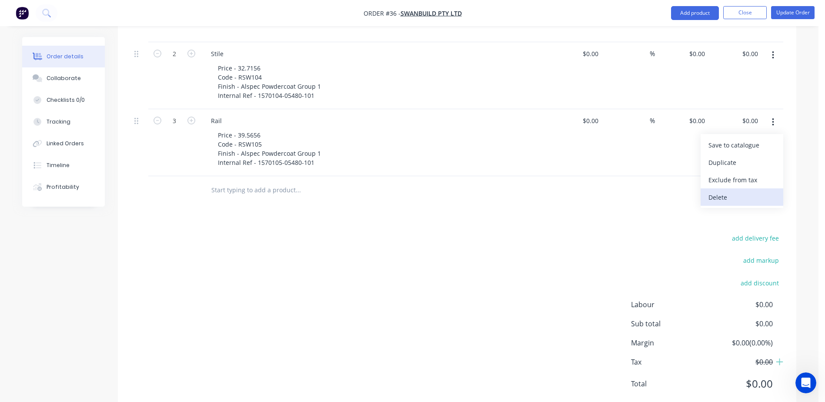
click at [727, 191] on div "Delete" at bounding box center [742, 197] width 67 height 13
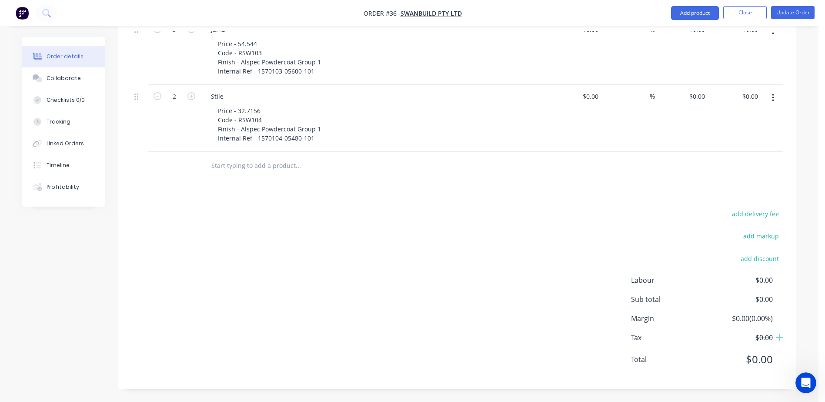
scroll to position [2644, 0]
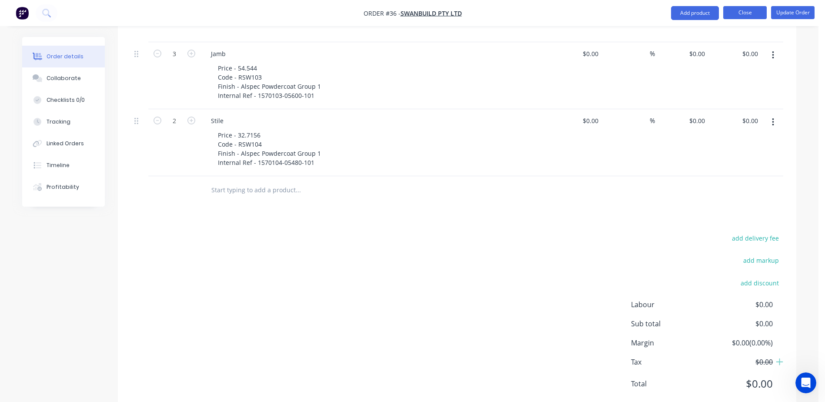
click at [744, 13] on button "Close" at bounding box center [745, 12] width 44 height 13
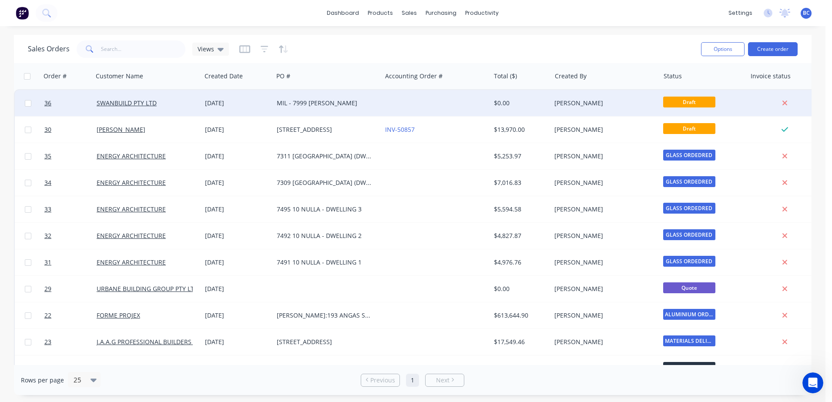
click at [722, 101] on div "Draft" at bounding box center [701, 103] width 76 height 13
click at [744, 102] on div "Draft" at bounding box center [703, 103] width 87 height 26
click at [587, 101] on div "[PERSON_NAME]" at bounding box center [602, 103] width 97 height 9
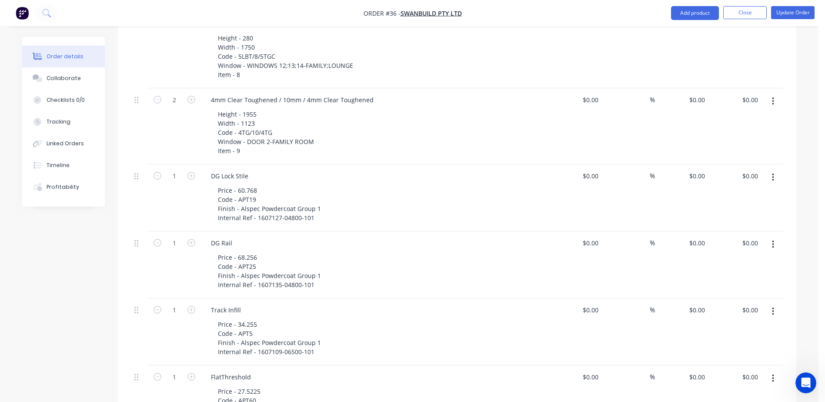
scroll to position [870, 0]
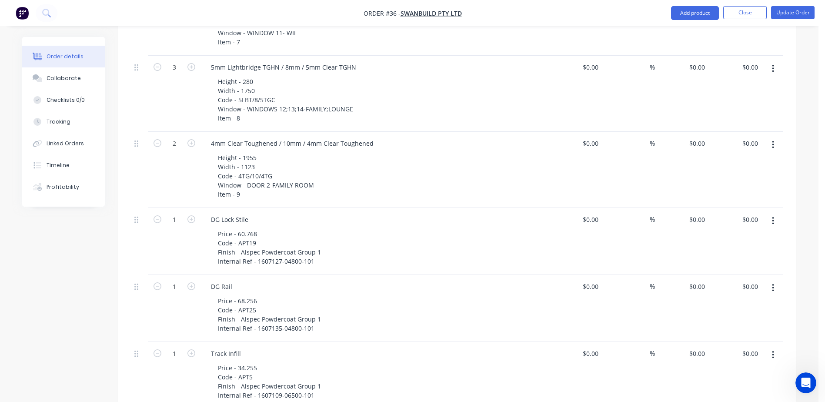
click at [771, 213] on button "button" at bounding box center [773, 221] width 20 height 16
click at [715, 290] on div "Delete" at bounding box center [742, 296] width 67 height 13
click at [774, 213] on button "button" at bounding box center [773, 221] width 20 height 16
click at [734, 290] on div "Delete" at bounding box center [742, 296] width 67 height 13
click at [777, 213] on button "button" at bounding box center [773, 221] width 20 height 16
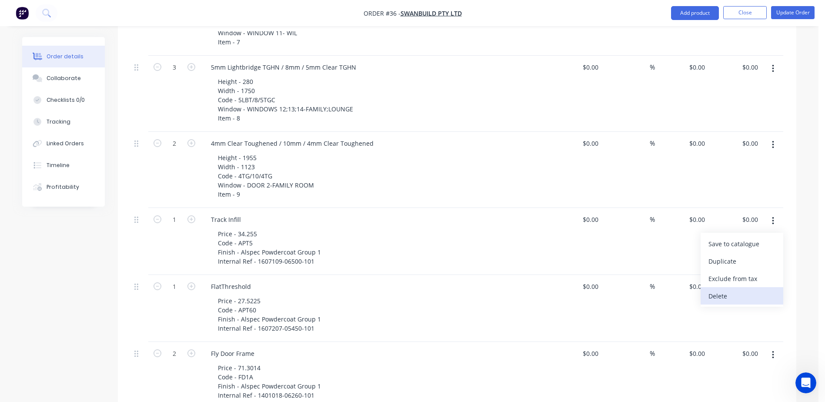
click at [724, 290] on div "Delete" at bounding box center [742, 296] width 67 height 13
click at [774, 213] on button "button" at bounding box center [773, 221] width 20 height 16
click at [733, 290] on div "Delete" at bounding box center [742, 296] width 67 height 13
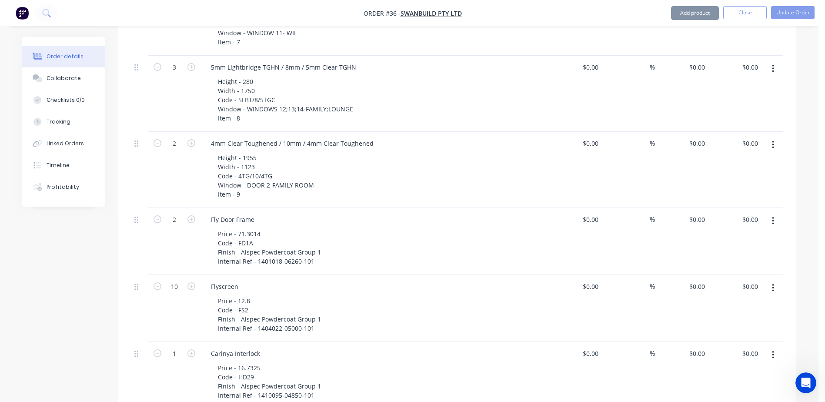
click at [774, 213] on button "button" at bounding box center [773, 221] width 20 height 16
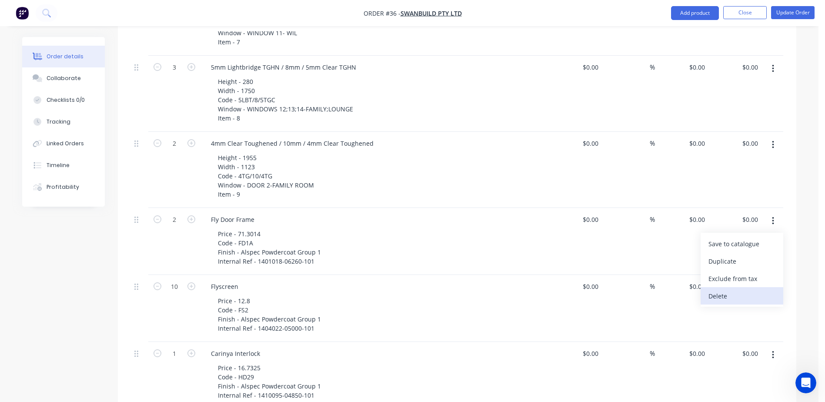
click at [727, 290] on div "Delete" at bounding box center [742, 296] width 67 height 13
click at [774, 213] on button "button" at bounding box center [773, 221] width 20 height 16
click at [717, 290] on div "Delete" at bounding box center [742, 296] width 67 height 13
click at [770, 213] on button "button" at bounding box center [773, 221] width 20 height 16
click at [722, 290] on div "Delete" at bounding box center [742, 296] width 67 height 13
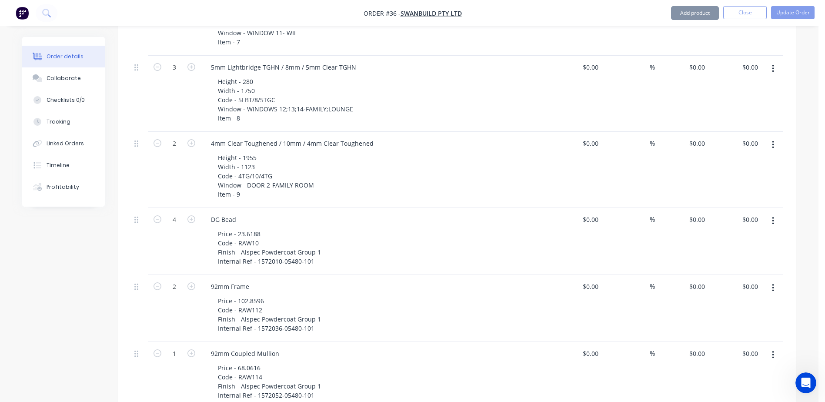
click at [773, 216] on icon "button" at bounding box center [773, 221] width 2 height 10
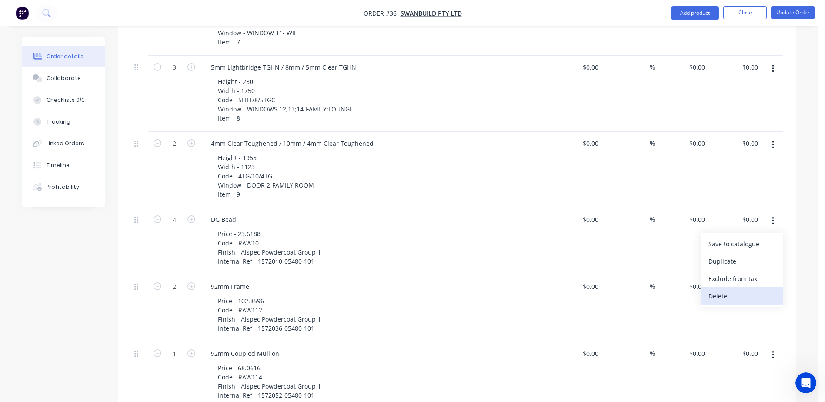
click at [730, 290] on div "Delete" at bounding box center [742, 296] width 67 height 13
click at [775, 213] on button "button" at bounding box center [773, 221] width 20 height 16
click at [745, 287] on button "Delete" at bounding box center [742, 295] width 83 height 17
click at [775, 213] on button "button" at bounding box center [773, 221] width 20 height 16
click at [752, 290] on div "Delete" at bounding box center [742, 296] width 67 height 13
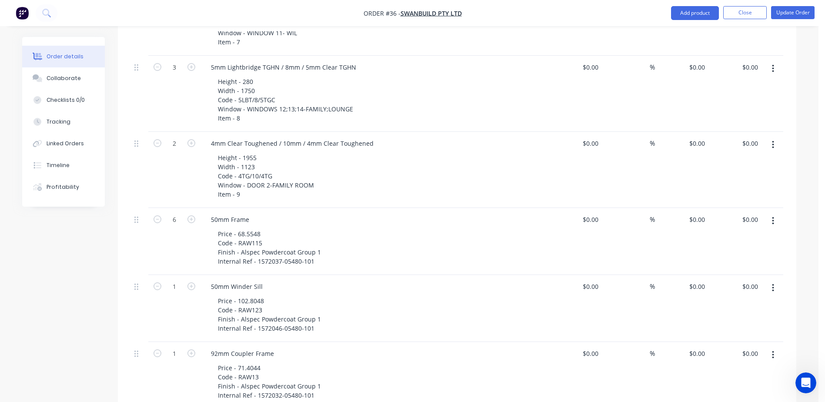
click at [776, 213] on button "button" at bounding box center [773, 221] width 20 height 16
click at [727, 290] on div "Delete" at bounding box center [742, 296] width 67 height 13
click at [777, 213] on button "button" at bounding box center [773, 221] width 20 height 16
click at [723, 290] on div "Delete" at bounding box center [742, 296] width 67 height 13
click at [770, 213] on button "button" at bounding box center [773, 221] width 20 height 16
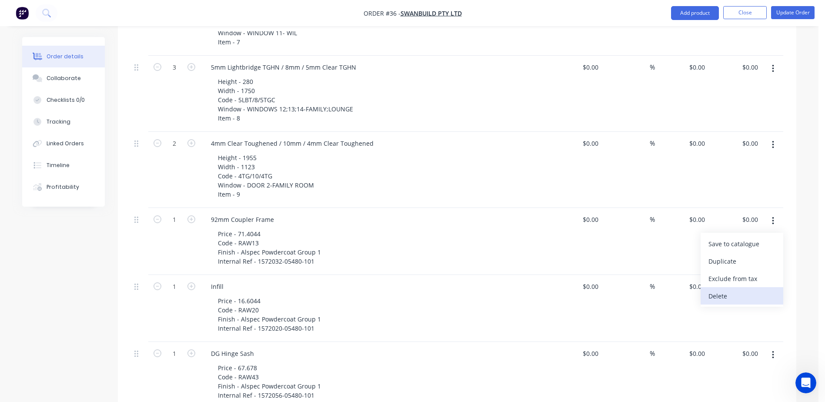
click at [743, 290] on div "Delete" at bounding box center [742, 296] width 67 height 13
click at [776, 213] on button "button" at bounding box center [773, 221] width 20 height 16
click at [773, 290] on div "Delete" at bounding box center [742, 296] width 67 height 13
click at [775, 213] on button "button" at bounding box center [773, 221] width 20 height 16
click at [762, 290] on div "Delete" at bounding box center [742, 296] width 67 height 13
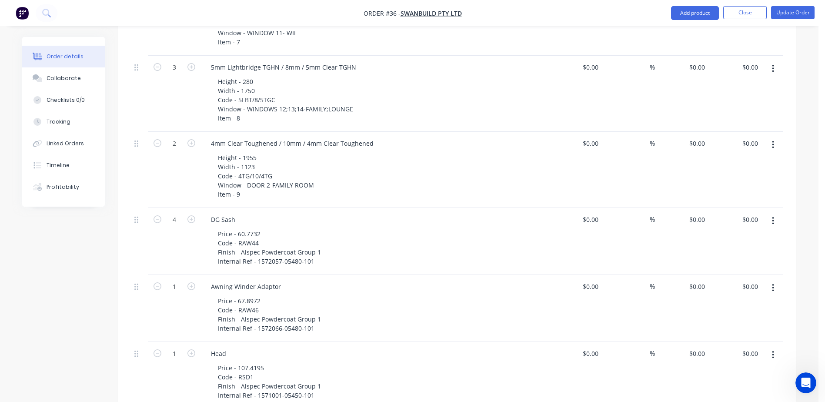
click at [778, 213] on button "button" at bounding box center [773, 221] width 20 height 16
click at [761, 290] on div "Delete" at bounding box center [742, 296] width 67 height 13
click at [776, 213] on button "button" at bounding box center [773, 221] width 20 height 16
click at [763, 290] on div "Delete" at bounding box center [742, 296] width 67 height 13
click at [775, 213] on button "button" at bounding box center [773, 221] width 20 height 16
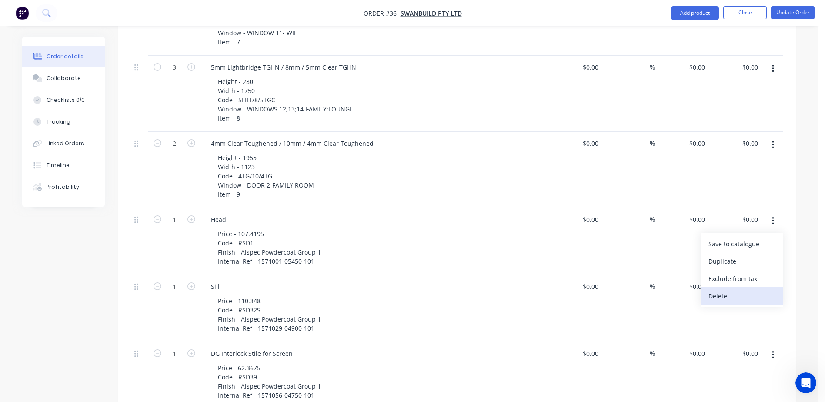
click at [746, 290] on div "Delete" at bounding box center [742, 296] width 67 height 13
click at [775, 213] on button "button" at bounding box center [773, 221] width 20 height 16
click at [753, 290] on div "Delete" at bounding box center [742, 296] width 67 height 13
click at [776, 213] on button "button" at bounding box center [773, 221] width 20 height 16
click at [752, 290] on div "Delete" at bounding box center [742, 296] width 67 height 13
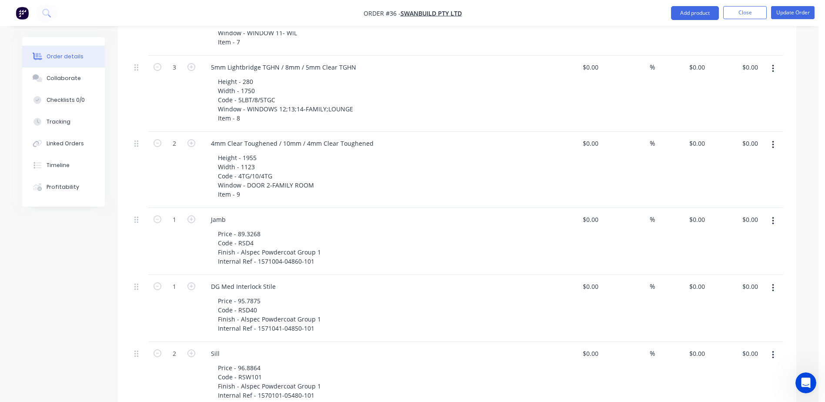
click at [774, 213] on button "button" at bounding box center [773, 221] width 20 height 16
click at [754, 290] on div "Delete" at bounding box center [742, 296] width 67 height 13
click at [772, 213] on button "button" at bounding box center [773, 221] width 20 height 16
click at [750, 290] on div "Delete" at bounding box center [742, 296] width 67 height 13
click at [774, 216] on icon "button" at bounding box center [773, 221] width 2 height 10
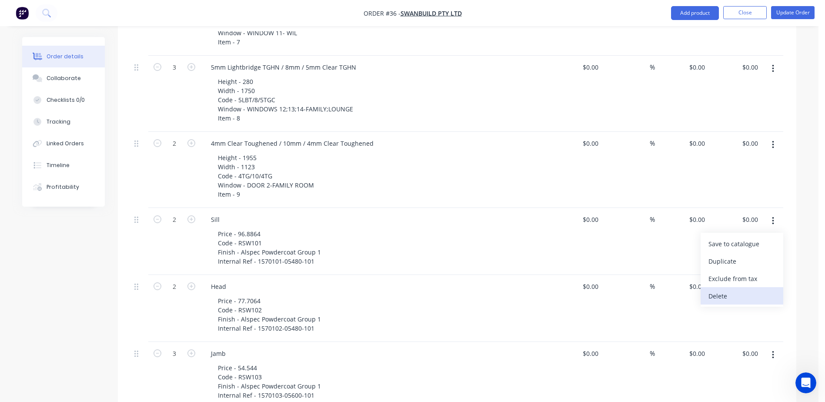
click at [749, 287] on button "Delete" at bounding box center [742, 295] width 83 height 17
click at [773, 216] on icon "button" at bounding box center [773, 221] width 2 height 10
click at [752, 290] on div "Delete" at bounding box center [742, 296] width 67 height 13
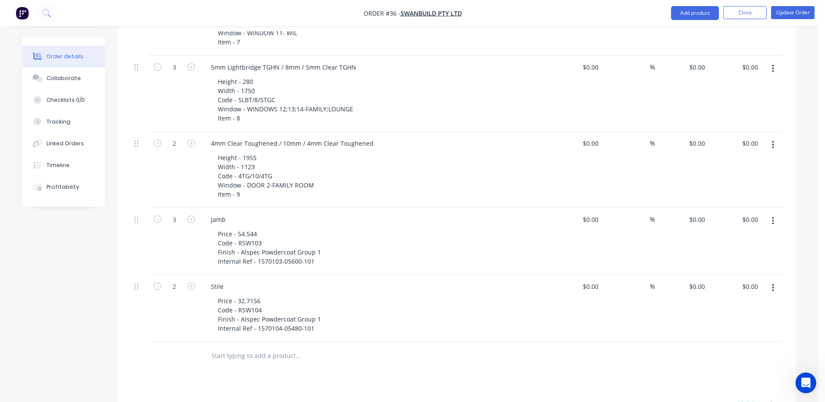
click at [772, 216] on icon "button" at bounding box center [773, 221] width 2 height 10
click at [757, 290] on div "Delete" at bounding box center [742, 296] width 67 height 13
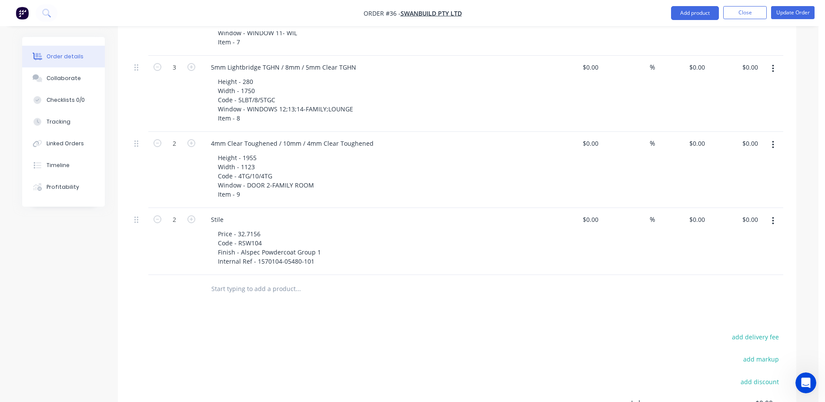
click at [776, 213] on button "button" at bounding box center [773, 221] width 20 height 16
click at [747, 290] on div "Delete" at bounding box center [742, 296] width 67 height 13
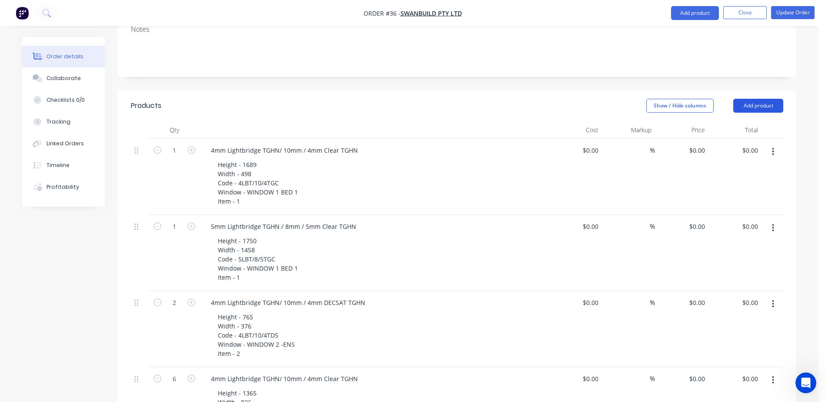
scroll to position [87, 0]
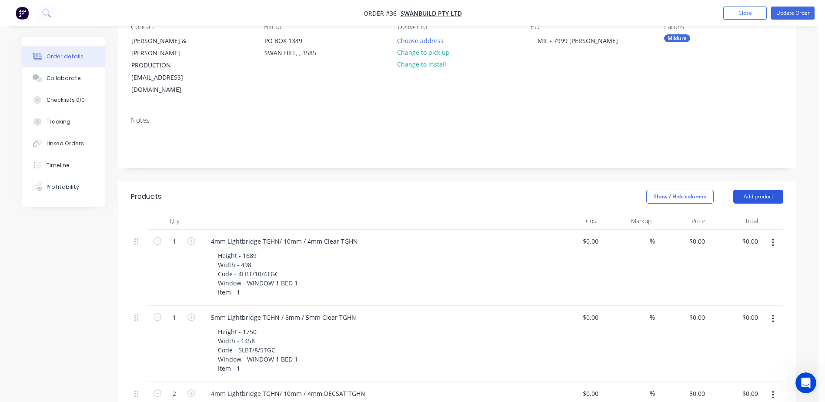
click at [757, 190] on button "Add product" at bounding box center [758, 197] width 50 height 14
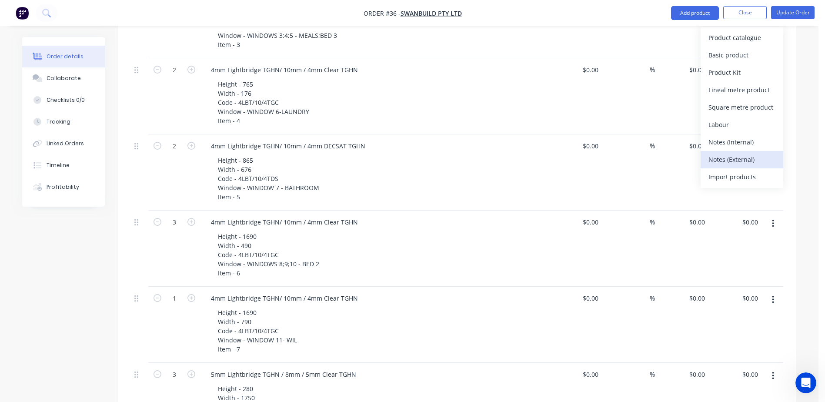
scroll to position [566, 0]
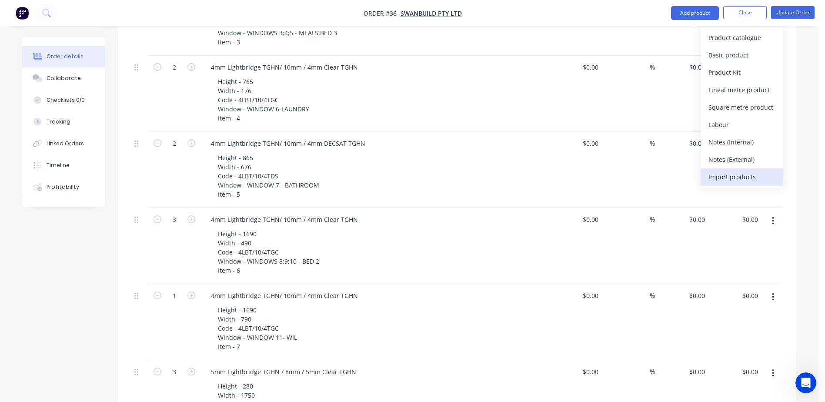
click at [736, 175] on div "Import products" at bounding box center [742, 177] width 67 height 13
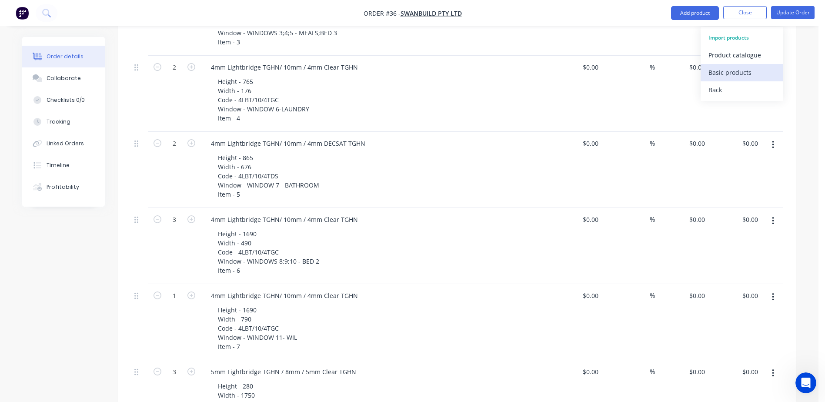
click at [729, 69] on div "Basic products" at bounding box center [742, 73] width 67 height 13
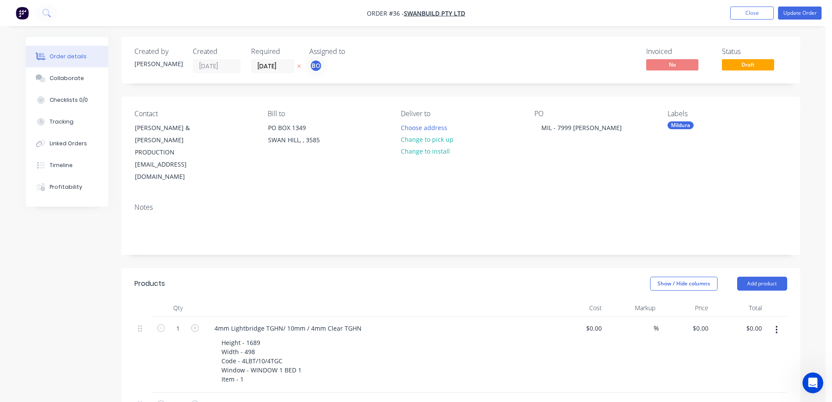
type input "$60.768"
type input "$60.77"
type input "1"
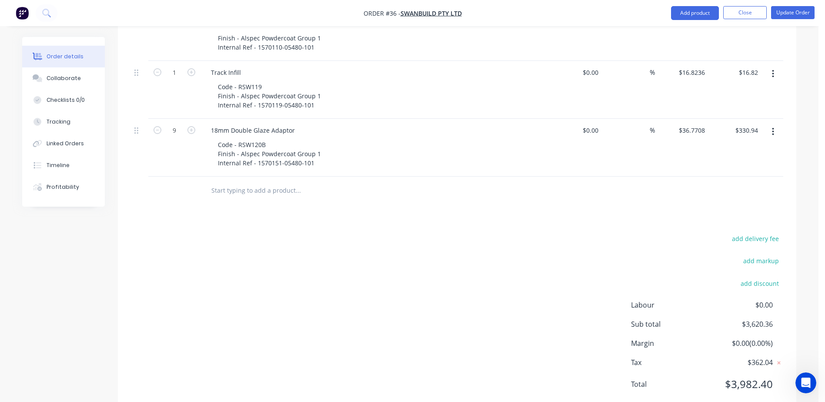
scroll to position [2811, 0]
click at [777, 15] on button "Update Order" at bounding box center [793, 12] width 44 height 13
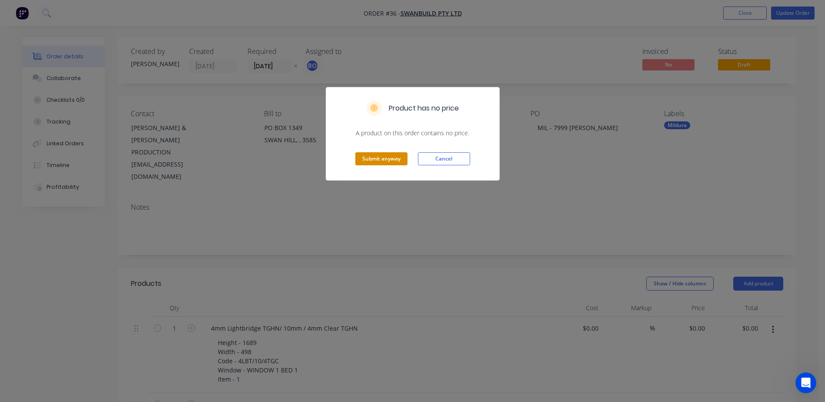
click at [375, 159] on button "Submit anyway" at bounding box center [381, 158] width 52 height 13
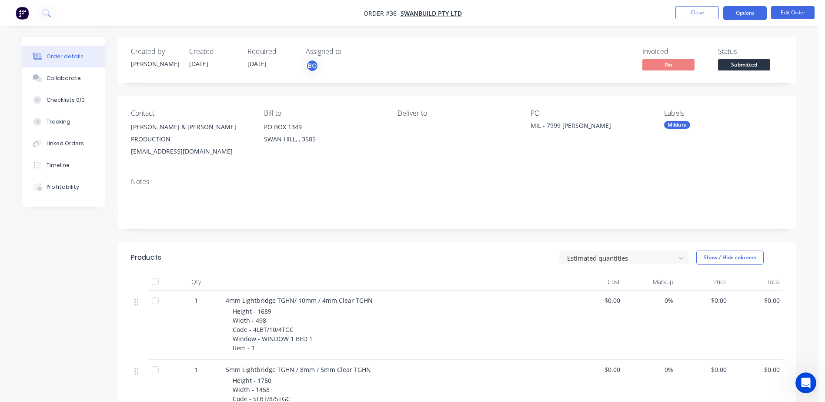
click at [747, 16] on button "Options" at bounding box center [745, 13] width 44 height 14
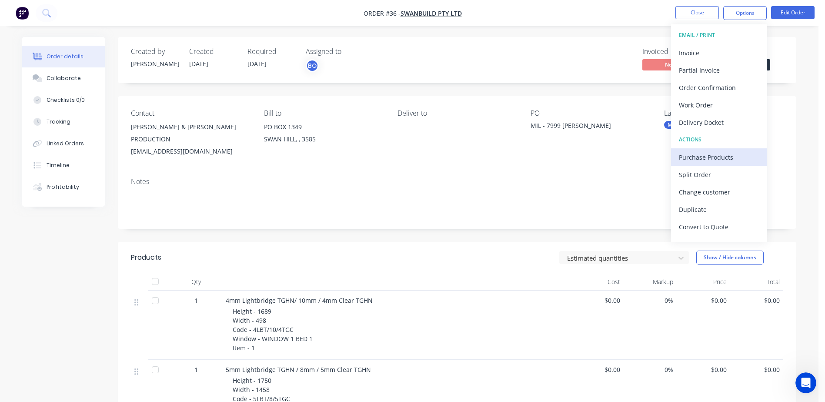
click at [693, 164] on button "Purchase Products" at bounding box center [719, 156] width 96 height 17
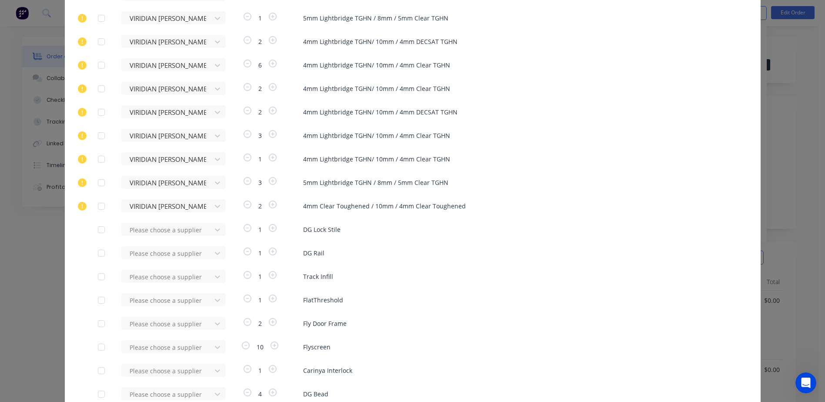
scroll to position [131, 0]
click at [215, 207] on icon at bounding box center [217, 206] width 5 height 3
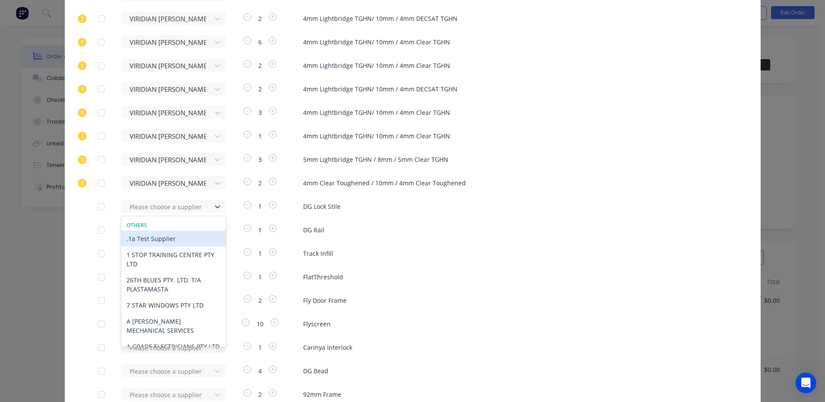
click at [96, 206] on div at bounding box center [101, 206] width 17 height 17
click at [95, 231] on div at bounding box center [101, 229] width 17 height 17
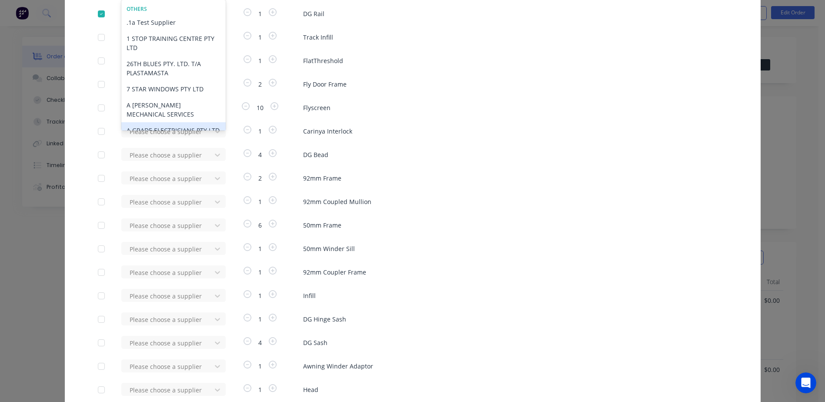
scroll to position [348, 0]
click at [99, 37] on div at bounding box center [101, 35] width 17 height 17
click at [97, 63] on div at bounding box center [101, 59] width 17 height 17
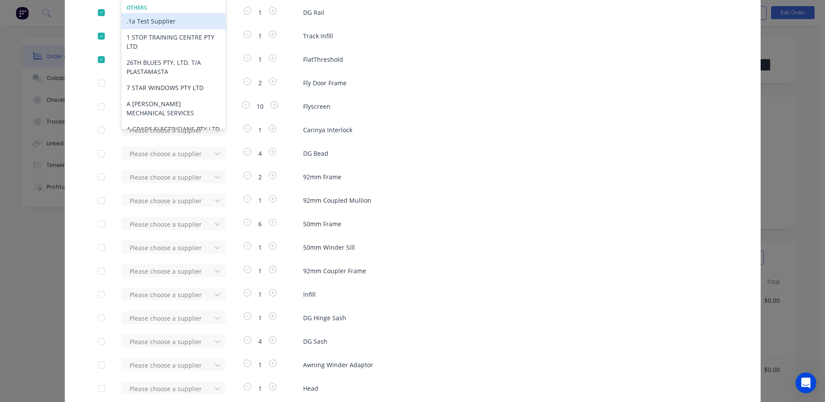
click at [97, 87] on div at bounding box center [101, 82] width 17 height 17
click at [97, 107] on div at bounding box center [101, 106] width 17 height 17
click at [97, 134] on div at bounding box center [101, 129] width 17 height 17
click at [97, 151] on div at bounding box center [101, 153] width 17 height 17
click at [96, 171] on div at bounding box center [101, 176] width 17 height 17
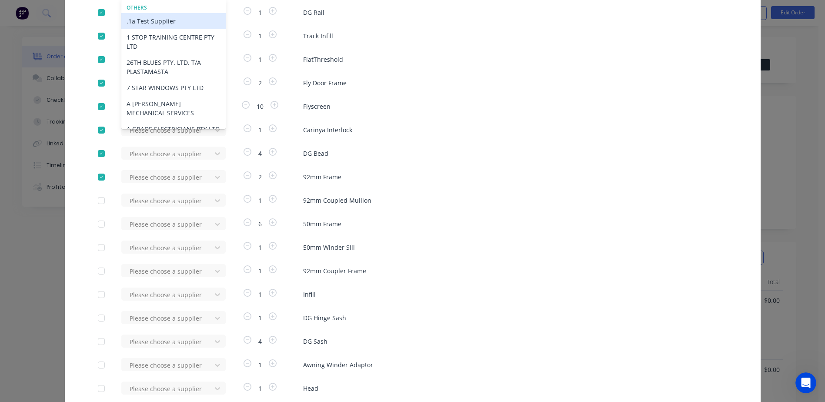
click at [97, 207] on div at bounding box center [101, 200] width 17 height 17
click at [94, 224] on div at bounding box center [101, 223] width 17 height 17
click at [97, 250] on div at bounding box center [101, 247] width 17 height 17
click at [100, 274] on div at bounding box center [101, 270] width 17 height 17
click at [98, 296] on div at bounding box center [101, 294] width 17 height 17
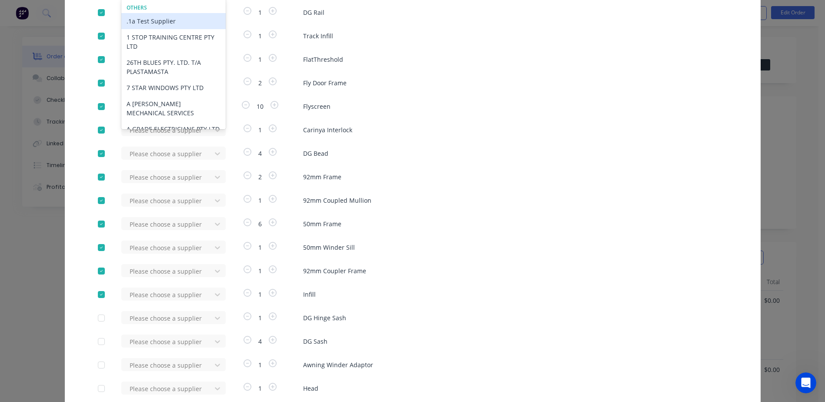
click at [100, 321] on div at bounding box center [101, 317] width 17 height 17
click at [99, 337] on div at bounding box center [101, 341] width 17 height 17
click at [99, 359] on div at bounding box center [101, 364] width 17 height 17
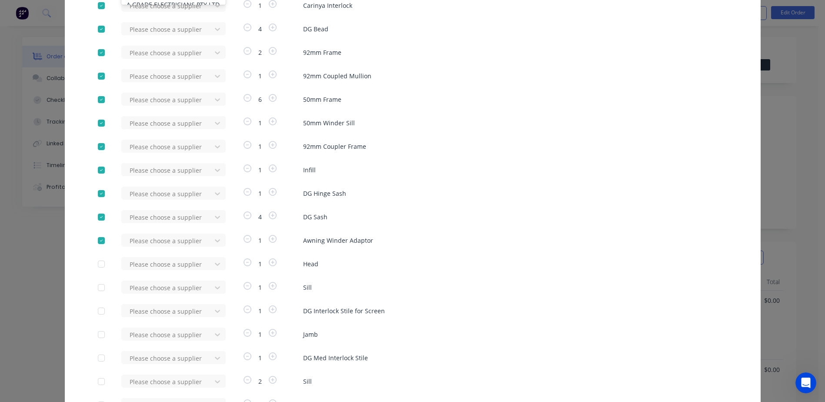
scroll to position [479, 0]
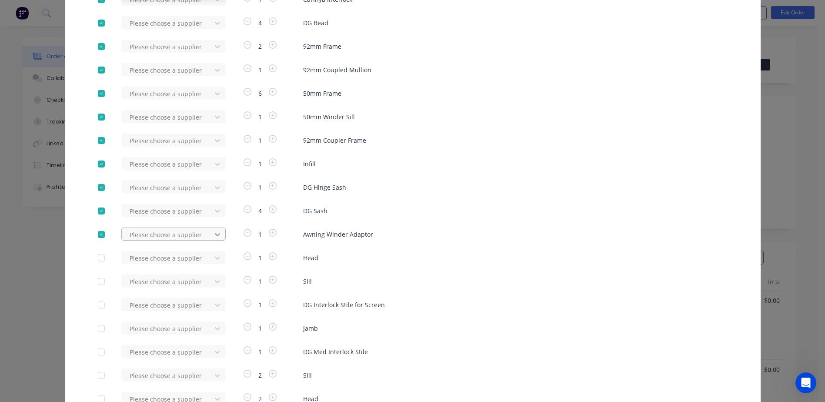
click at [213, 235] on icon at bounding box center [217, 234] width 9 height 9
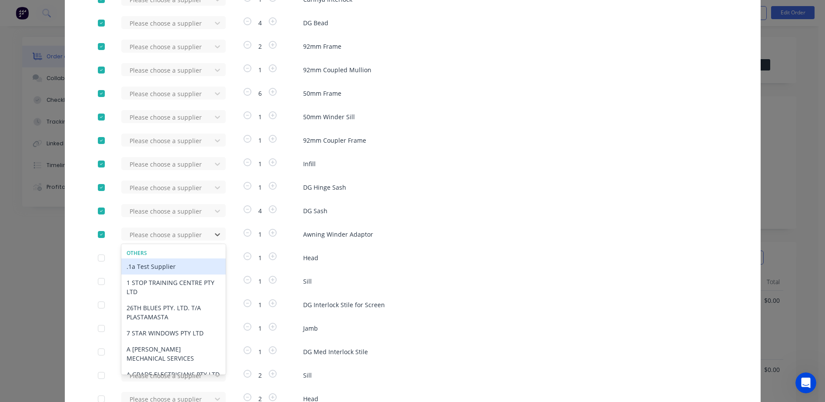
scroll to position [0, 0]
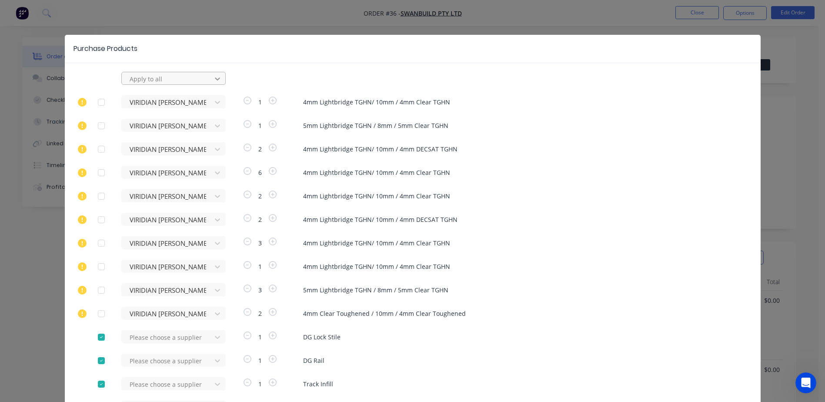
click at [214, 82] on icon at bounding box center [217, 78] width 9 height 9
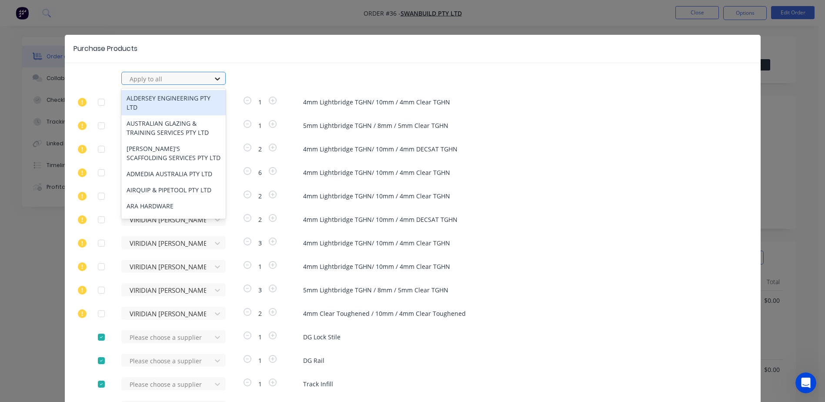
click at [215, 79] on icon at bounding box center [217, 78] width 5 height 3
click at [213, 76] on icon at bounding box center [217, 78] width 9 height 9
type input "alsp"
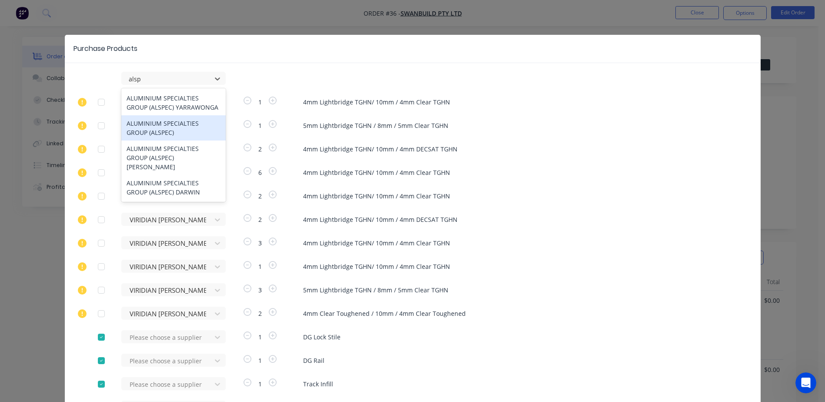
click at [176, 128] on div "ALUMINIUM SPECIALTIES GROUP (ALSPEC)" at bounding box center [173, 127] width 104 height 25
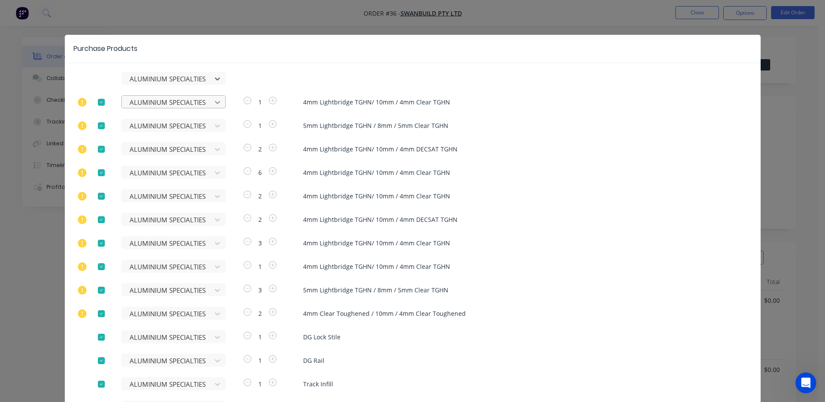
click at [214, 102] on icon at bounding box center [217, 102] width 9 height 9
type input "clayt"
click at [161, 133] on div "VIRIDIAN GLASS CLAYTON" at bounding box center [173, 134] width 104 height 16
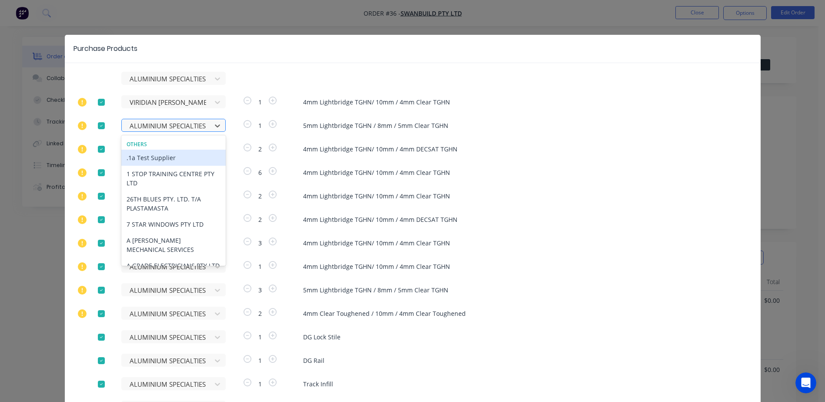
click at [157, 126] on div at bounding box center [168, 126] width 78 height 11
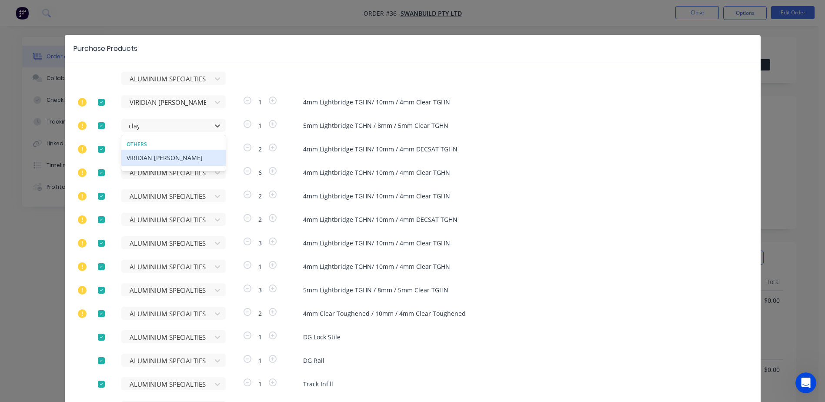
type input "clayt"
click at [141, 157] on div "VIRIDIAN GLASS CLAYTON" at bounding box center [173, 158] width 104 height 16
click at [153, 149] on div at bounding box center [168, 149] width 78 height 11
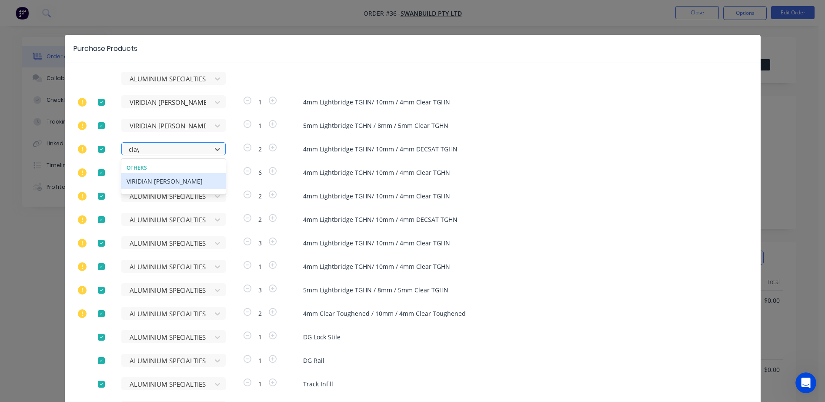
type input "clayt"
click at [159, 181] on div "VIRIDIAN GLASS CLAYTON" at bounding box center [173, 181] width 104 height 16
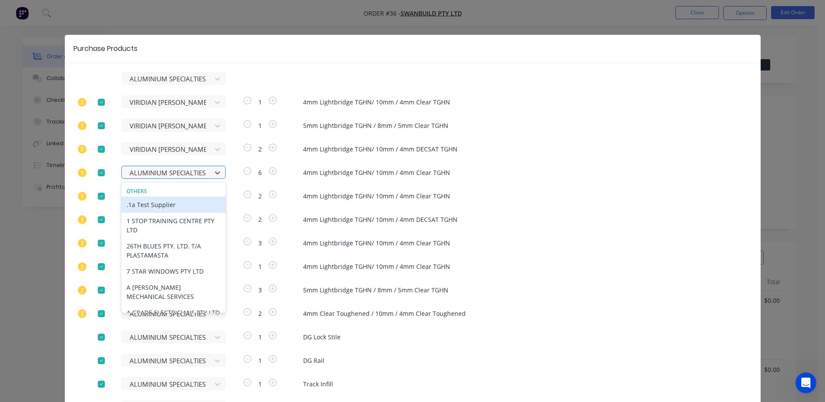
click at [148, 167] on div at bounding box center [168, 172] width 78 height 11
type input "clayt"
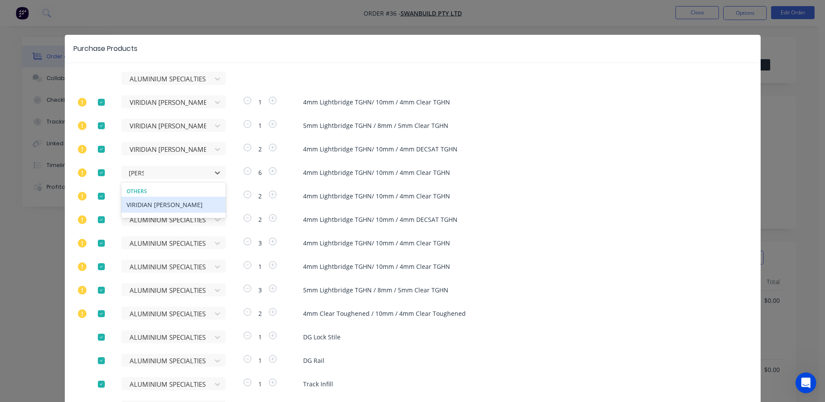
click at [151, 206] on div "VIRIDIAN GLASS CLAYTON" at bounding box center [173, 205] width 104 height 16
click at [146, 198] on div at bounding box center [168, 196] width 78 height 11
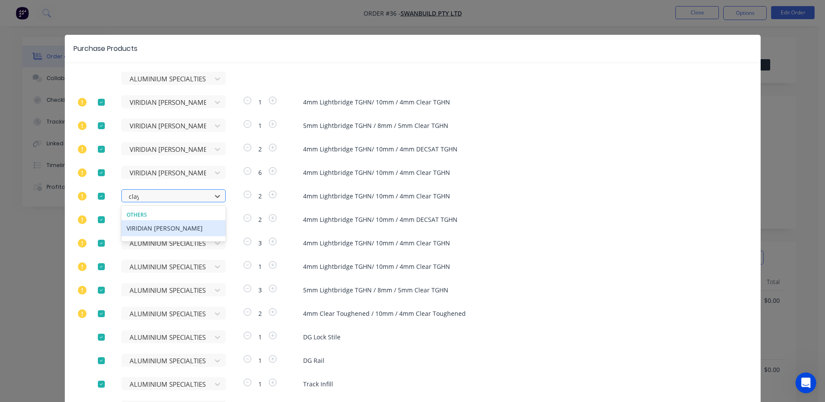
type input "clayt"
click at [148, 226] on div "VIRIDIAN GLASS CLAYTON" at bounding box center [173, 228] width 104 height 16
click at [153, 218] on div at bounding box center [168, 219] width 78 height 11
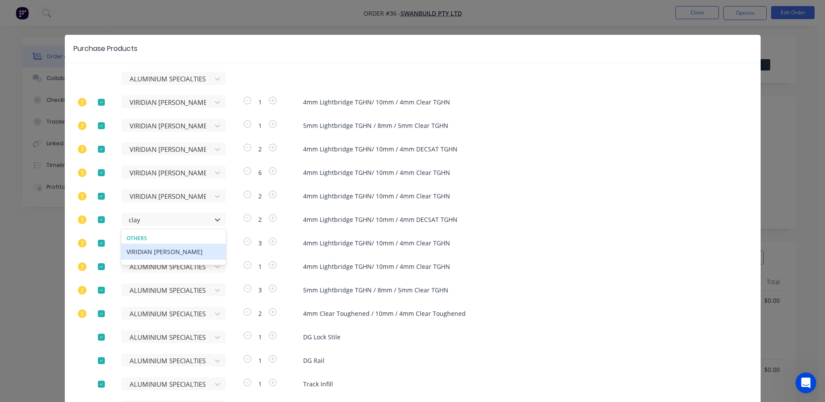
type input "clayt"
click at [174, 255] on div "VIRIDIAN GLASS CLAYTON" at bounding box center [173, 252] width 104 height 16
click at [161, 241] on div at bounding box center [168, 243] width 78 height 11
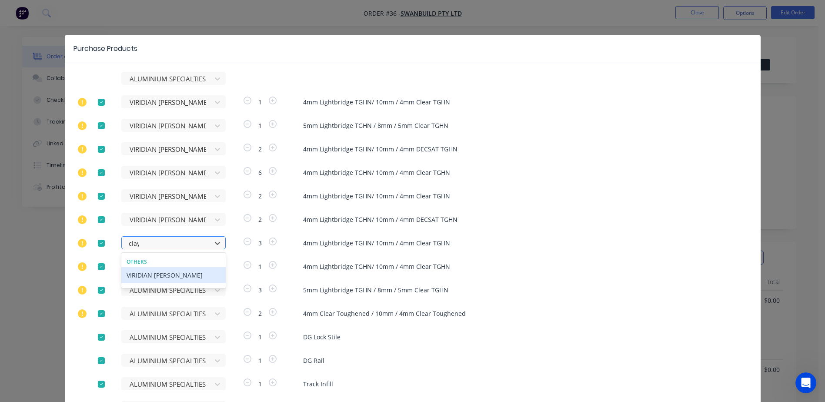
type input "clayt"
click at [179, 274] on div "VIRIDIAN GLASS CLAYTON" at bounding box center [173, 275] width 104 height 16
click at [139, 262] on div at bounding box center [168, 266] width 78 height 11
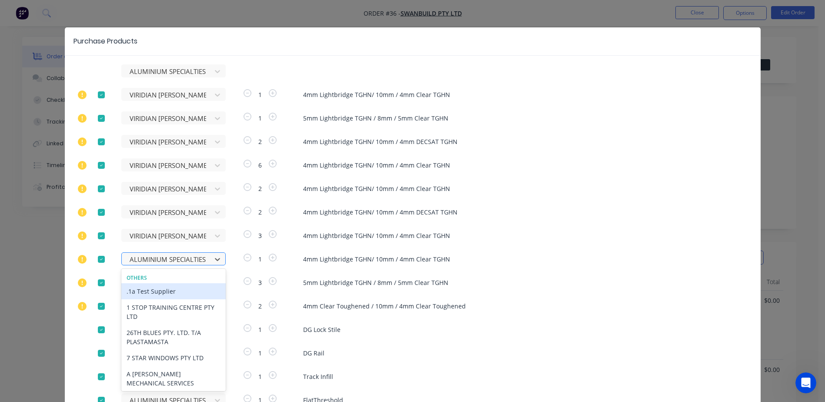
scroll to position [8, 0]
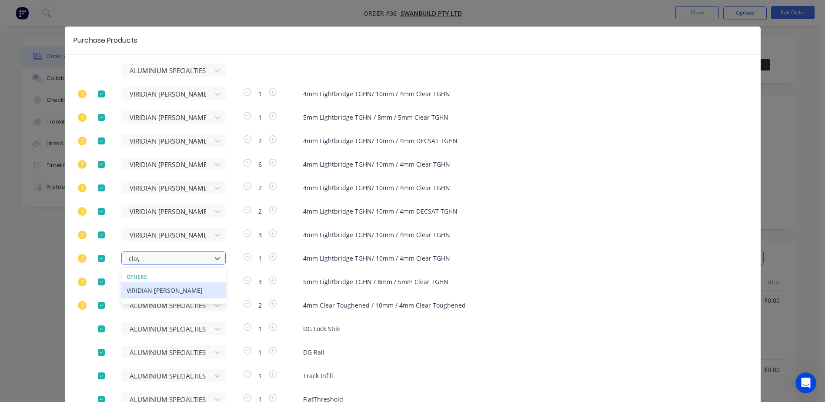
type input "clayt"
click at [142, 292] on div "VIRIDIAN GLASS CLAYTON" at bounding box center [173, 290] width 104 height 16
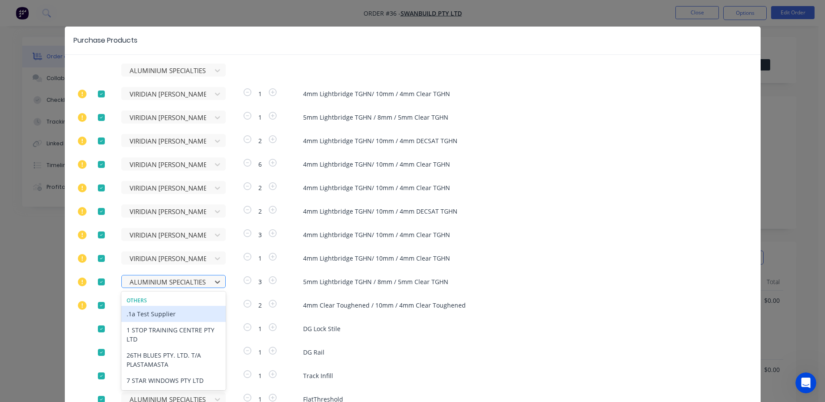
click at [145, 281] on div "120 results available. Use Up and Down to choose options, press Enter to select…" at bounding box center [169, 281] width 96 height 13
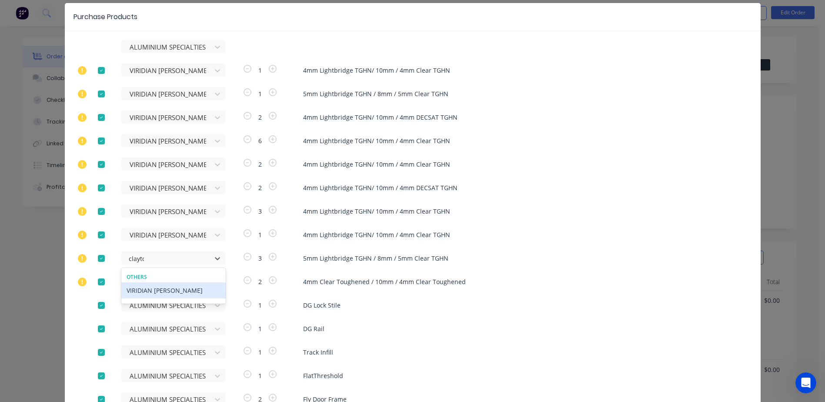
type input "clayton"
click at [185, 292] on div "VIRIDIAN GLASS CLAYTON" at bounding box center [173, 290] width 104 height 16
click at [164, 282] on div "ALUMINIUM SPECIALTIES GROUP (ALSPEC)" at bounding box center [169, 281] width 96 height 13
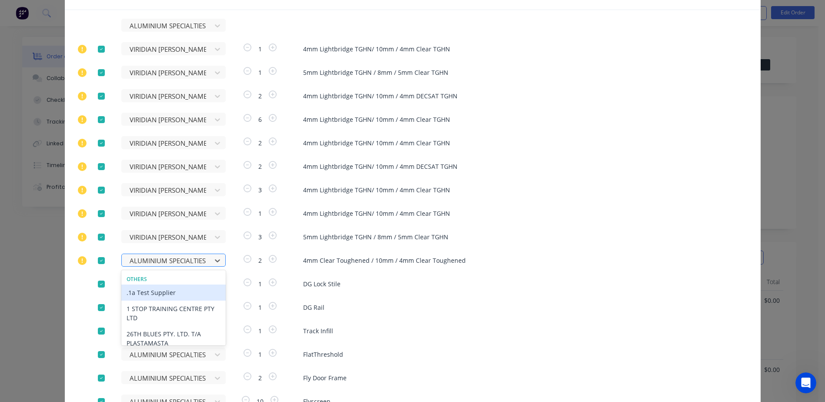
scroll to position [55, 0]
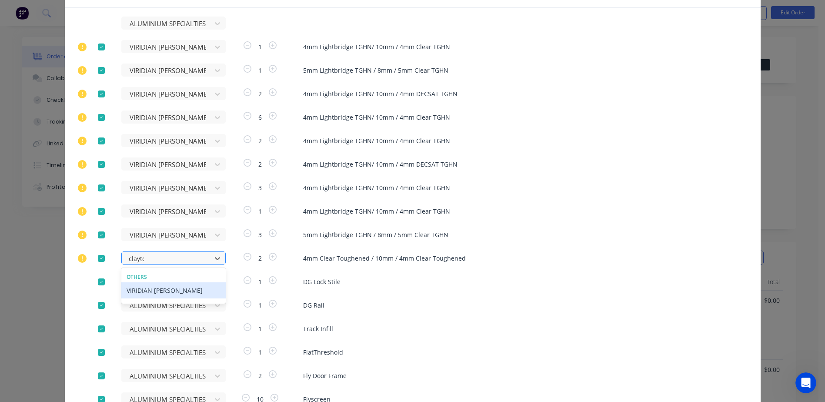
type input "clayton"
click at [160, 289] on div "VIRIDIAN GLASS CLAYTON" at bounding box center [173, 290] width 104 height 16
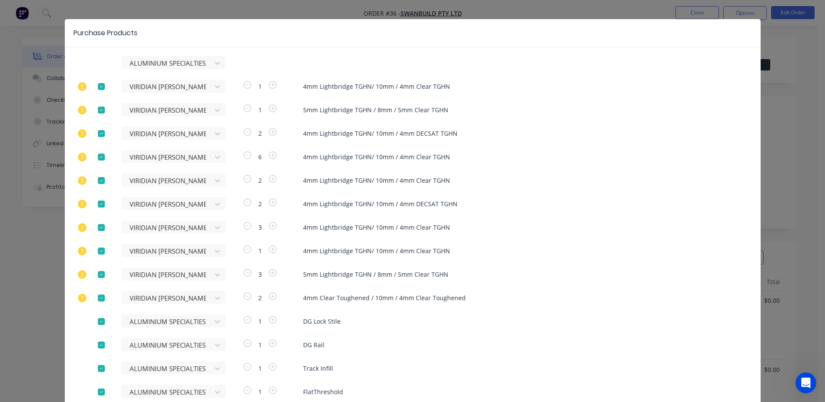
scroll to position [3, 0]
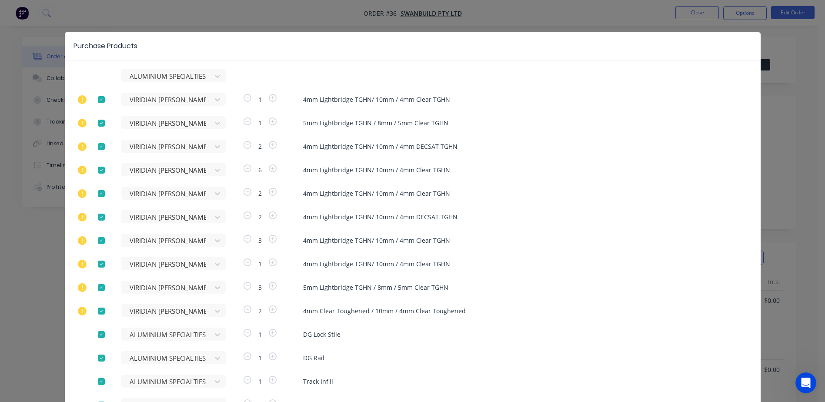
click at [99, 102] on div at bounding box center [101, 99] width 17 height 17
click at [97, 124] on div at bounding box center [101, 122] width 17 height 17
click at [97, 145] on div at bounding box center [101, 146] width 17 height 17
click at [97, 172] on div at bounding box center [101, 169] width 17 height 17
click at [97, 192] on div at bounding box center [101, 193] width 17 height 17
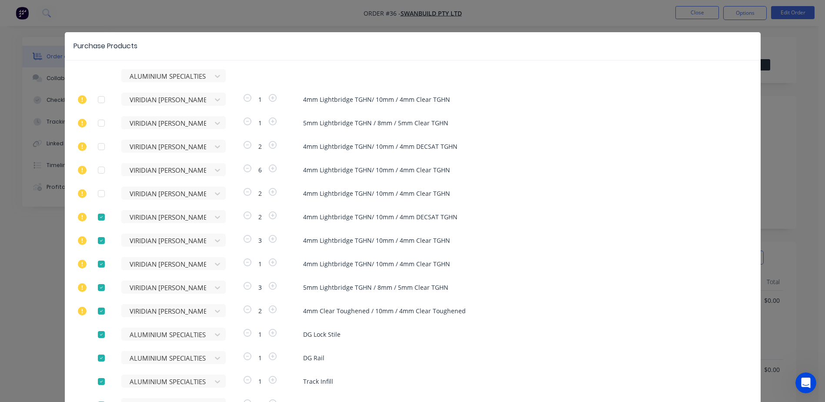
click at [98, 221] on div at bounding box center [101, 216] width 17 height 17
click at [95, 248] on div at bounding box center [101, 240] width 17 height 17
click at [99, 268] on div at bounding box center [101, 263] width 17 height 17
click at [99, 284] on div at bounding box center [101, 287] width 17 height 17
drag, startPoint x: 98, startPoint y: 308, endPoint x: 108, endPoint y: 311, distance: 10.3
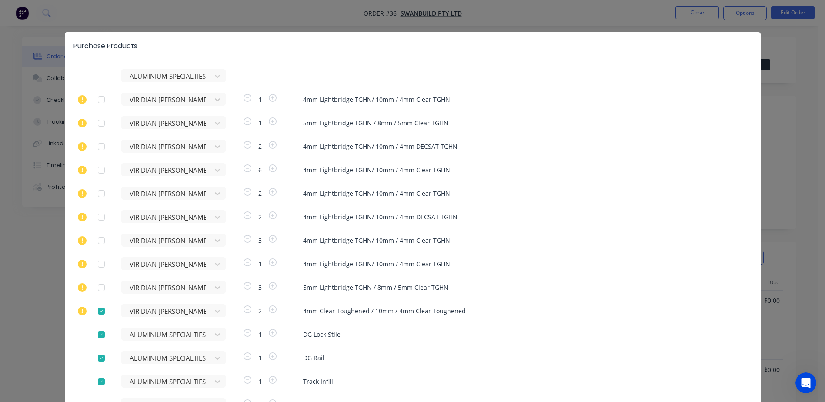
click at [97, 308] on div at bounding box center [101, 310] width 17 height 17
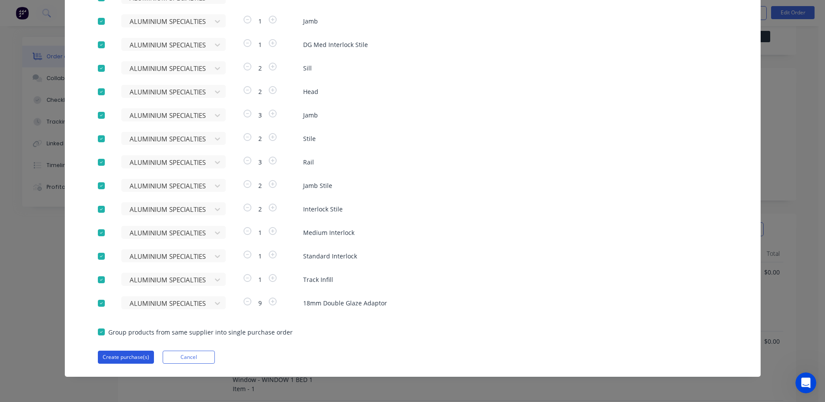
scroll to position [44, 0]
click at [114, 355] on button "Create purchase(s)" at bounding box center [126, 357] width 56 height 13
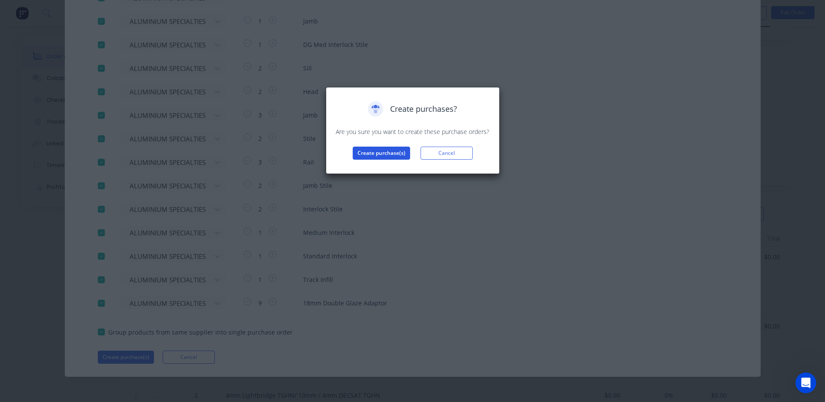
click at [386, 153] on button "Create purchase(s)" at bounding box center [381, 153] width 57 height 13
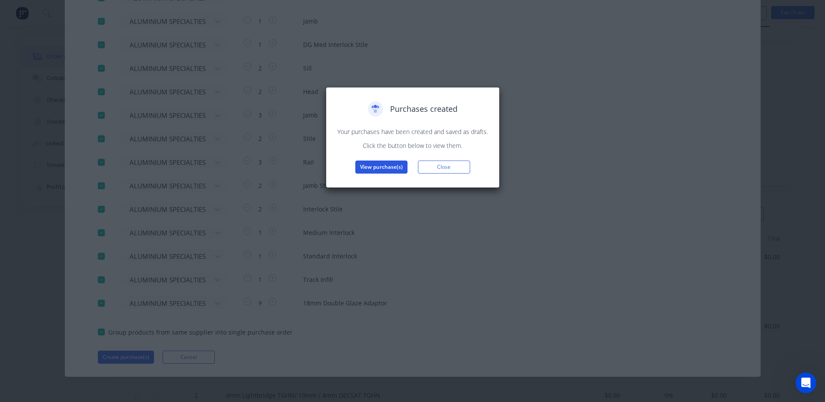
click at [382, 166] on button "View purchase(s)" at bounding box center [381, 167] width 52 height 13
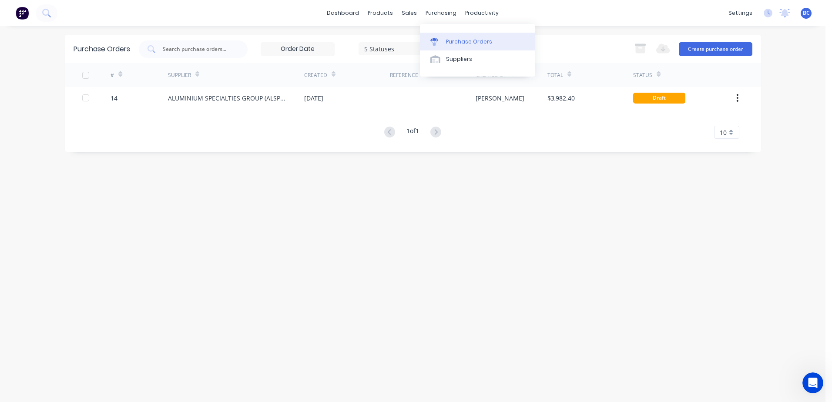
click at [453, 41] on div "Purchase Orders" at bounding box center [469, 42] width 46 height 8
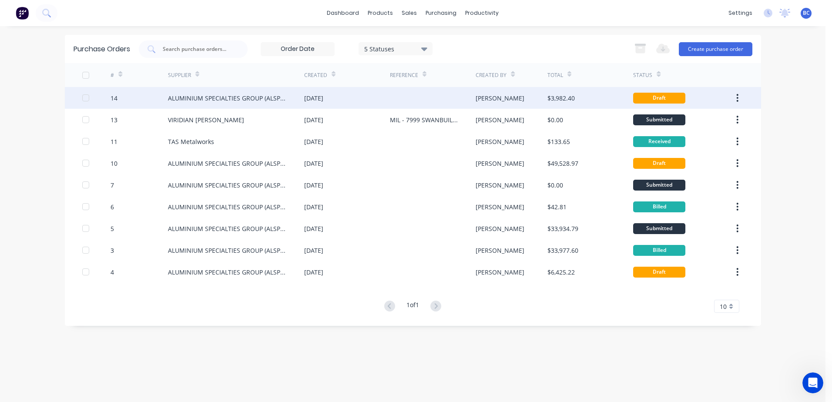
click at [250, 101] on div "ALUMINIUM SPECIALTIES GROUP (ALSPEC)" at bounding box center [227, 98] width 119 height 9
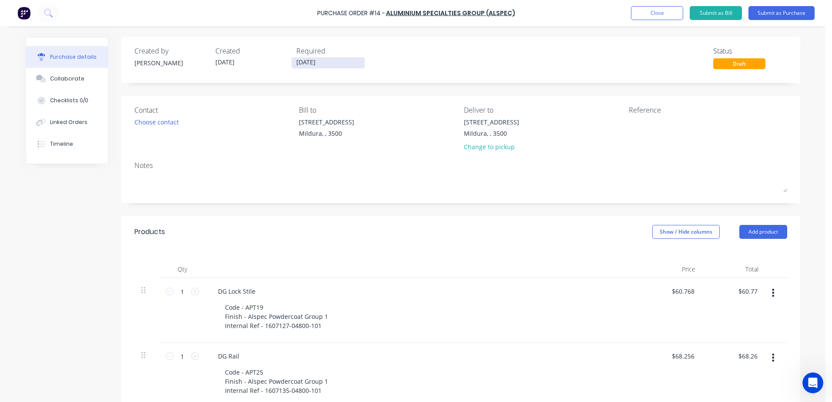
click at [298, 62] on input "01/10/25" at bounding box center [327, 62] width 73 height 11
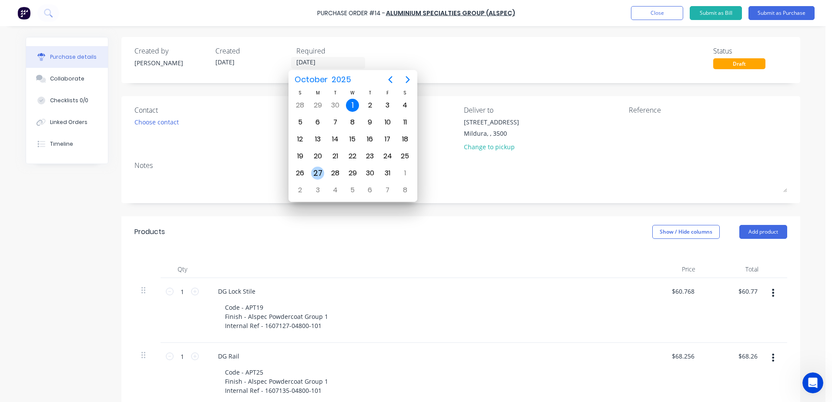
click at [319, 170] on div "27" at bounding box center [317, 173] width 13 height 13
type input "27/10/25"
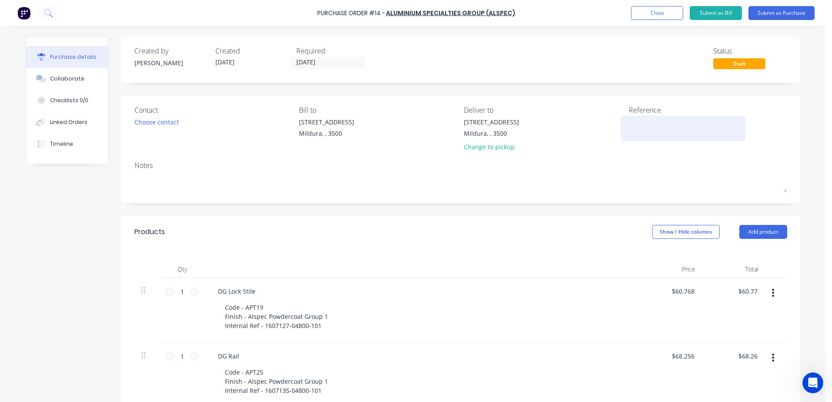
click at [646, 117] on div at bounding box center [683, 128] width 109 height 22
click at [647, 128] on textarea at bounding box center [683, 127] width 109 height 20
type textarea "m"
type textarea "MIL -"
type textarea "x"
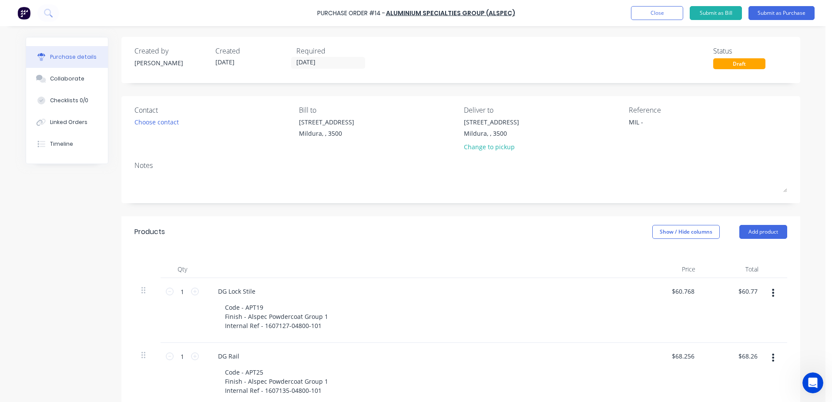
type textarea "MIL -"
click at [157, 123] on div "Choose contact" at bounding box center [156, 121] width 44 height 9
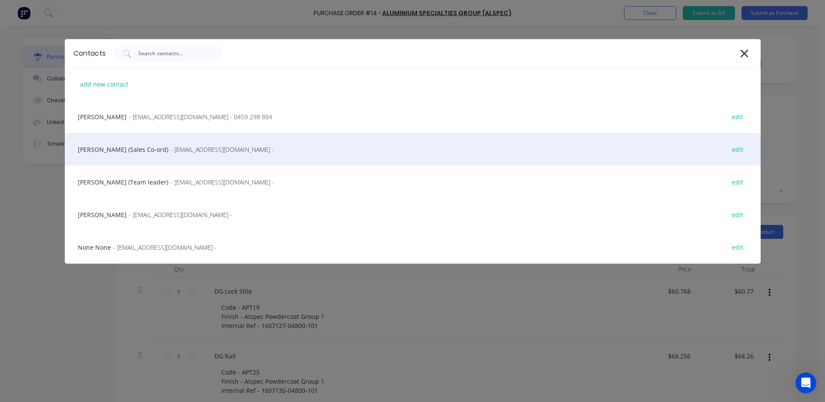
click at [267, 151] on div "Liam Fillmore (Sales Co-ord) - lfillmore@alspec.com.au - edit" at bounding box center [413, 149] width 696 height 33
type textarea "x"
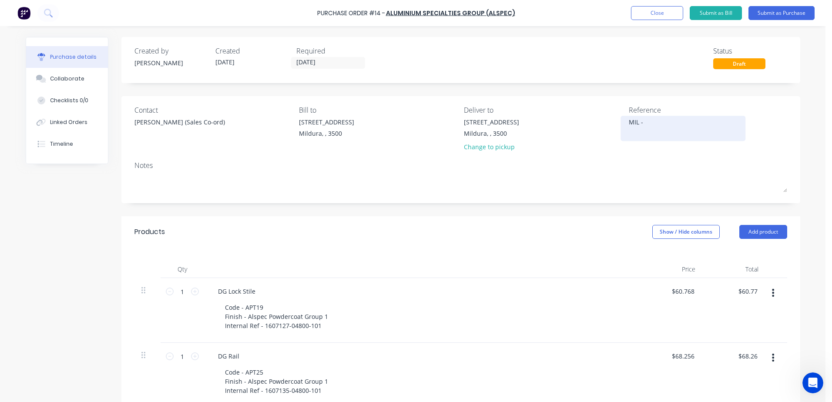
click at [667, 119] on textarea "MIL -" at bounding box center [683, 127] width 109 height 20
type textarea "MIL - 7999 SWANBUILD CROOKE"
click at [760, 16] on button "Submit as Purchase" at bounding box center [781, 13] width 66 height 14
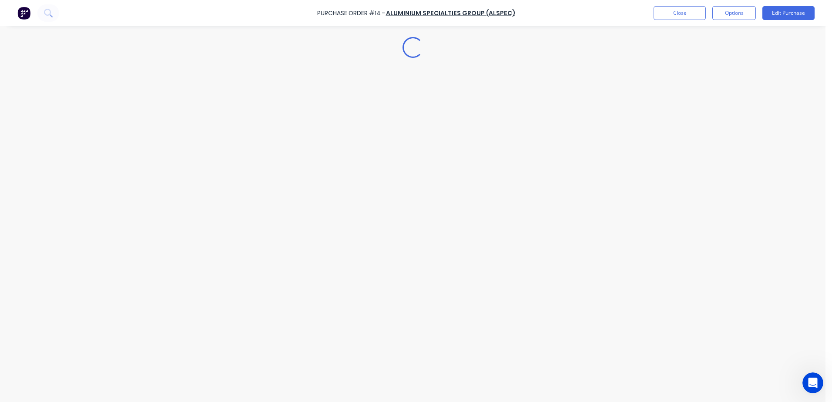
type textarea "x"
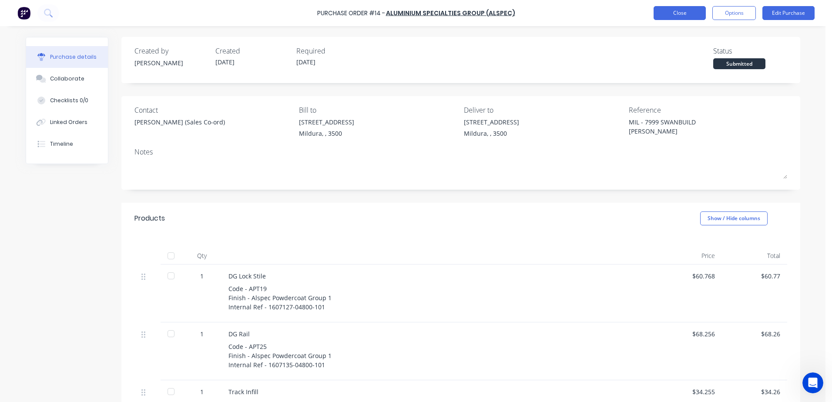
click at [679, 18] on button "Close" at bounding box center [679, 13] width 52 height 14
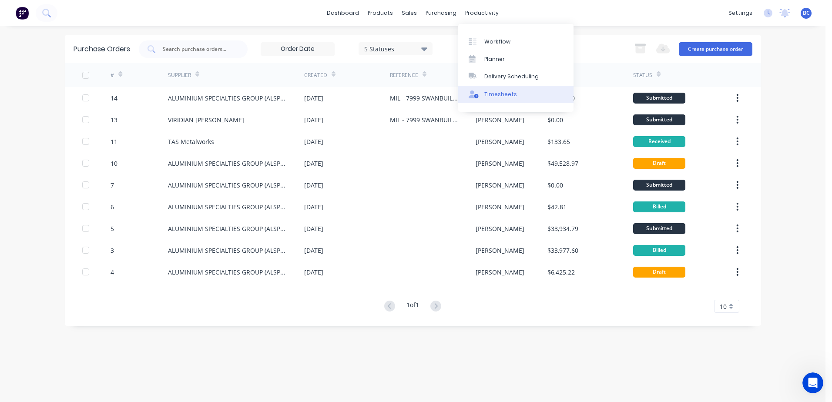
click at [490, 96] on div "Timesheets" at bounding box center [500, 94] width 33 height 8
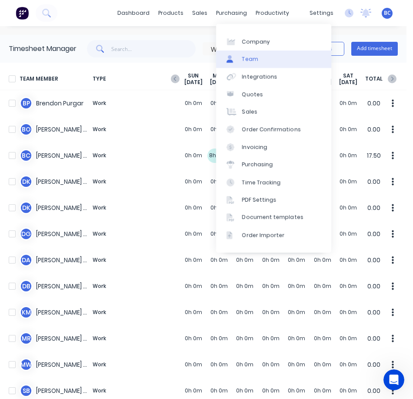
click at [257, 60] on link "Team" at bounding box center [273, 58] width 115 height 17
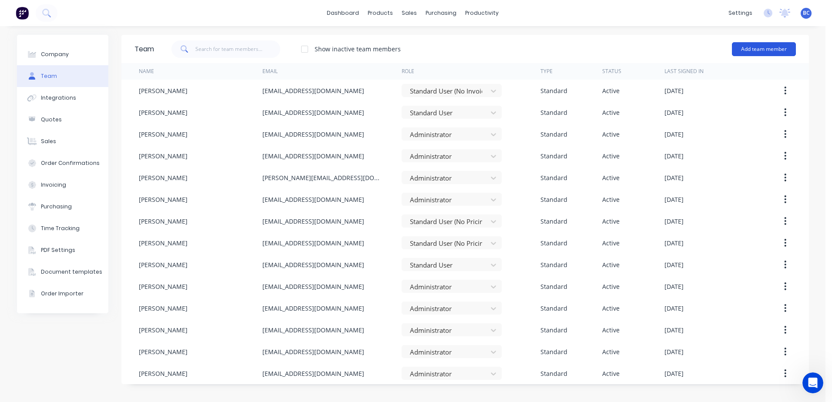
click at [775, 50] on button "Add team member" at bounding box center [764, 49] width 64 height 14
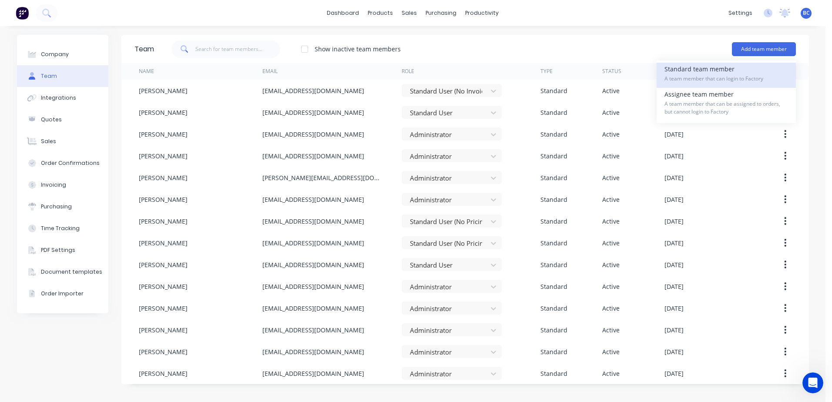
click at [749, 74] on div "Standard team member A team member that can login to Factory" at bounding box center [726, 75] width 124 height 25
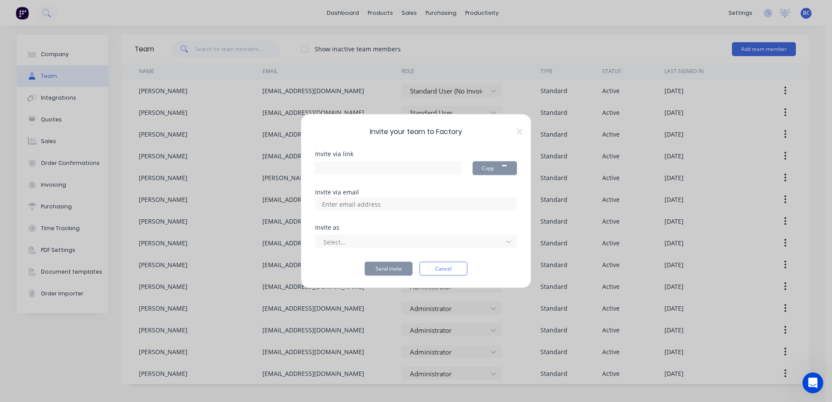
type input "[URL][DOMAIN_NAME]"
click at [383, 206] on input at bounding box center [360, 204] width 87 height 13
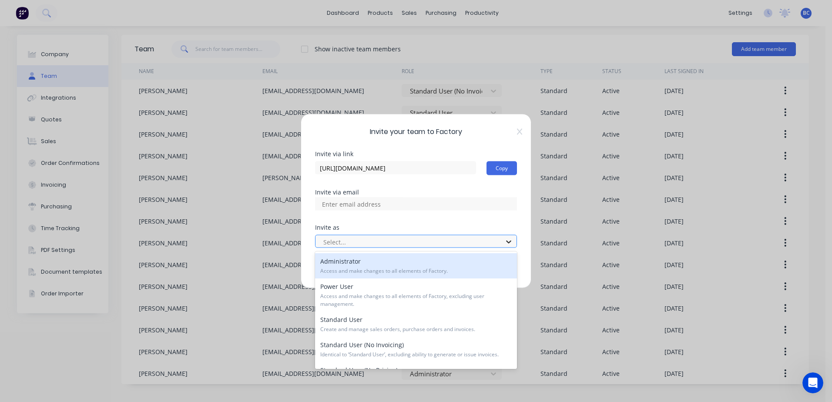
click at [510, 238] on icon at bounding box center [508, 242] width 9 height 9
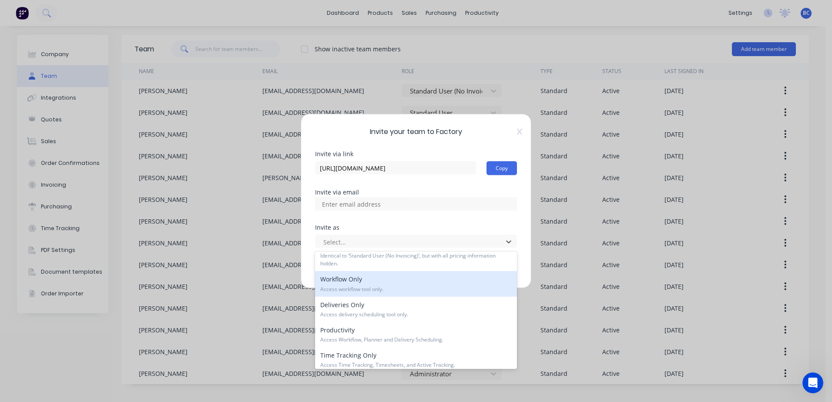
scroll to position [129, 0]
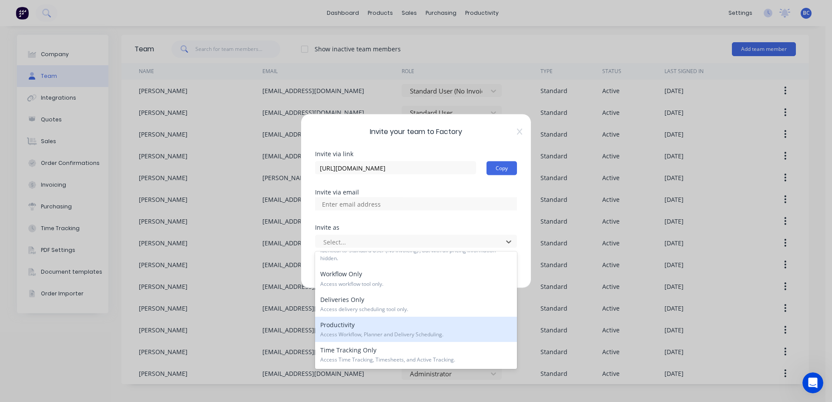
click at [440, 332] on span "Access Workflow, Planner and Delivery Scheduling." at bounding box center [415, 335] width 191 height 8
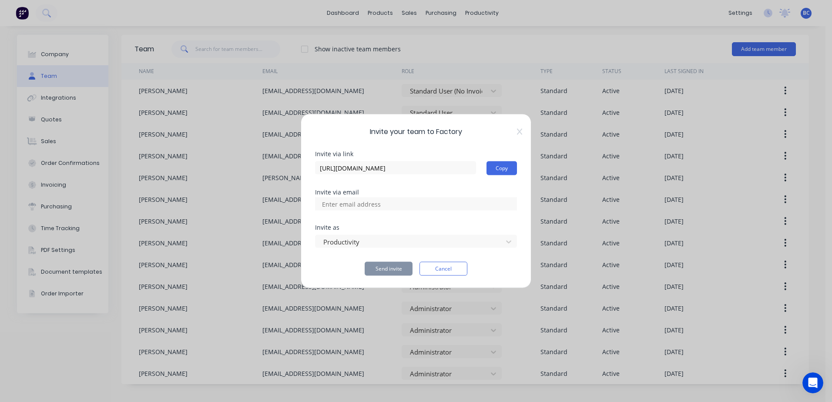
click at [353, 208] on input at bounding box center [360, 204] width 87 height 13
click at [469, 238] on div at bounding box center [410, 241] width 176 height 11
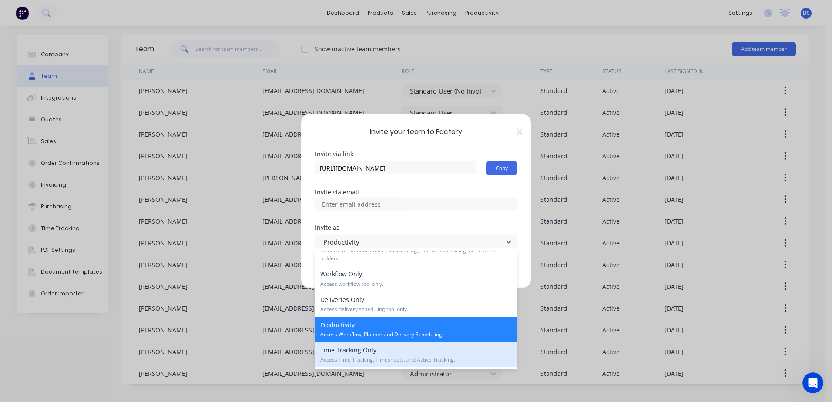
click at [376, 355] on div "Time Tracking Only Access Time Tracking, Timesheets, and Active Tracking." at bounding box center [416, 354] width 202 height 25
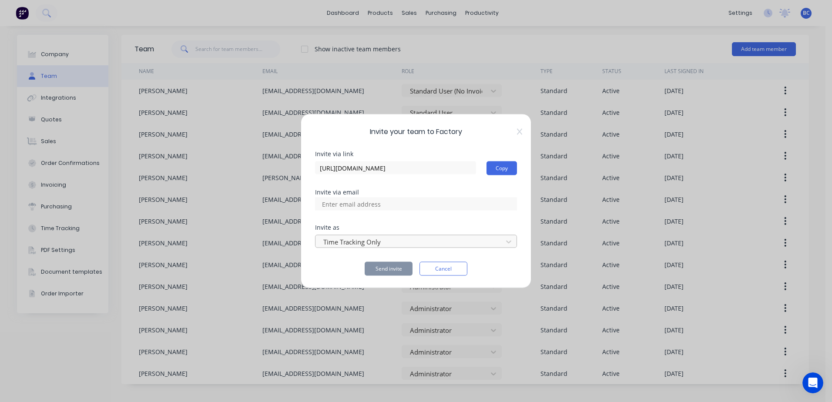
click at [491, 242] on div at bounding box center [410, 241] width 176 height 11
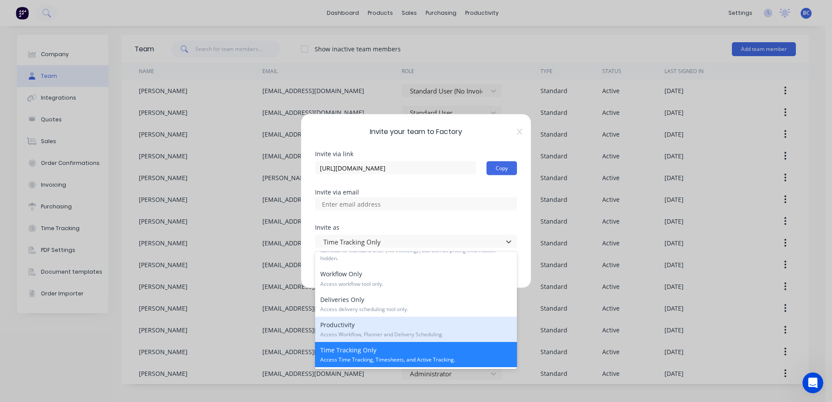
click at [384, 327] on div "Productivity Access Workflow, Planner and Delivery Scheduling." at bounding box center [416, 329] width 202 height 25
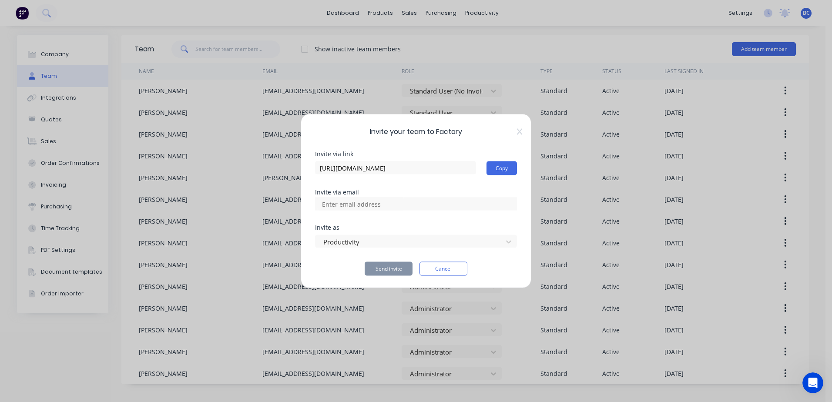
click at [480, 214] on div "Invite via link https://app.factory.app/invite/kNw6tQe2 Copy Invite via email I…" at bounding box center [416, 213] width 202 height 125
click at [476, 205] on div at bounding box center [416, 204] width 202 height 13
click at [472, 205] on div at bounding box center [416, 204] width 202 height 13
drag, startPoint x: 360, startPoint y: 211, endPoint x: 340, endPoint y: 211, distance: 19.6
click at [357, 211] on div "Invite via link https://app.factory.app/invite/kNw6tQe2 Copy Invite via email I…" at bounding box center [416, 213] width 202 height 125
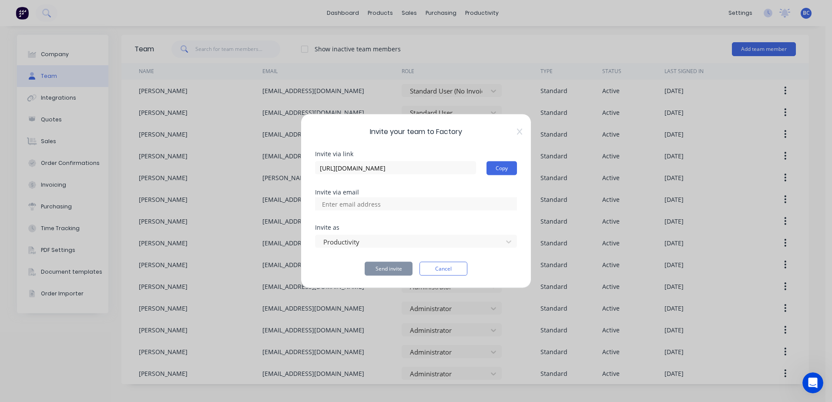
click at [336, 210] on div "Invite via link https://app.factory.app/invite/kNw6tQe2 Copy Invite via email I…" at bounding box center [416, 213] width 202 height 125
click at [336, 210] on input at bounding box center [360, 204] width 87 height 13
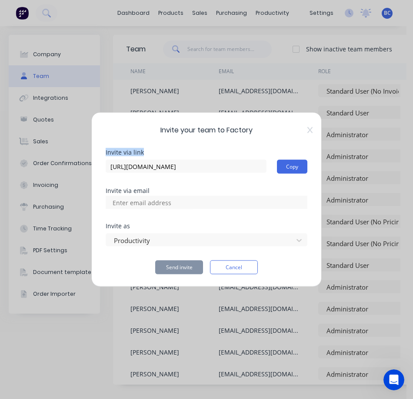
drag, startPoint x: 255, startPoint y: 124, endPoint x: 258, endPoint y: 141, distance: 17.7
click at [258, 141] on div "Invite your team to Factory Invite via link [URL][DOMAIN_NAME] Copy Invite via …" at bounding box center [206, 199] width 231 height 174
click at [147, 201] on input at bounding box center [151, 202] width 87 height 13
type input "C"
type input "cartertyler6"
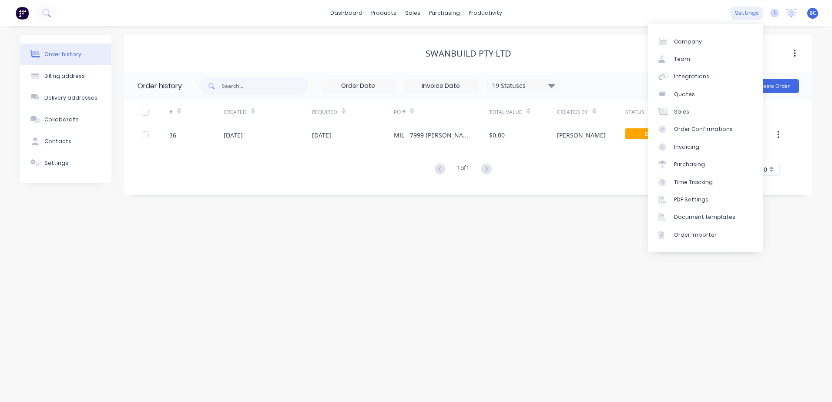
click at [745, 12] on div "settings" at bounding box center [746, 13] width 33 height 13
click at [684, 58] on div "Team" at bounding box center [682, 59] width 16 height 8
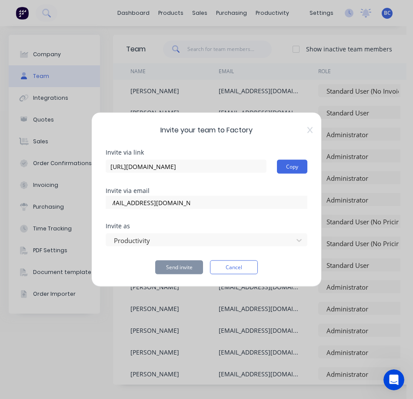
scroll to position [0, 531]
type input "[EMAIL_ADDRESS][DOMAIN_NAME], [EMAIL_ADDRESS][DOMAIN_NAME], [EMAIL_ADDRESS][DOM…"
click at [191, 203] on input at bounding box center [151, 202] width 87 height 13
click at [308, 129] on icon at bounding box center [310, 130] width 5 height 7
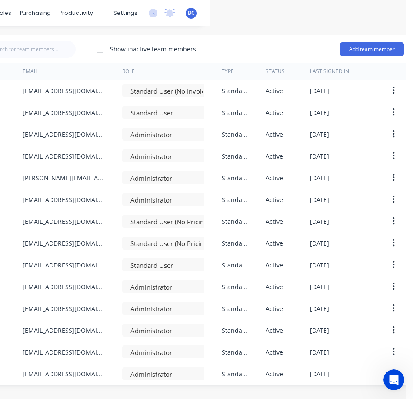
scroll to position [0, 213]
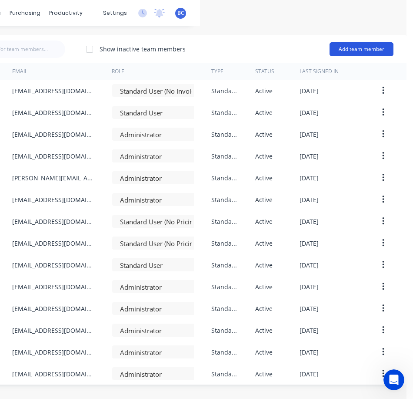
click at [353, 50] on button "Add team member" at bounding box center [362, 49] width 64 height 14
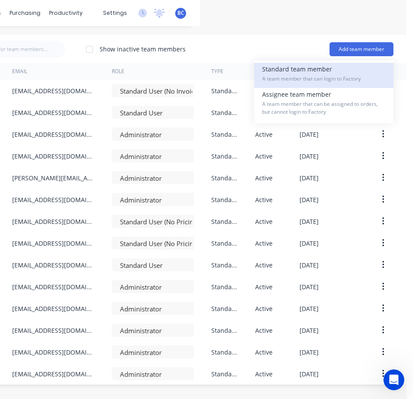
click at [298, 77] on span "A team member that can login to Factory" at bounding box center [324, 79] width 124 height 8
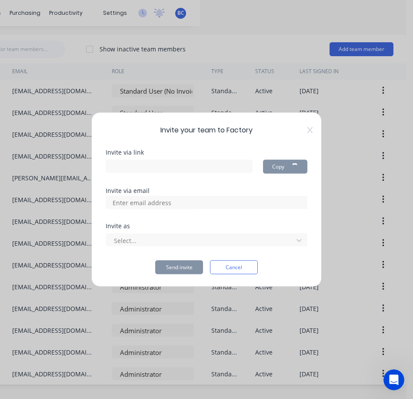
type input "[URL][DOMAIN_NAME]"
click at [155, 204] on input at bounding box center [151, 202] width 87 height 13
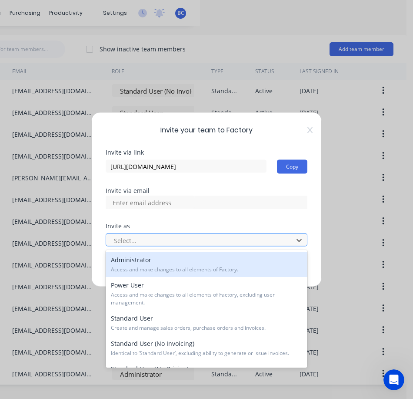
click at [140, 242] on div at bounding box center [201, 239] width 176 height 11
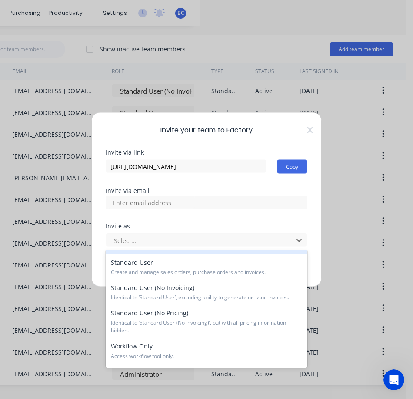
scroll to position [129, 0]
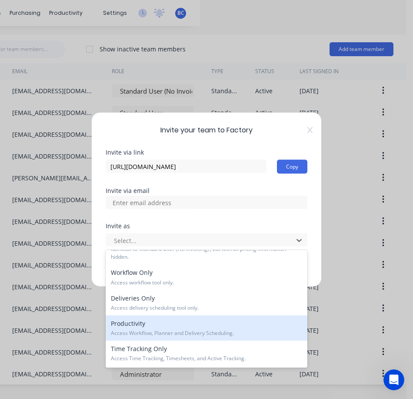
click at [143, 331] on span "Access Workflow, Planner and Delivery Scheduling." at bounding box center [206, 333] width 191 height 8
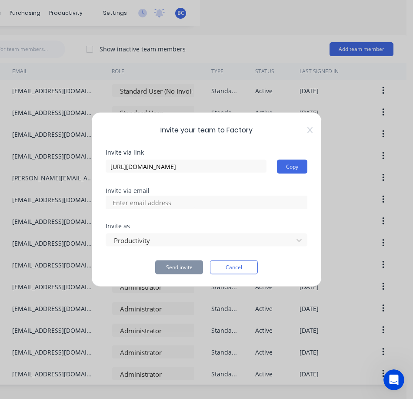
click at [145, 201] on input at bounding box center [151, 202] width 87 height 13
click at [160, 204] on input at bounding box center [151, 202] width 87 height 13
type input "[EMAIL_ADDRESS][DOMAIN_NAME]"
click at [195, 200] on div at bounding box center [207, 202] width 202 height 13
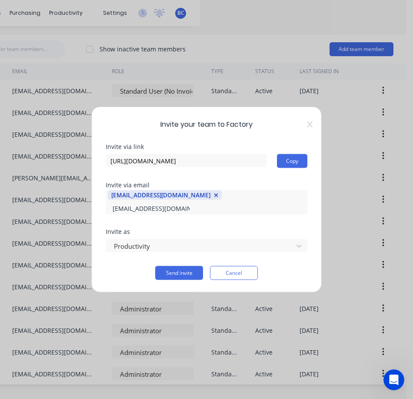
click at [195, 206] on input "[EMAIL_ADDRESS][DOMAIN_NAME]" at bounding box center [151, 207] width 87 height 13
click at [195, 205] on input "[EMAIL_ADDRESS][DOMAIN_NAME]" at bounding box center [151, 207] width 87 height 13
click at [195, 201] on input "[EMAIL_ADDRESS][DOMAIN_NAME]," at bounding box center [151, 207] width 87 height 13
type input "[EMAIL_ADDRESS][DOMAIN_NAME],"
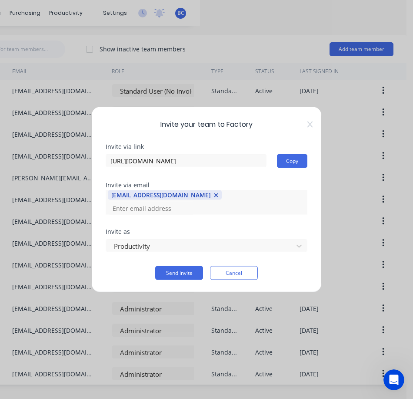
click at [242, 216] on div "Invite via link [URL][DOMAIN_NAME] Copy Invite via email [EMAIL_ADDRESS][DOMAIN…" at bounding box center [207, 212] width 202 height 136
click at [205, 216] on div "Invite via link [URL][DOMAIN_NAME] Copy Invite via email [EMAIL_ADDRESS][DOMAIN…" at bounding box center [207, 212] width 202 height 136
click at [195, 202] on input at bounding box center [151, 207] width 87 height 13
click at [195, 203] on input "[EMAIL_ADDRESS][DOMAIN_NAME]" at bounding box center [151, 207] width 87 height 13
type input "[EMAIL_ADDRESS][DOMAIN_NAME]"
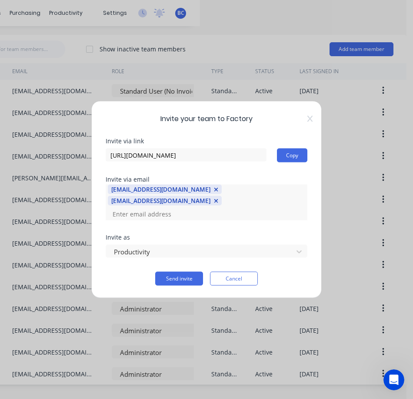
click at [142, 223] on div "Invite via link [URL][DOMAIN_NAME] Copy Invite via email [EMAIL_ADDRESS][DOMAIN…" at bounding box center [207, 211] width 202 height 147
click at [161, 211] on input at bounding box center [151, 213] width 87 height 13
type input "[EMAIL_ADDRESS][DOMAIN_NAME]"
click at [177, 222] on div "Invite via link [URL][DOMAIN_NAME] Copy Invite via email [EMAIL_ADDRESS][DOMAIN…" at bounding box center [207, 211] width 202 height 147
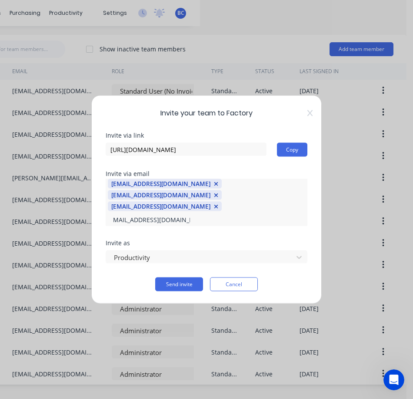
scroll to position [0, 11]
type input "[EMAIL_ADDRESS][DOMAIN_NAME]"
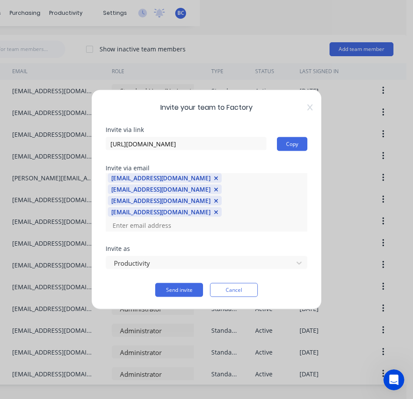
click at [249, 228] on div "Invite via link [URL][DOMAIN_NAME] Copy Invite via email [EMAIL_ADDRESS][DOMAIN…" at bounding box center [207, 212] width 202 height 170
type input "[EMAIL_ADDRESS][DOMAIN_NAME]"
click at [241, 229] on div "Invite via link [URL][DOMAIN_NAME] Copy Invite via email [EMAIL_ADDRESS][DOMAIN…" at bounding box center [207, 212] width 202 height 170
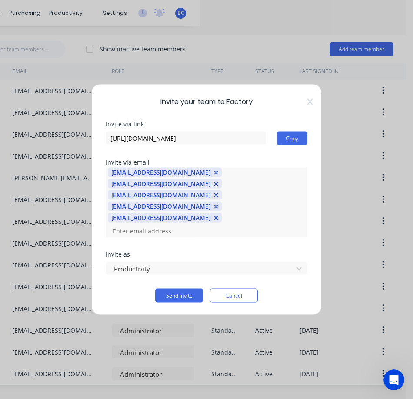
click at [176, 224] on input at bounding box center [151, 230] width 87 height 13
type input "[EMAIL_ADDRESS][DOMAIN_NAME]"
click at [175, 231] on div "Invite via link [URL][DOMAIN_NAME] Copy Invite via email [EMAIL_ADDRESS][DOMAIN…" at bounding box center [207, 211] width 202 height 181
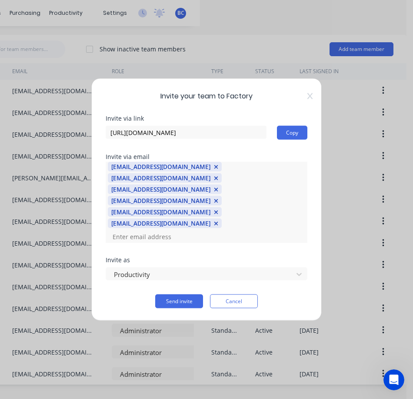
click at [195, 230] on input at bounding box center [151, 236] width 87 height 13
type input "[EMAIL_ADDRESS][DOMAIN_NAME]"
click at [231, 257] on div "Invite as" at bounding box center [207, 260] width 202 height 6
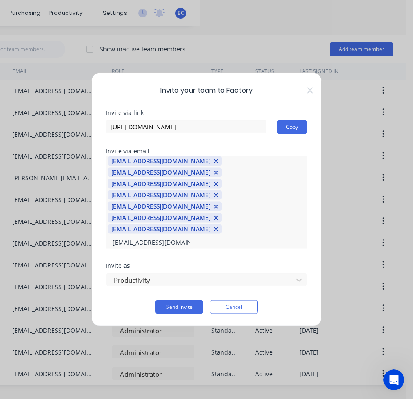
type input "[EMAIL_ADDRESS][DOMAIN_NAME]"
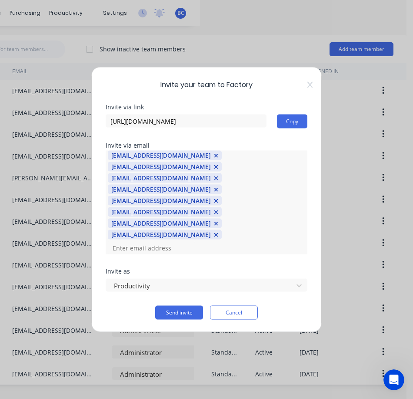
click at [175, 239] on div "Invite via link [URL][DOMAIN_NAME] Copy Invite via email [EMAIL_ADDRESS][DOMAIN…" at bounding box center [207, 211] width 202 height 215
type input "[EMAIL_ADDRESS][DOMAIN_NAME]"
click at [222, 239] on div "Invite via link [URL][DOMAIN_NAME] Copy Invite via email [EMAIL_ADDRESS][DOMAIN…" at bounding box center [207, 211] width 202 height 215
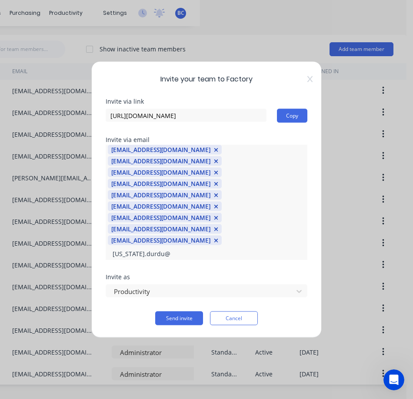
scroll to position [437, 0]
type input "[US_STATE][EMAIL_ADDRESS][DOMAIN_NAME]"
click at [198, 243] on div "Invite via link [URL][DOMAIN_NAME] Copy Invite via email [EMAIL_ADDRESS][DOMAIN…" at bounding box center [207, 211] width 202 height 227
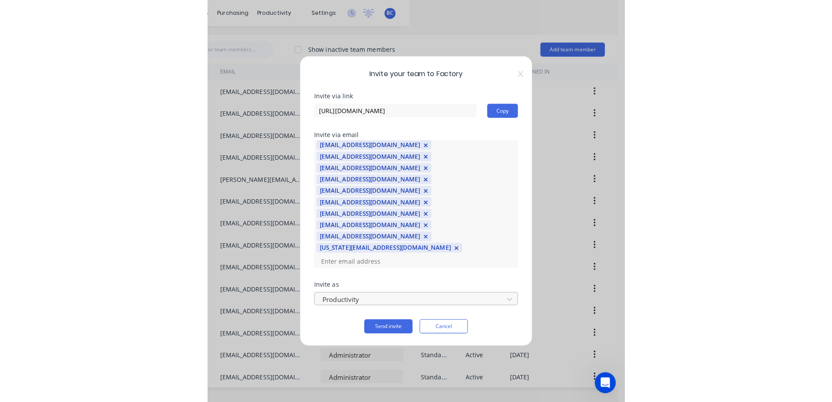
scroll to position [415, 0]
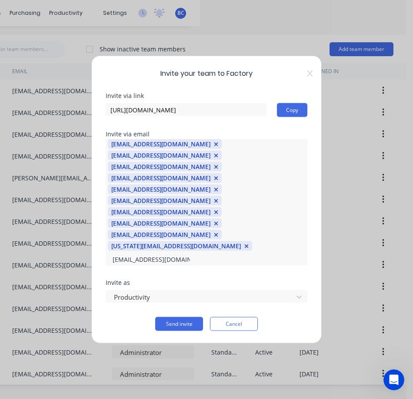
type input "[EMAIL_ADDRESS][DOMAIN_NAME]"
click at [239, 242] on div "Invite via link [URL][DOMAIN_NAME] Copy Invite via email [EMAIL_ADDRESS][DOMAIN…" at bounding box center [207, 212] width 202 height 238
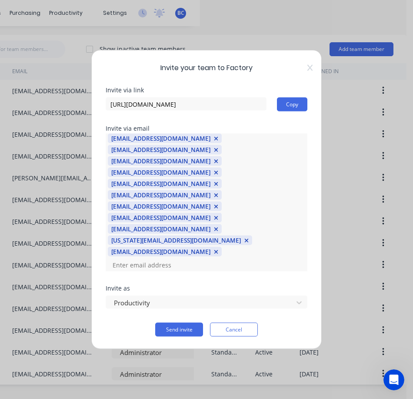
drag, startPoint x: 157, startPoint y: 236, endPoint x: 187, endPoint y: 254, distance: 34.5
click at [157, 258] on input at bounding box center [151, 264] width 87 height 13
type input "[EMAIL_ADDRESS][DOMAIN_NAME]"
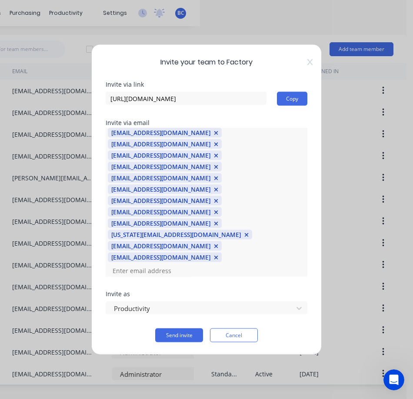
click at [191, 252] on div "Invite via link [URL][DOMAIN_NAME] Copy Invite via email [EMAIL_ADDRESS][DOMAIN…" at bounding box center [207, 211] width 202 height 261
click at [195, 264] on input at bounding box center [151, 270] width 87 height 13
type input "[EMAIL_ADDRESS][DOMAIN_NAME]"
click at [222, 252] on div "Invite via link [URL][DOMAIN_NAME] Copy Invite via email [EMAIL_ADDRESS][DOMAIN…" at bounding box center [207, 211] width 202 height 261
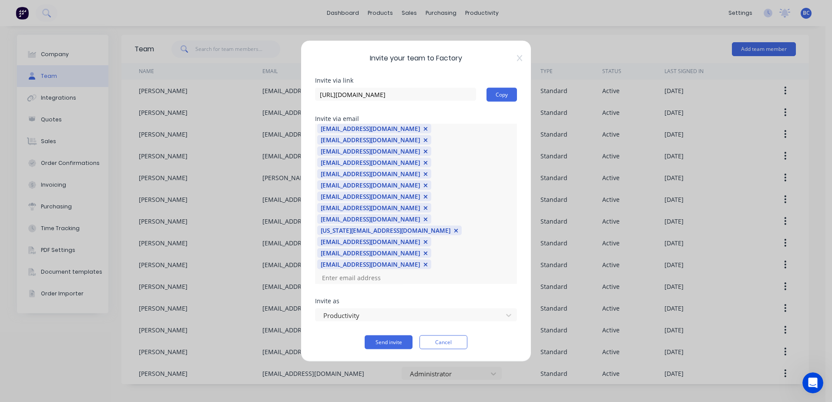
scroll to position [0, 0]
click at [381, 335] on button "Send invite" at bounding box center [389, 342] width 48 height 14
